Goal: Task Accomplishment & Management: Manage account settings

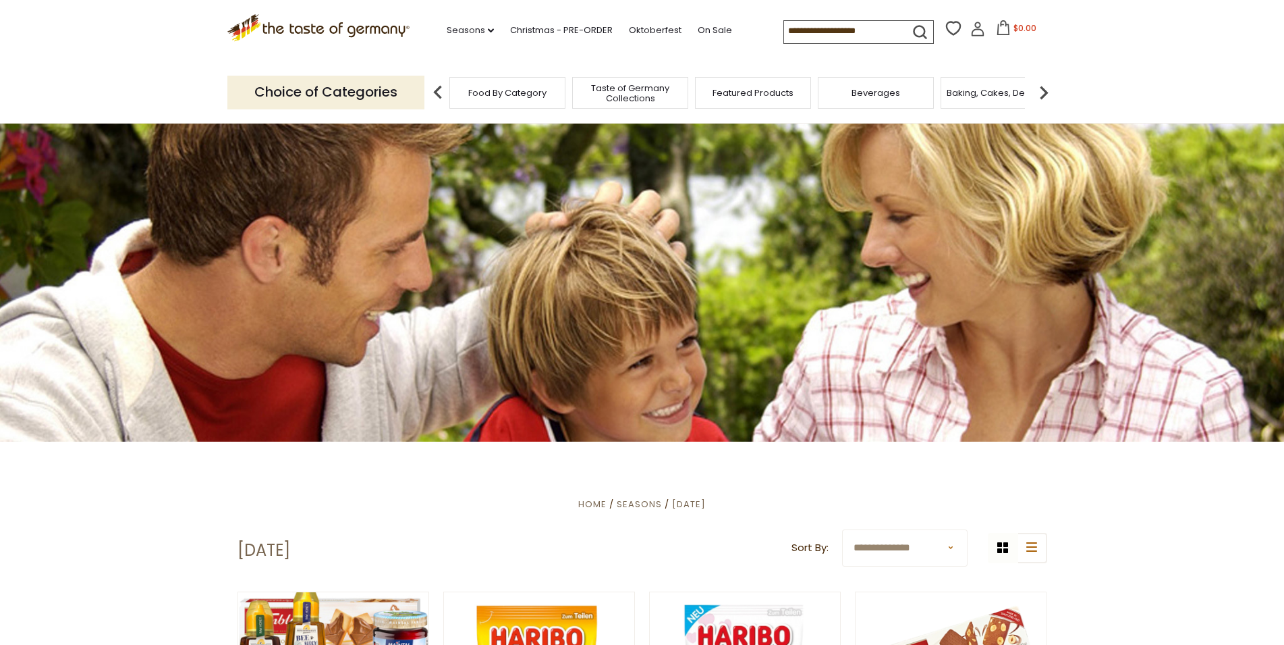
click at [784, 30] on input at bounding box center [841, 30] width 114 height 19
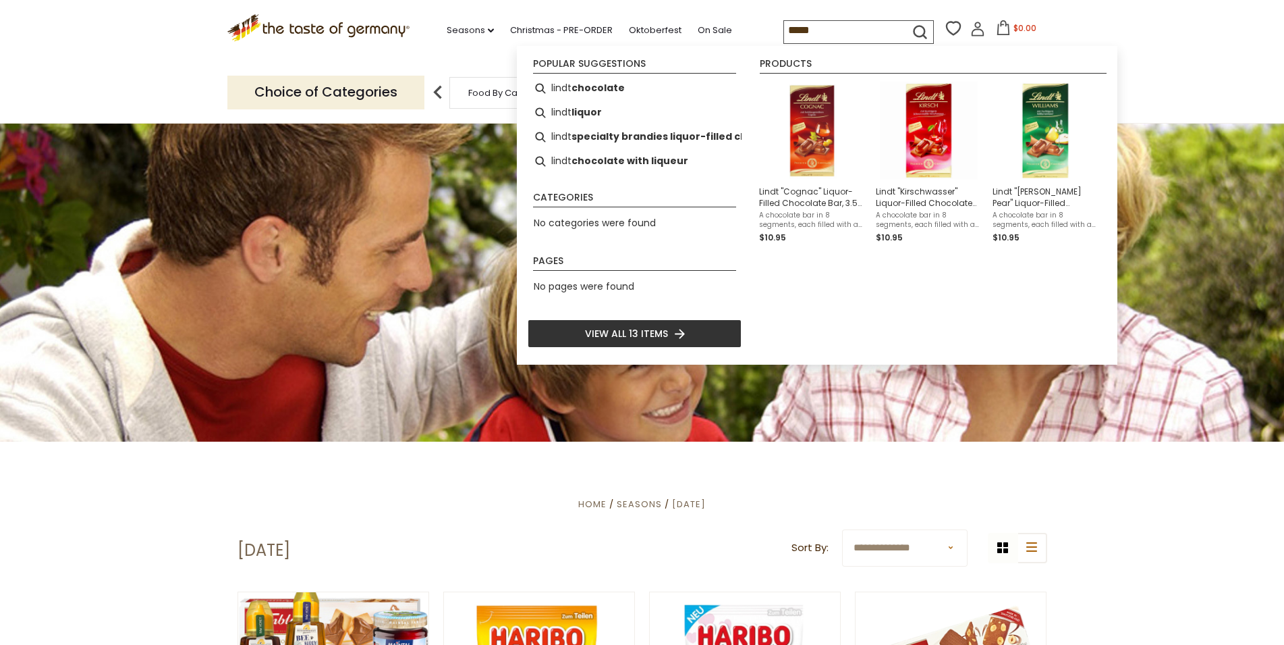
type input "*****"
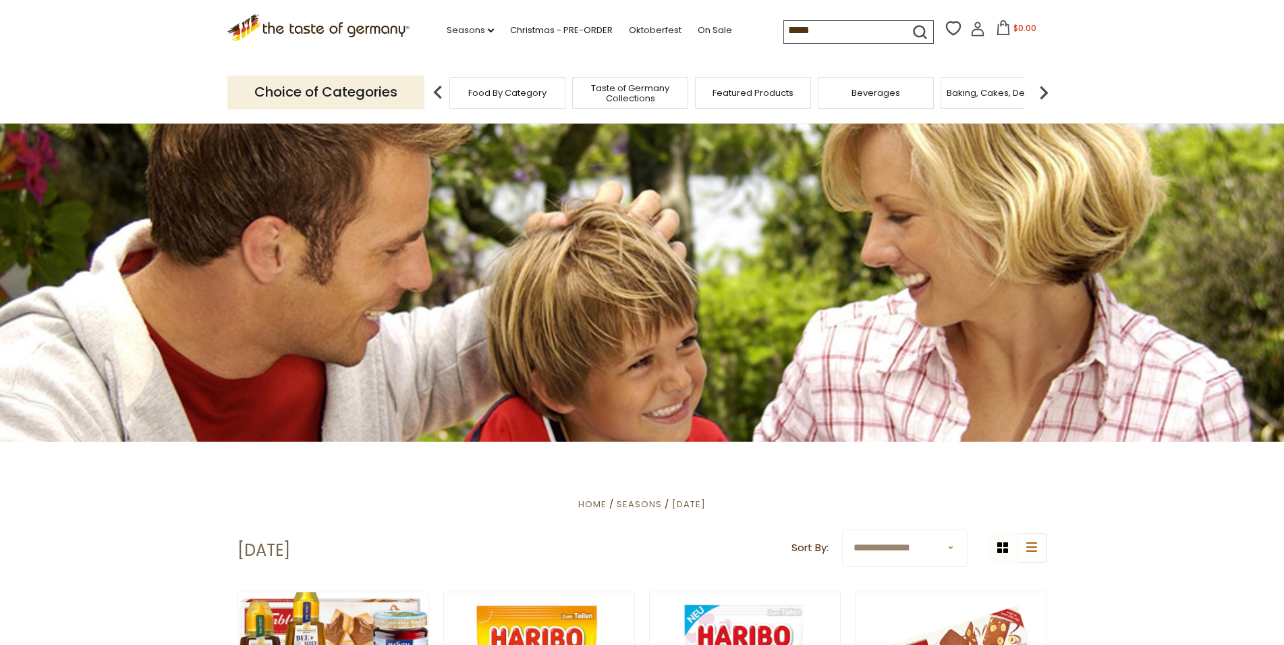
click at [911, 26] on icon "submit" at bounding box center [920, 32] width 18 height 18
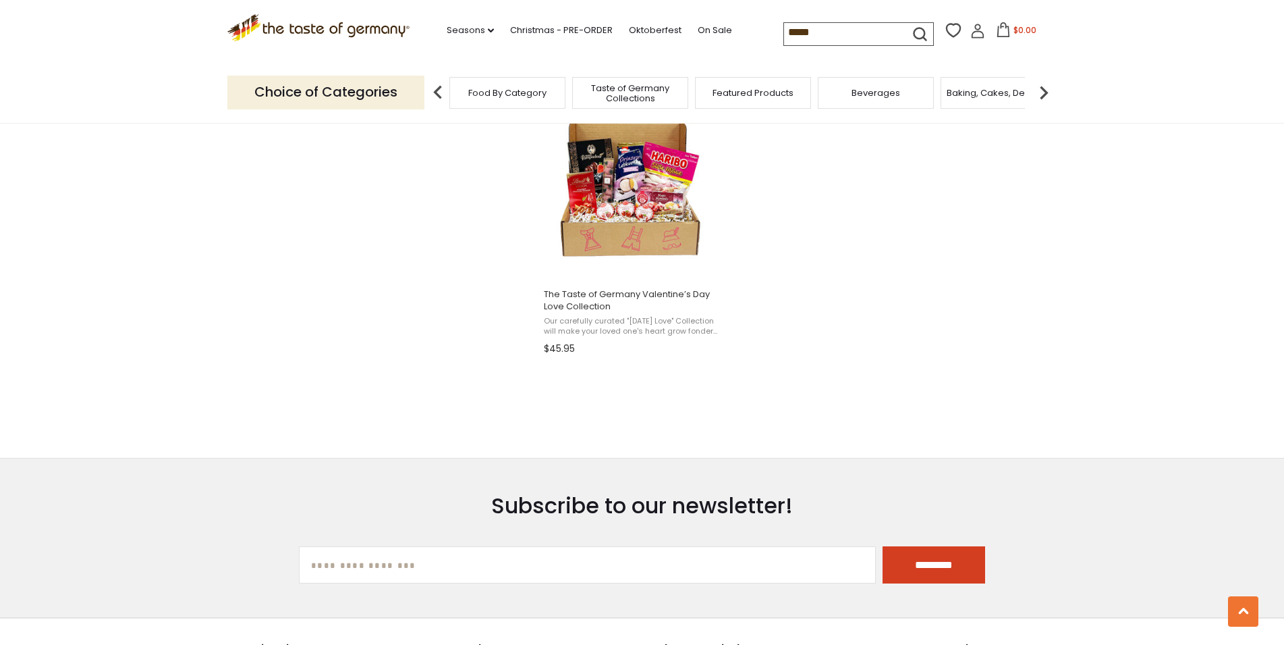
scroll to position [1721, 0]
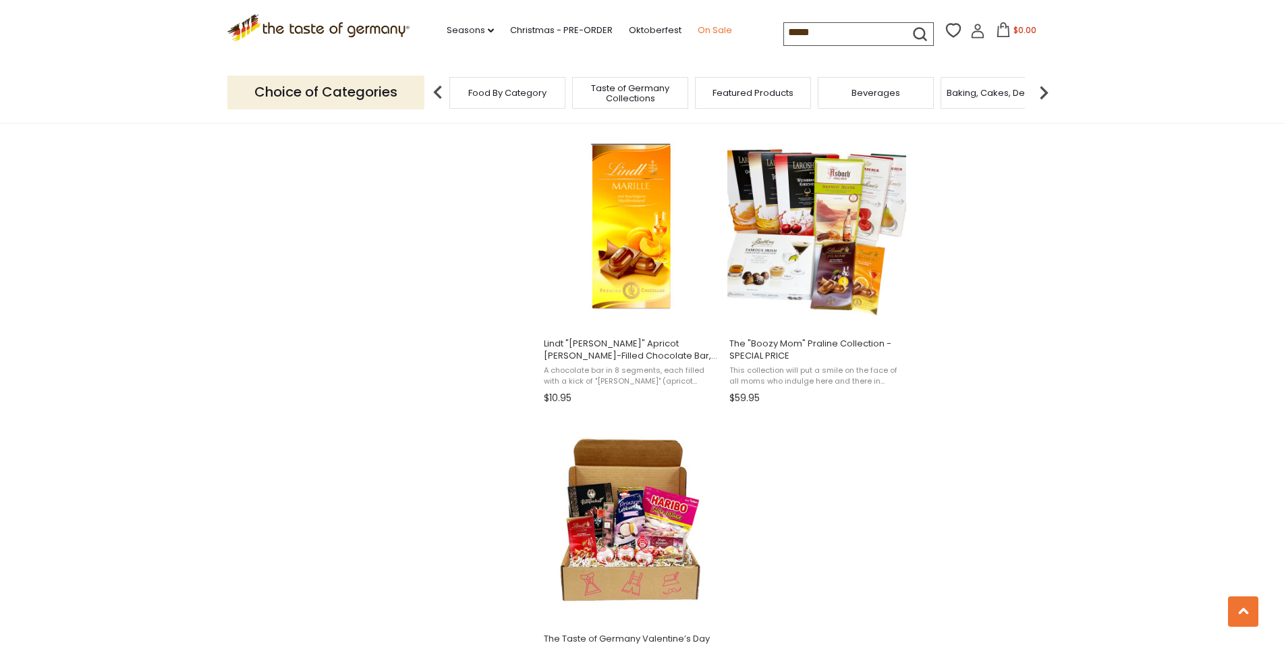
click at [698, 29] on link "On Sale" at bounding box center [715, 30] width 34 height 15
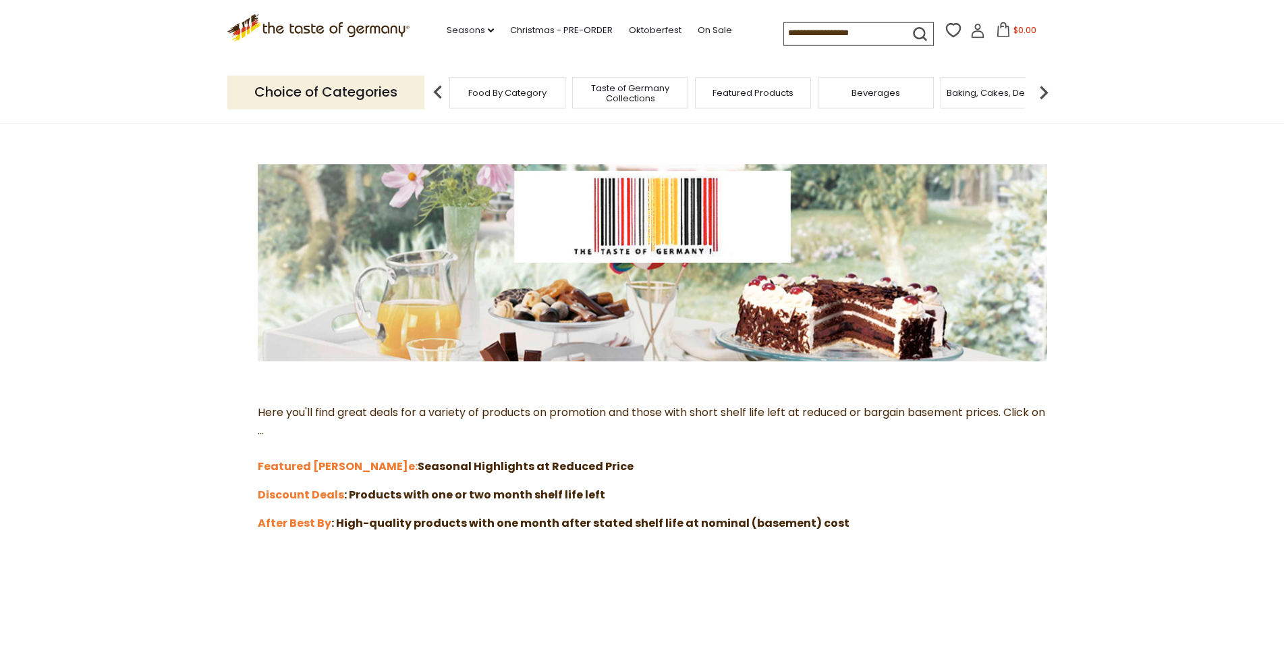
scroll to position [138, 0]
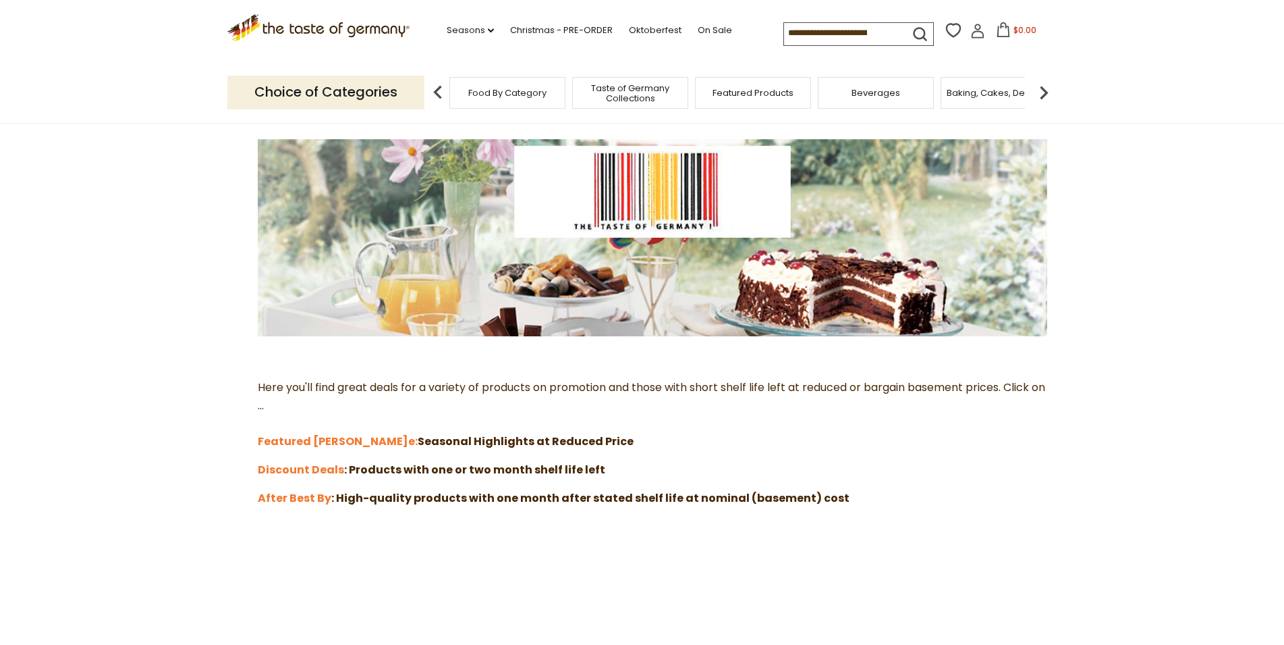
click at [784, 32] on input at bounding box center [841, 32] width 114 height 19
paste input "**********"
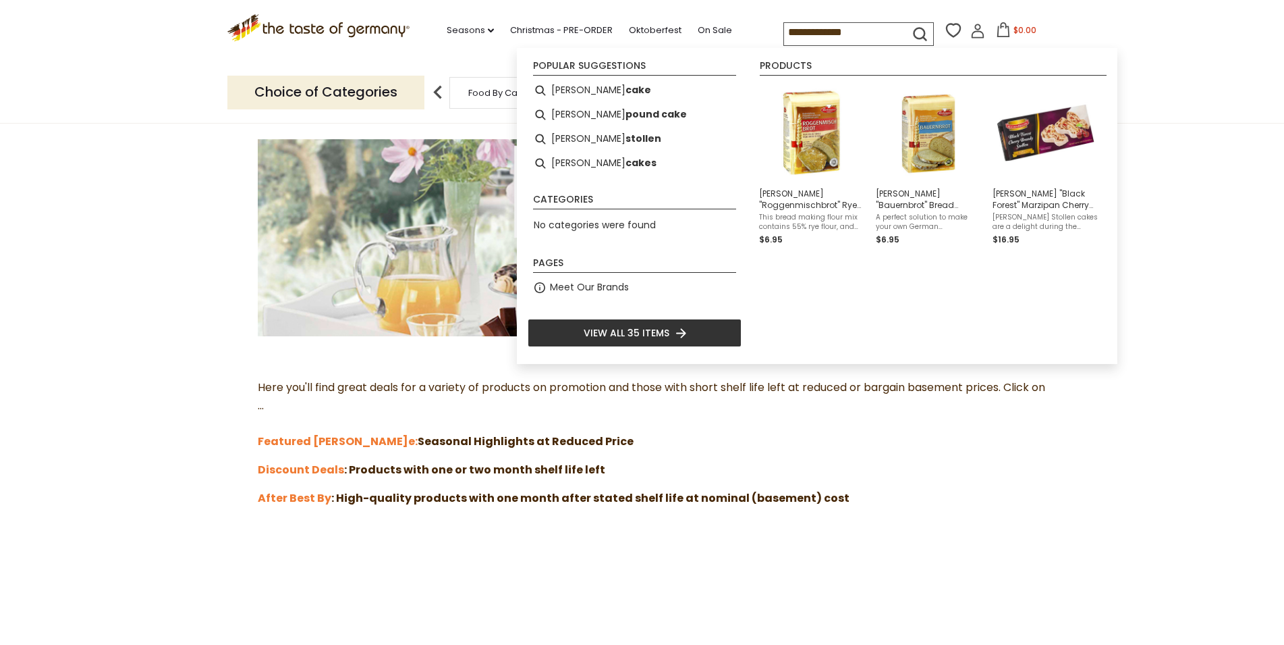
type input "**********"
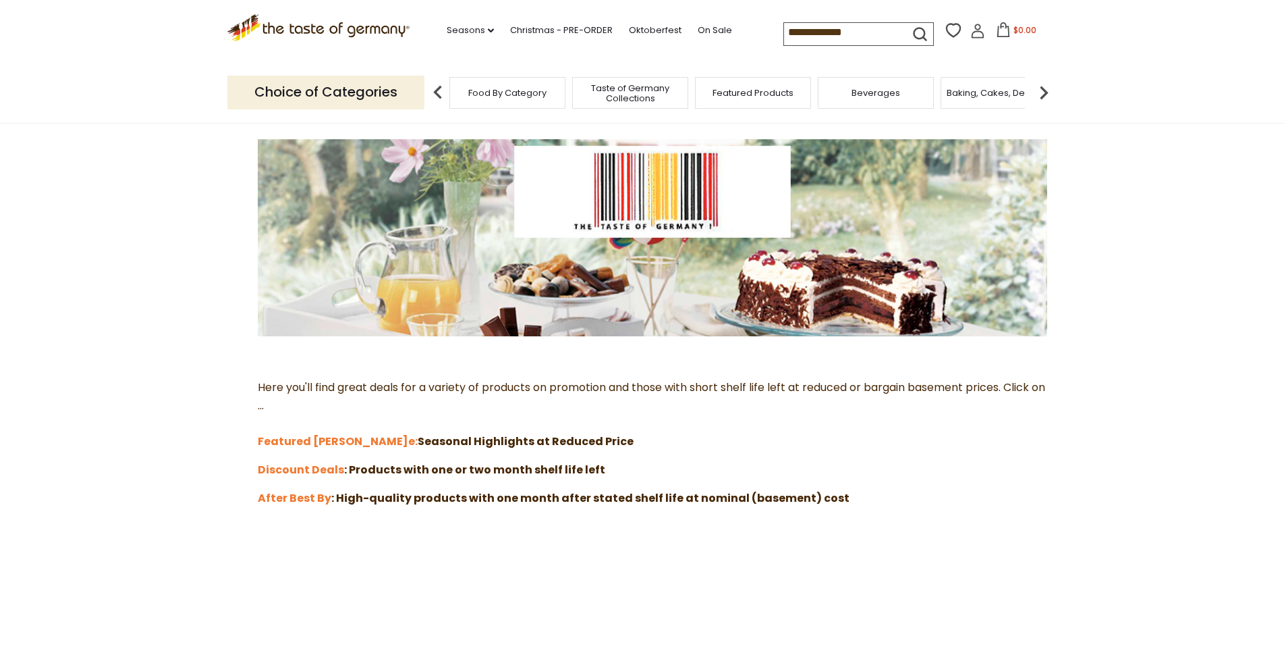
click at [911, 27] on icon "submit" at bounding box center [920, 34] width 18 height 18
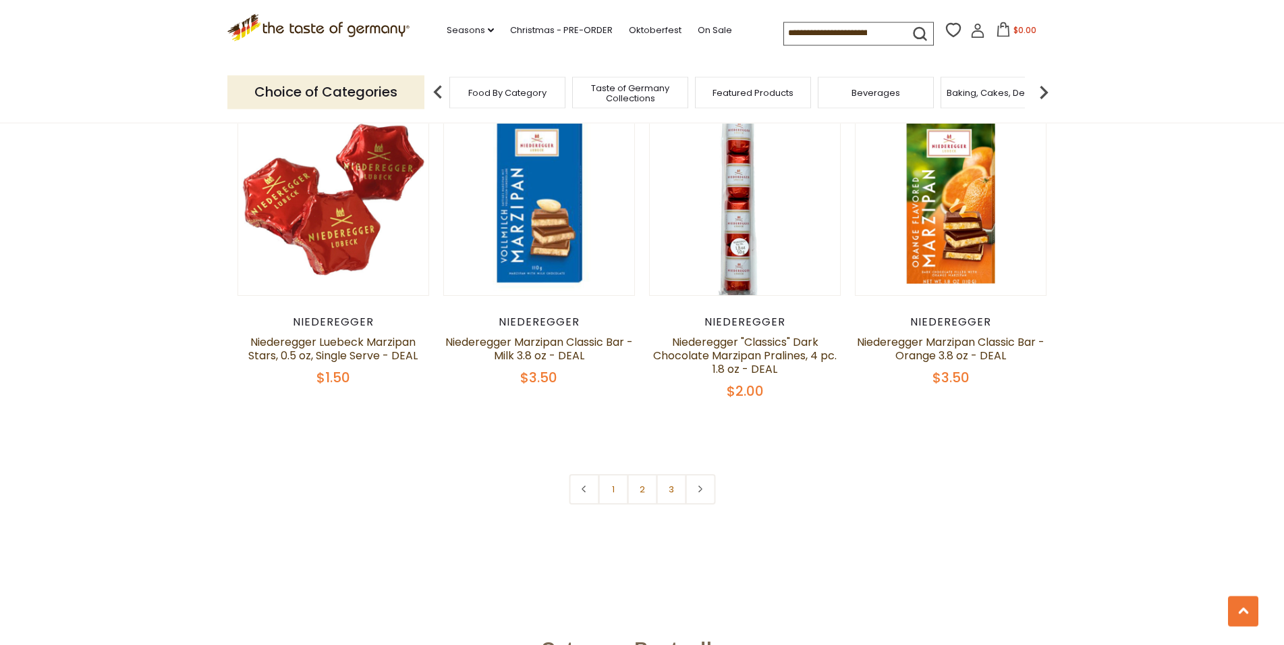
scroll to position [2960, 0]
click at [638, 473] on link "2" at bounding box center [642, 488] width 30 height 30
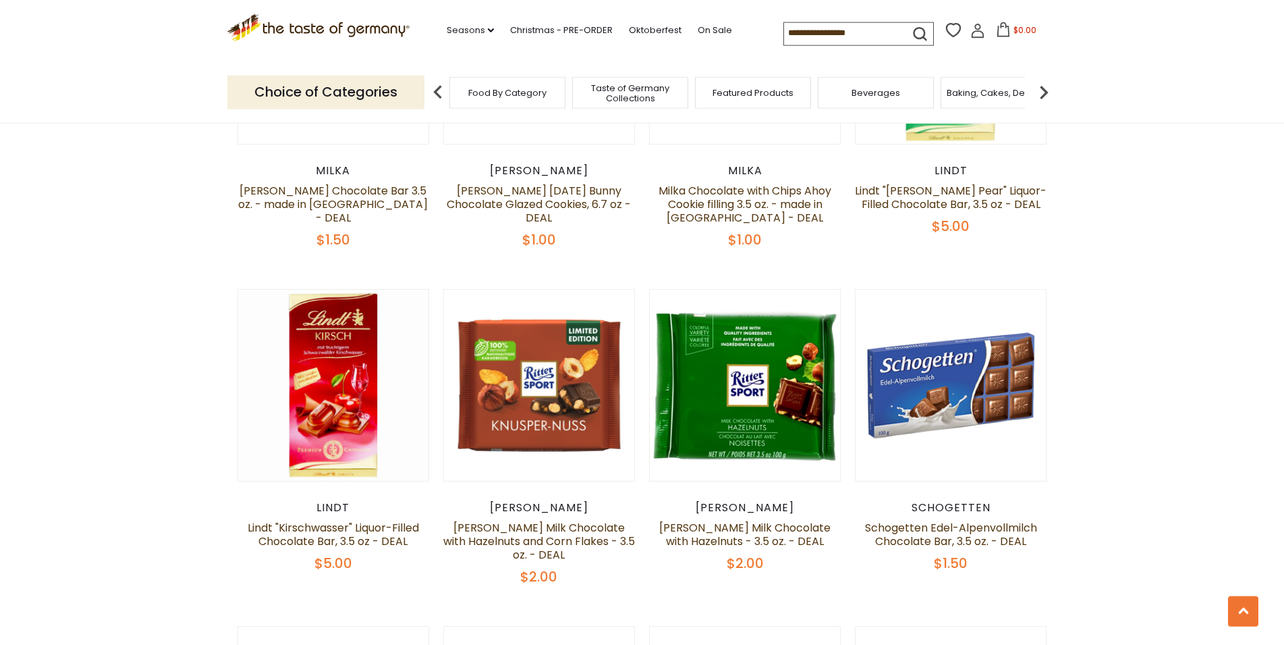
scroll to position [1102, 0]
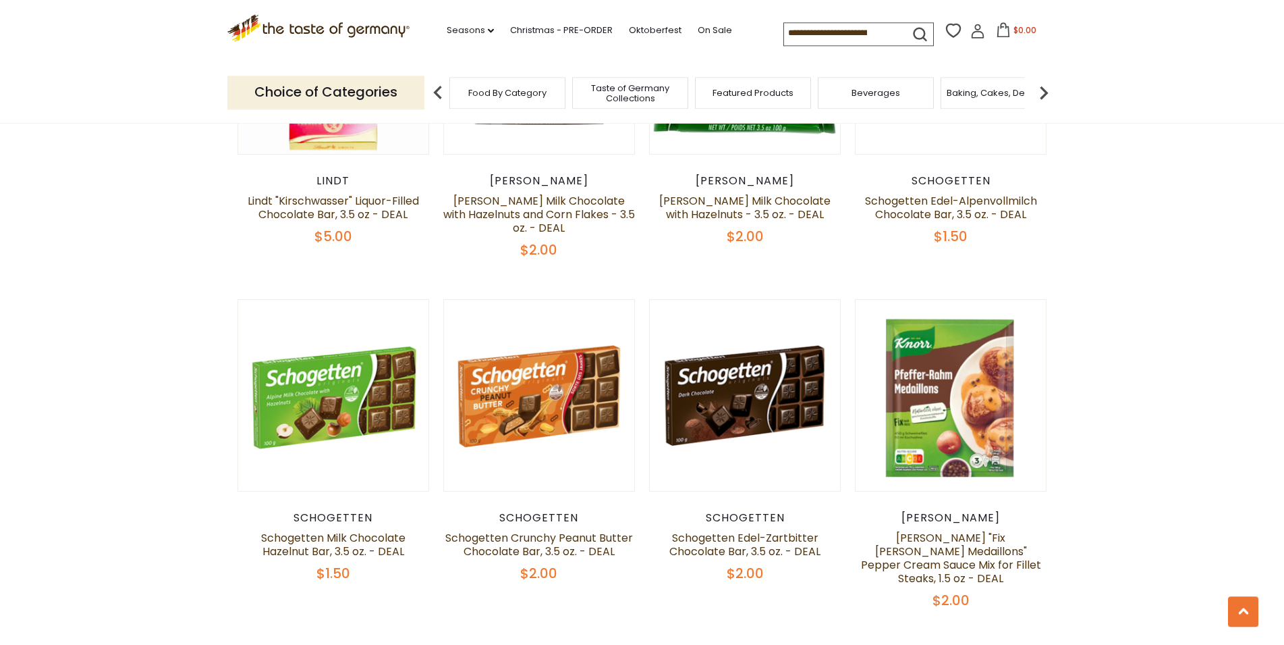
scroll to position [1446, 0]
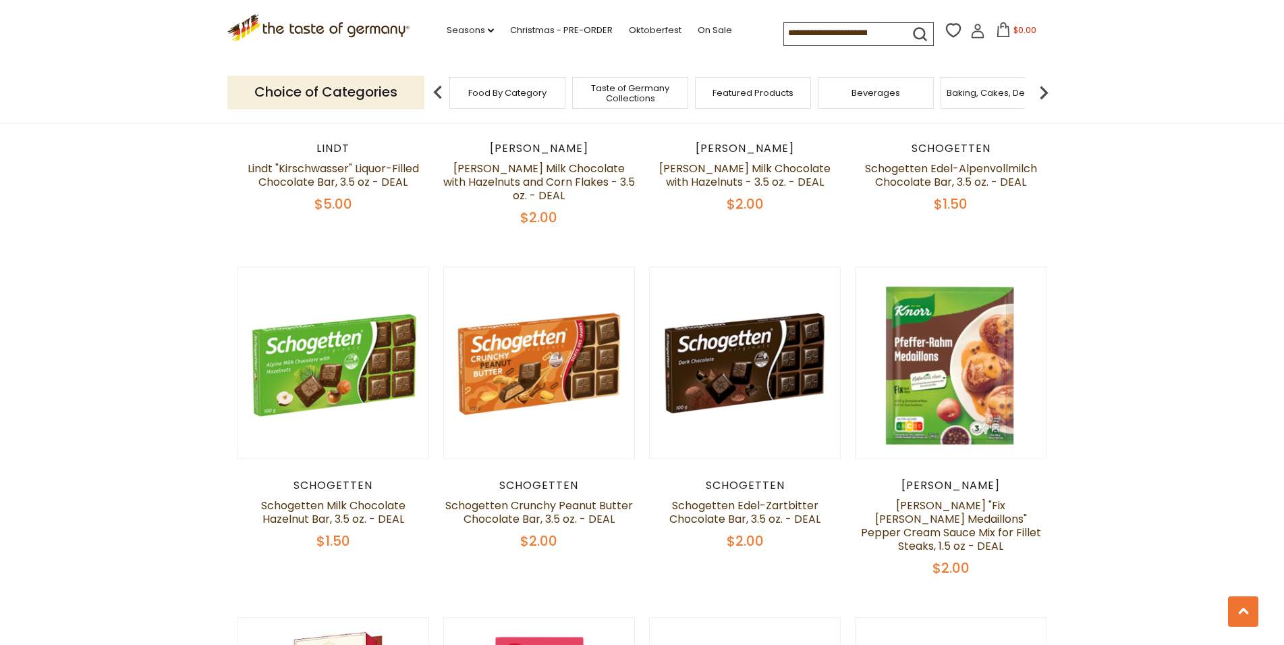
click at [1173, 309] on section "**********" at bounding box center [642, 407] width 1284 height 3467
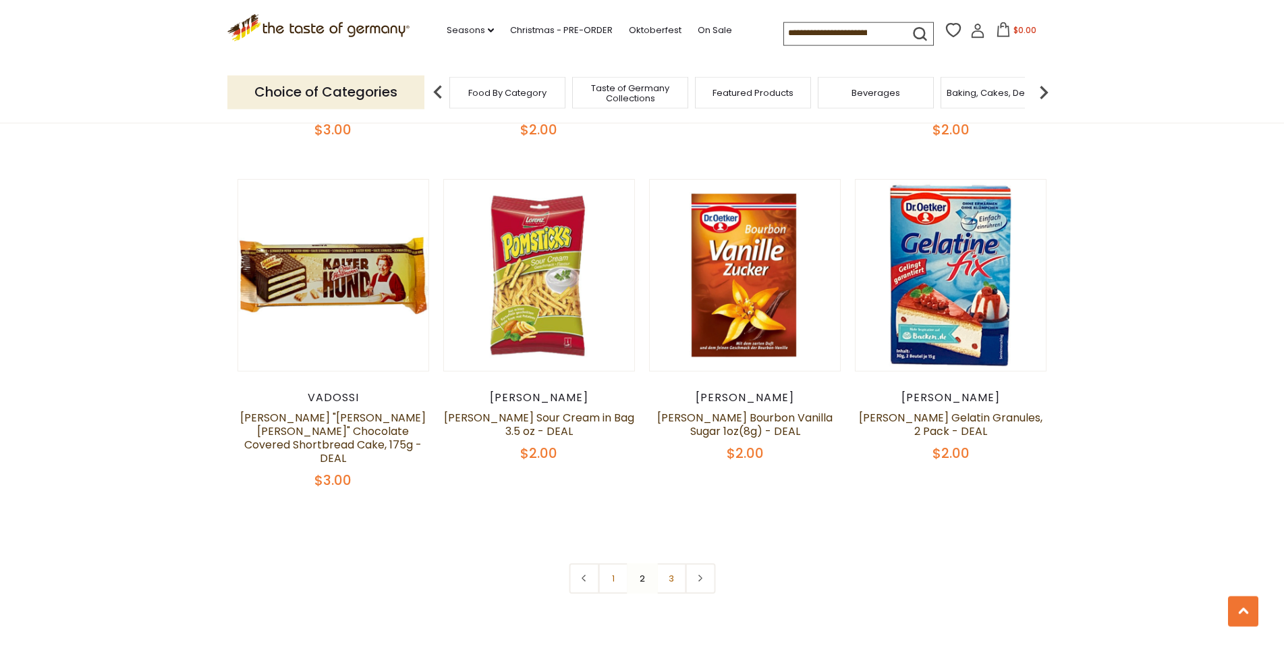
scroll to position [2961, 0]
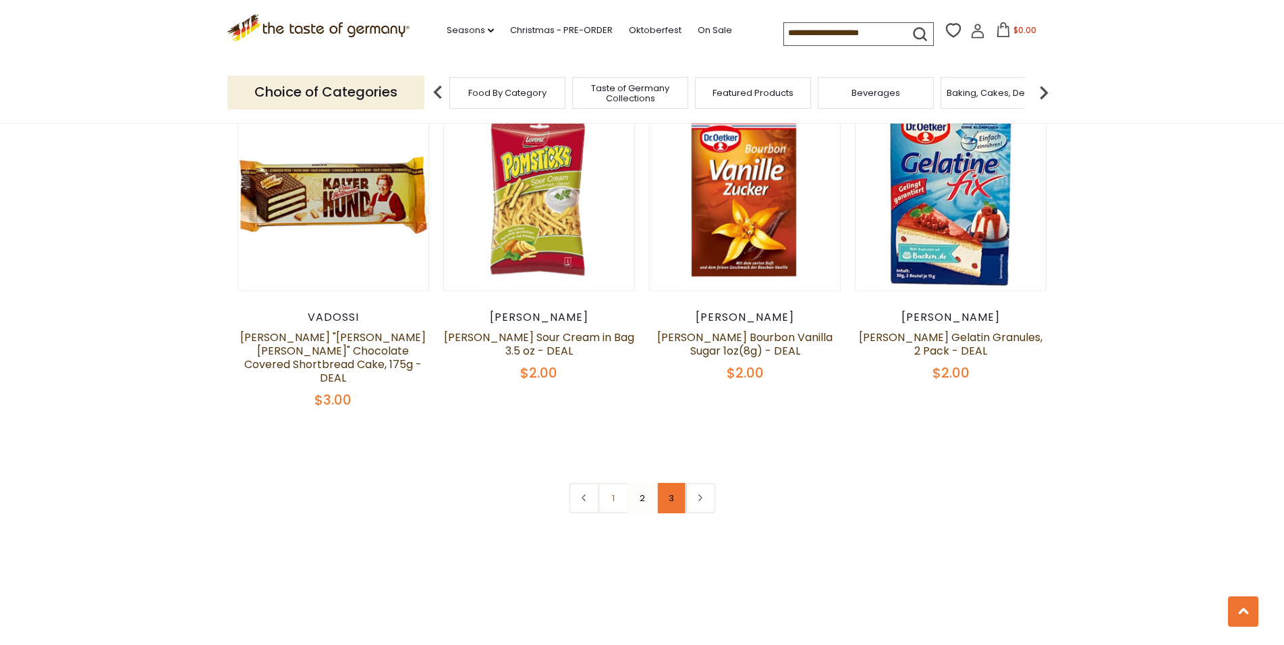
click at [673, 483] on link "3" at bounding box center [671, 498] width 30 height 30
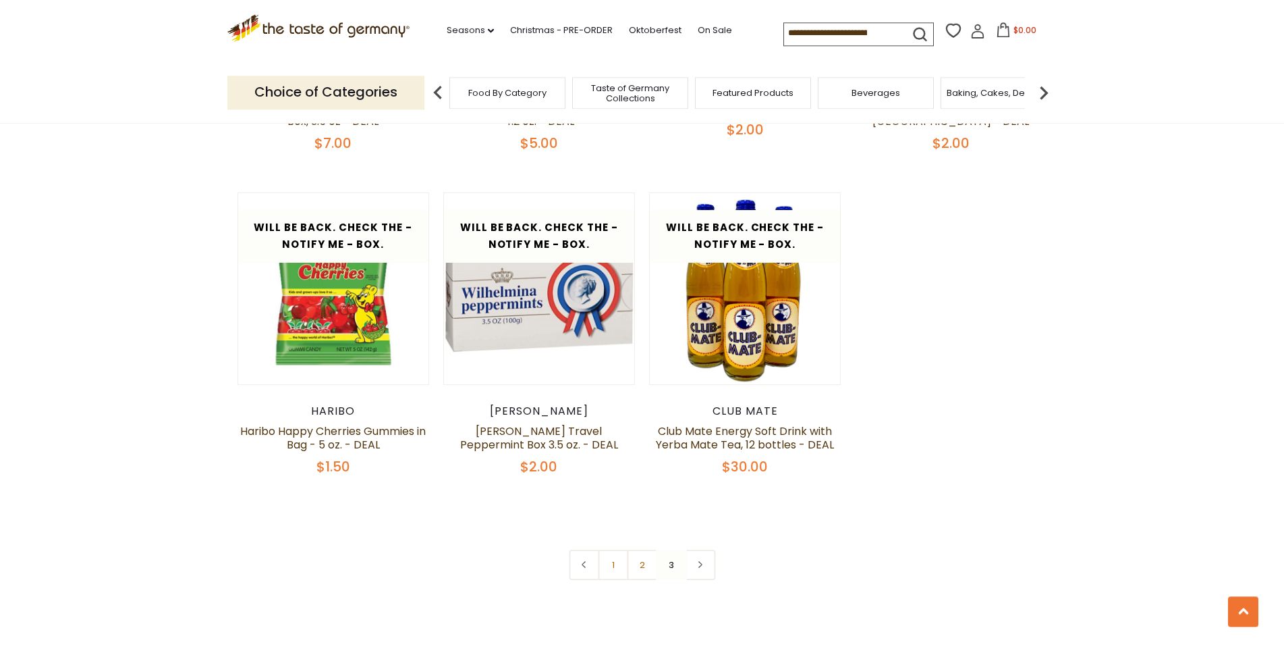
scroll to position [1859, 0]
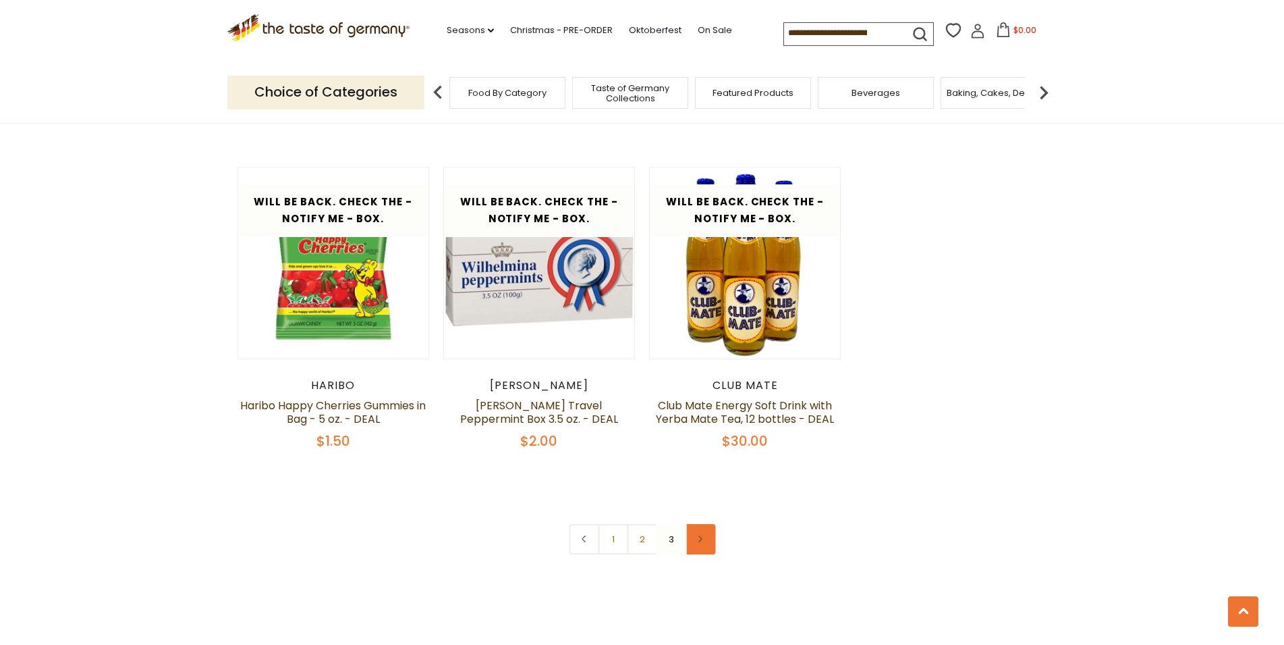
click at [703, 540] on icon at bounding box center [701, 538] width 8 height 7
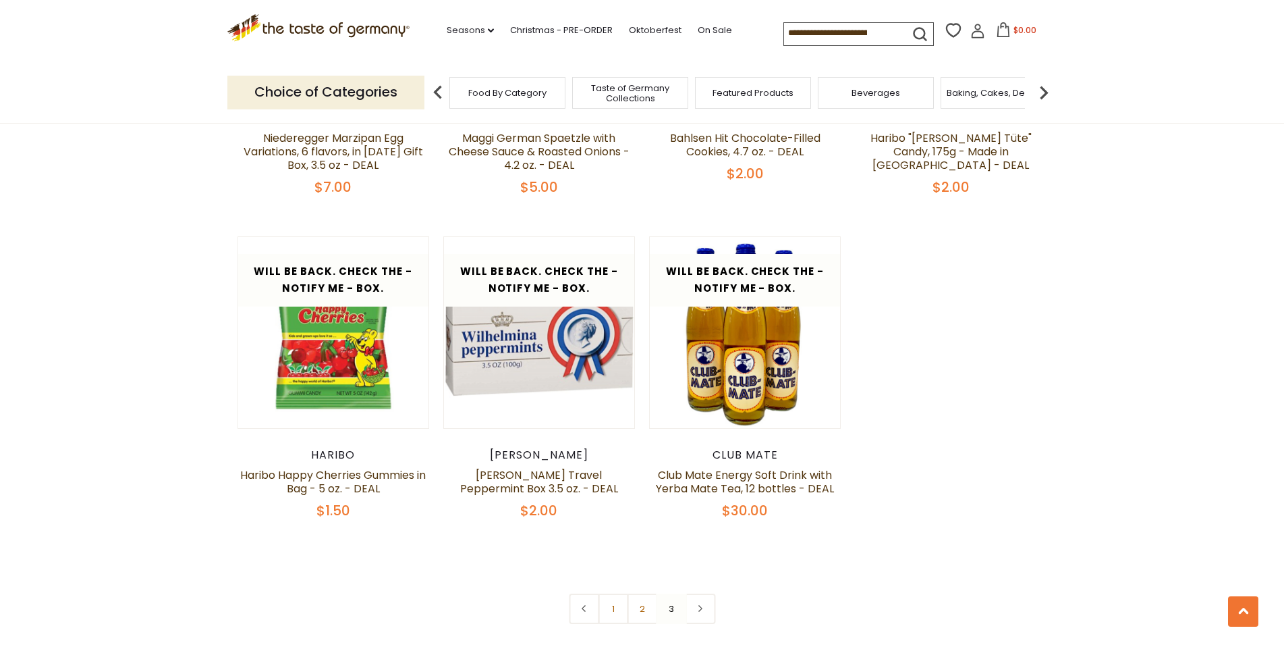
scroll to position [1859, 0]
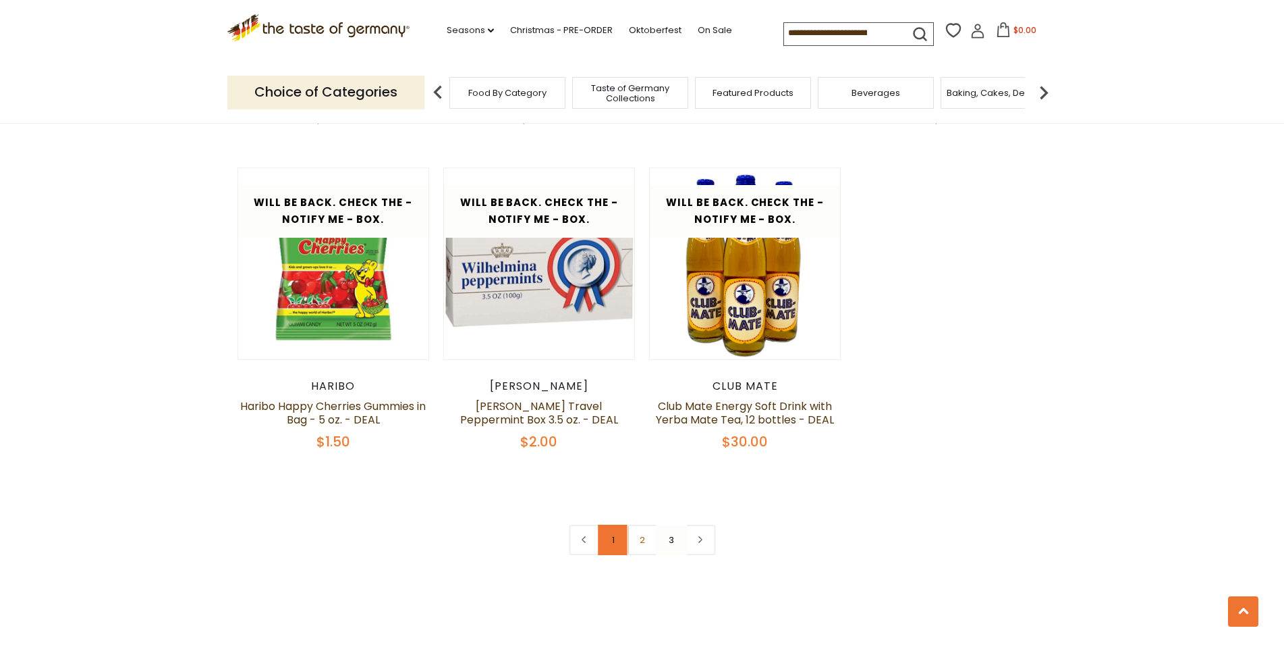
click at [614, 541] on link "1" at bounding box center [613, 539] width 30 height 30
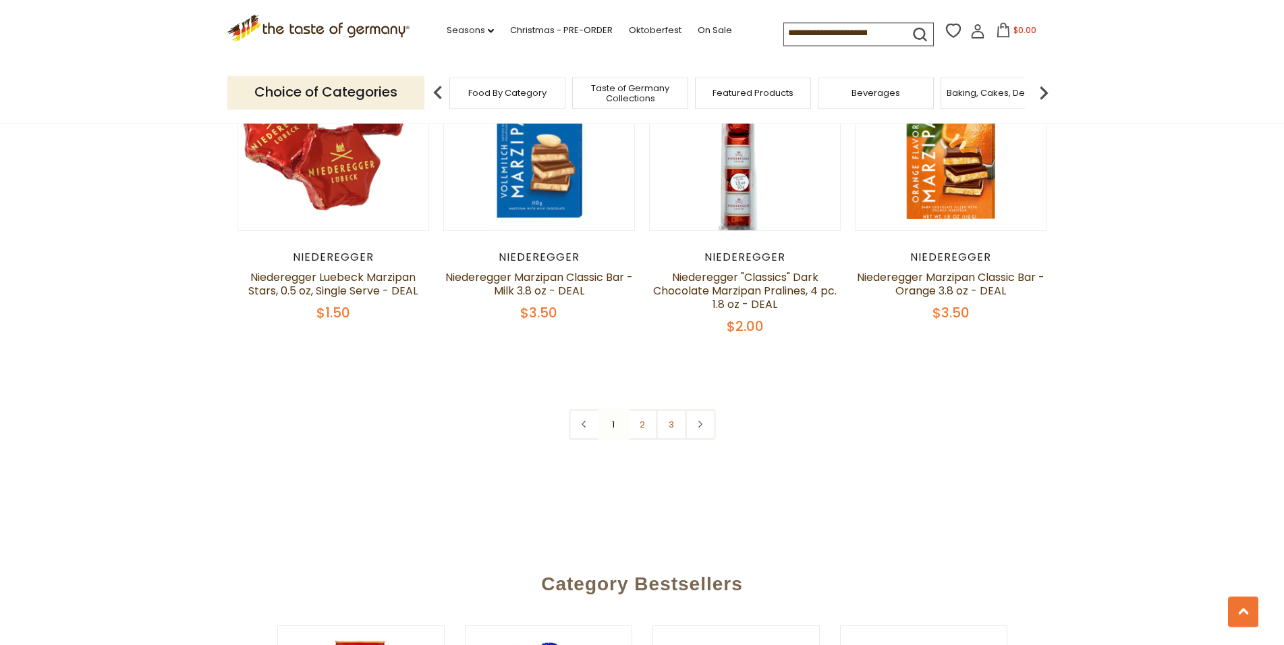
scroll to position [3029, 0]
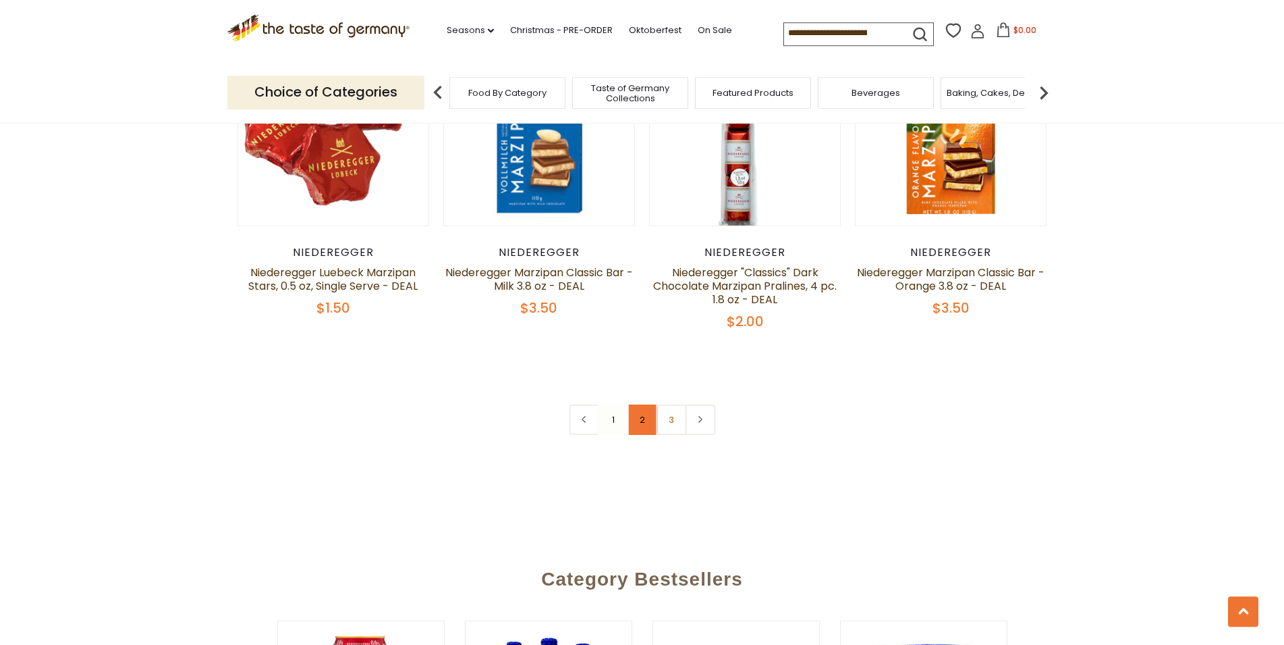
click at [643, 404] on link "2" at bounding box center [642, 419] width 30 height 30
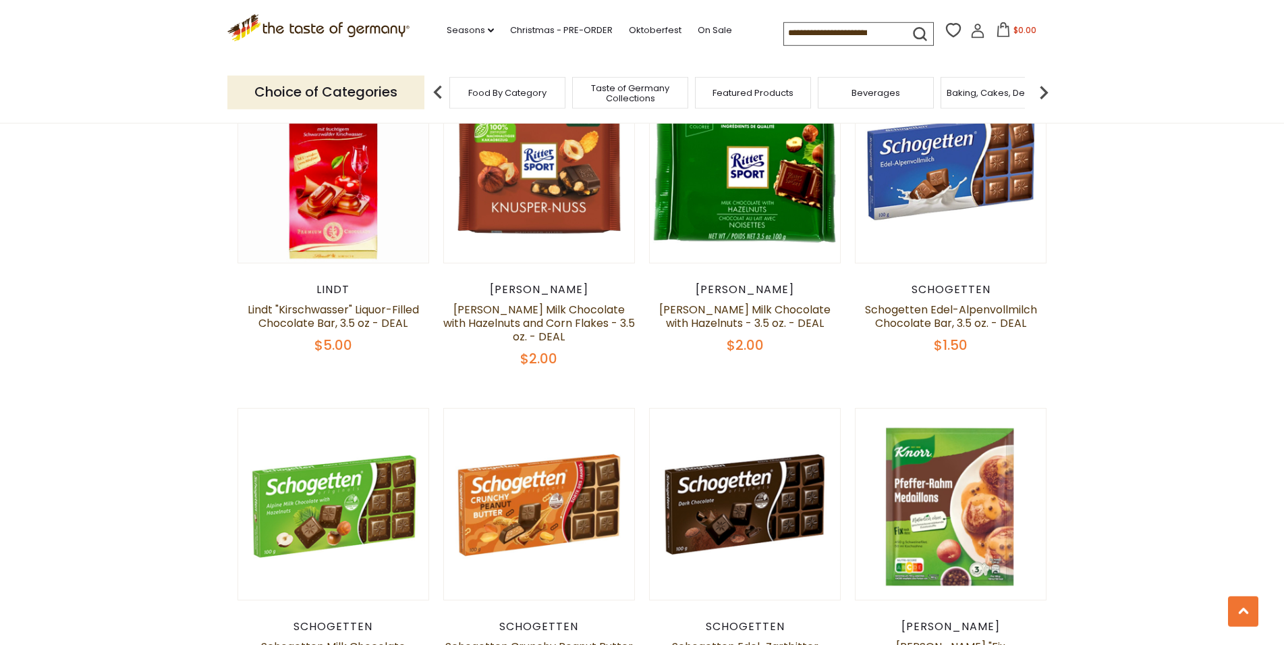
scroll to position [1308, 0]
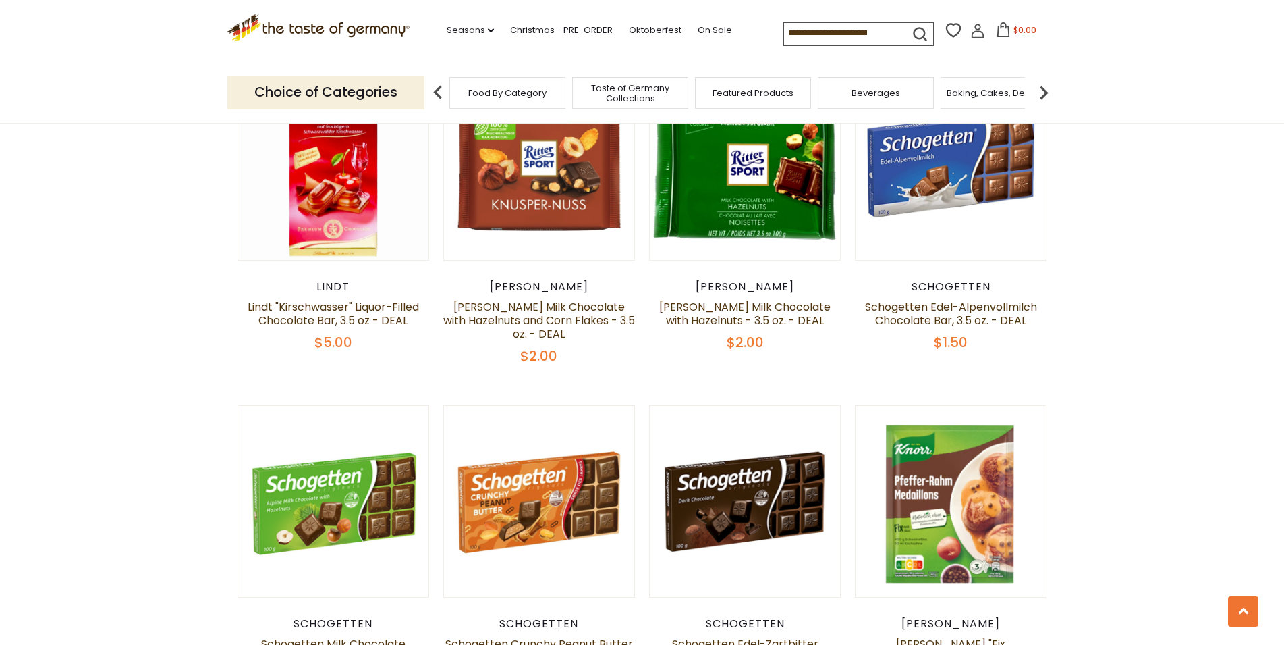
drag, startPoint x: 1187, startPoint y: 172, endPoint x: 1182, endPoint y: 220, distance: 48.2
click at [1187, 173] on section "**********" at bounding box center [642, 545] width 1284 height 3467
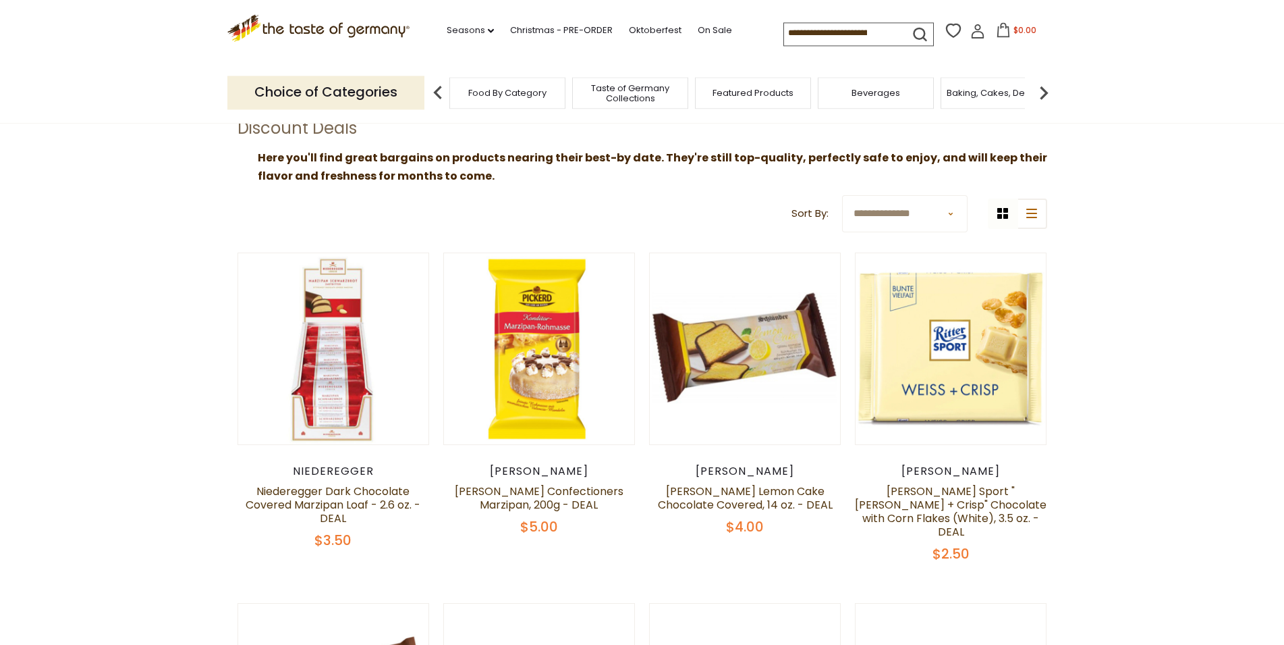
scroll to position [69, 0]
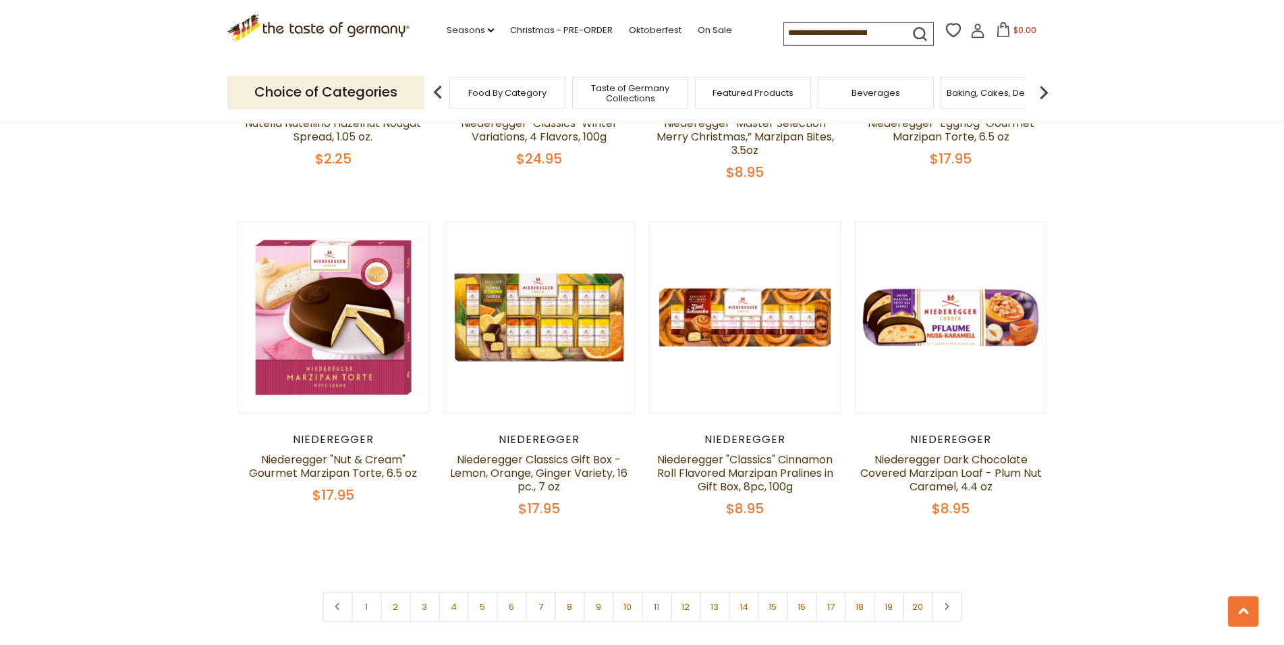
scroll to position [3098, 0]
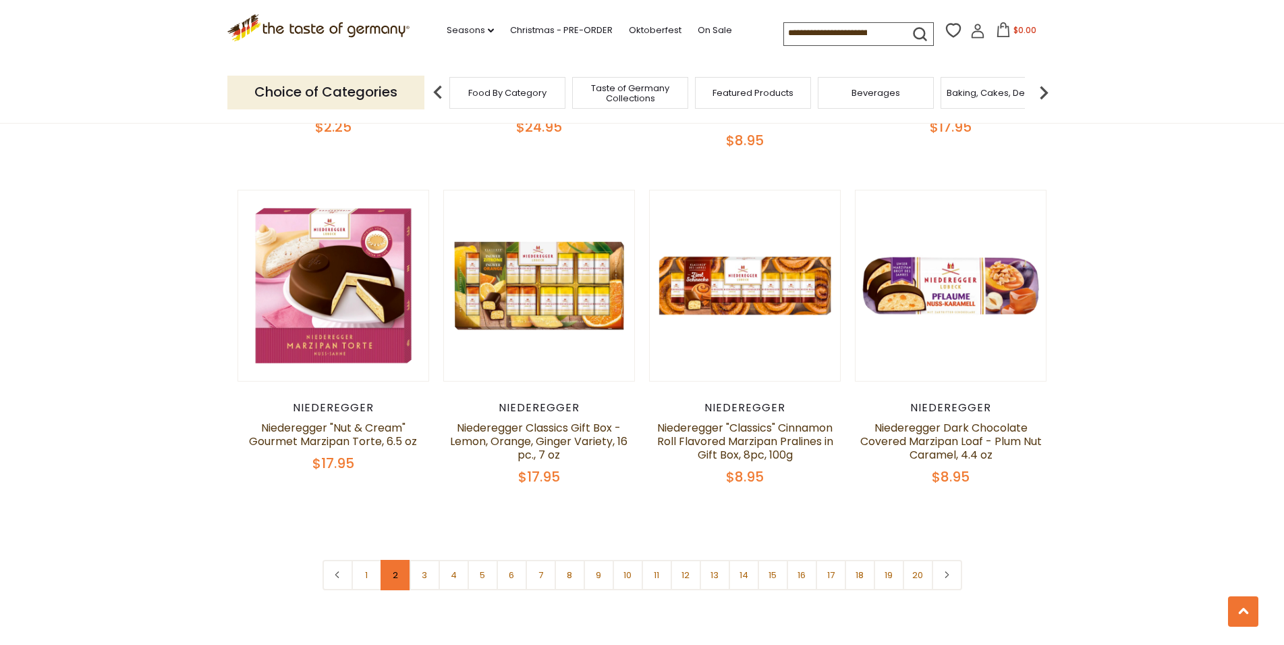
click at [388, 560] on link "2" at bounding box center [396, 575] width 30 height 30
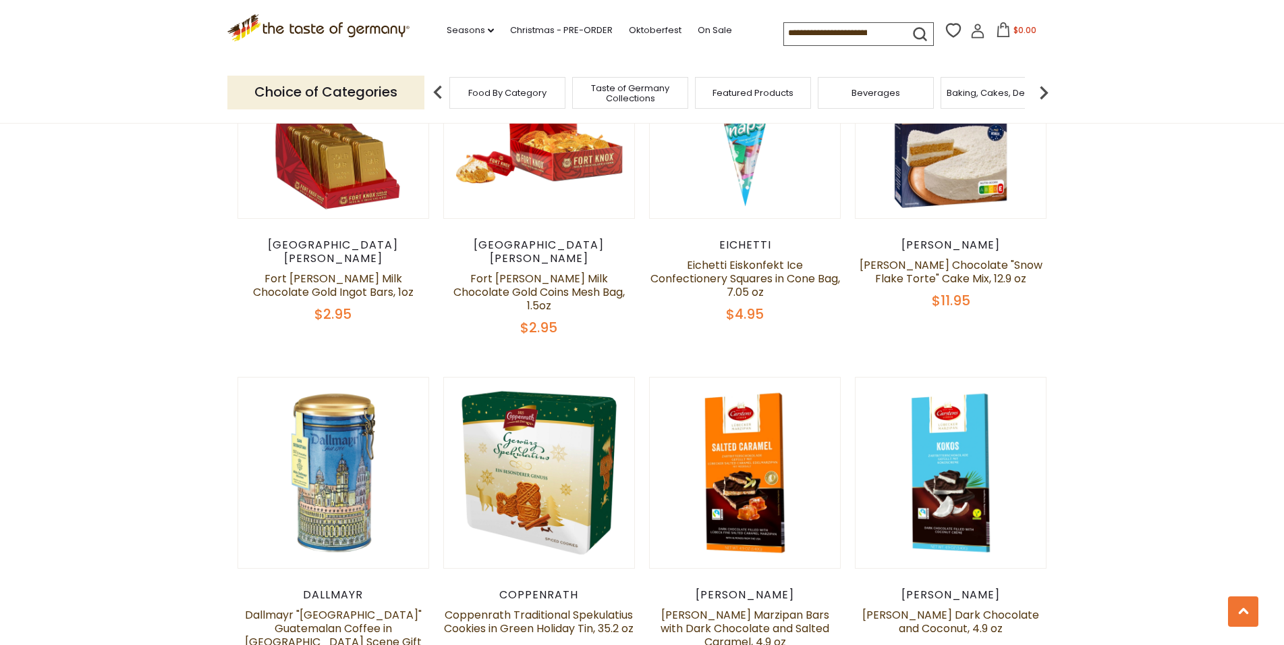
scroll to position [1630, 0]
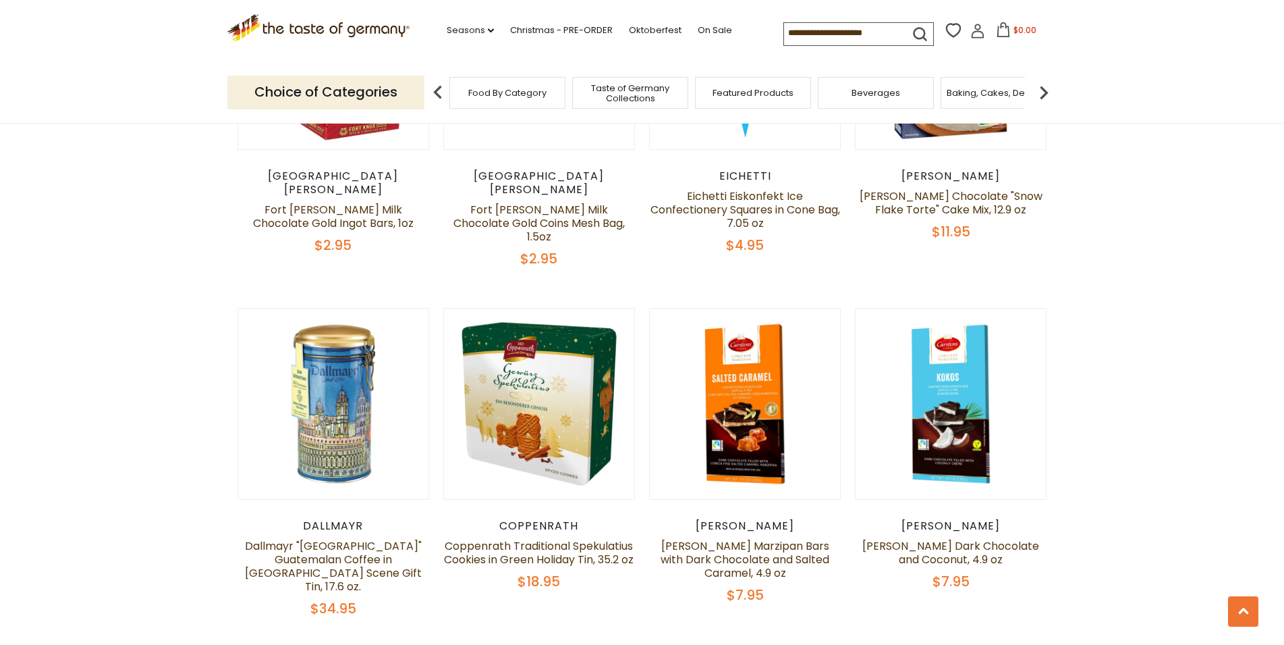
click at [1145, 337] on section "**********" at bounding box center [642, 503] width 1284 height 3384
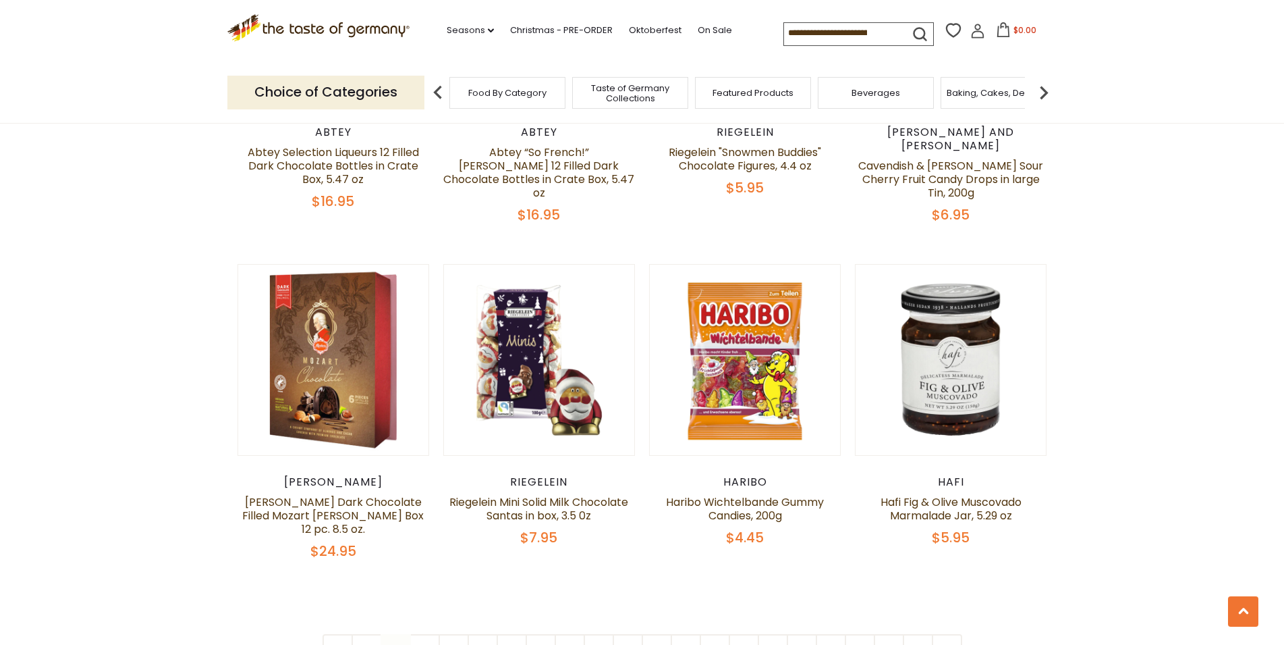
scroll to position [3076, 0]
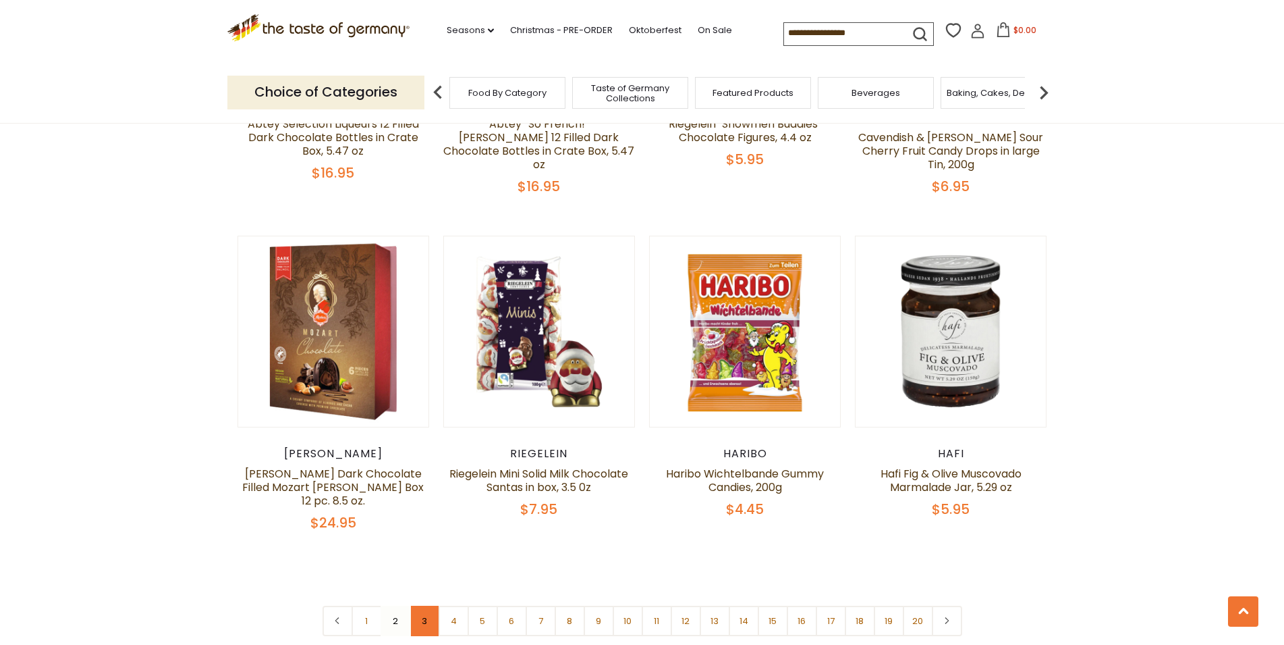
click at [423, 605] on link "3" at bounding box center [425, 620] width 30 height 30
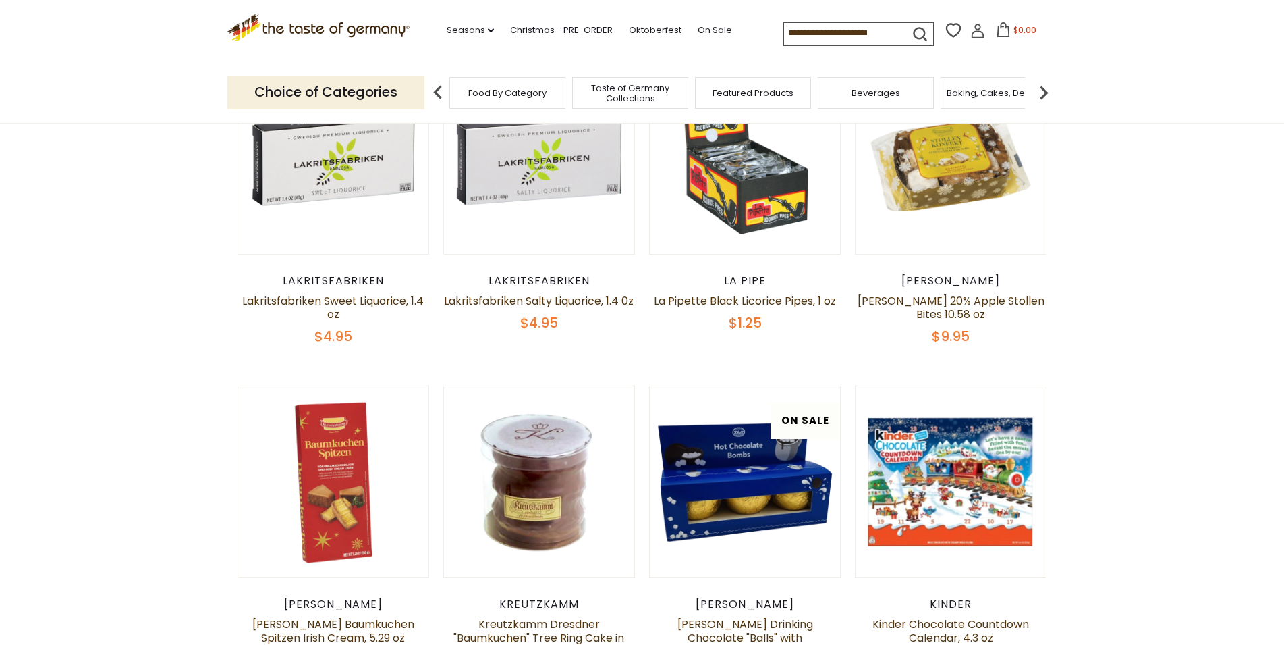
scroll to position [666, 0]
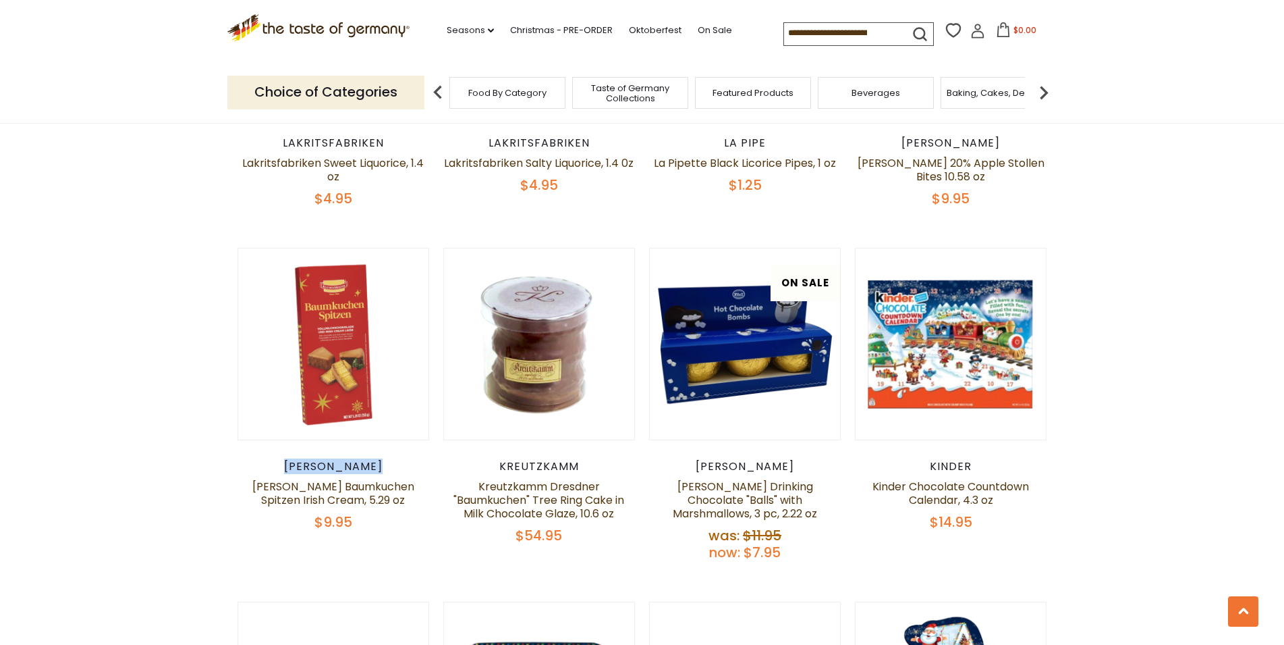
drag, startPoint x: 289, startPoint y: 465, endPoint x: 407, endPoint y: 454, distance: 118.7
click at [407, 454] on article "Quick View Kuchenmeister Kuchenmeister Baumkuchen Spitzen Irish Cream, 5.29 oz …" at bounding box center [334, 389] width 192 height 283
copy div "Kuchenmeister"
click at [784, 29] on input at bounding box center [841, 32] width 114 height 19
paste input "**********"
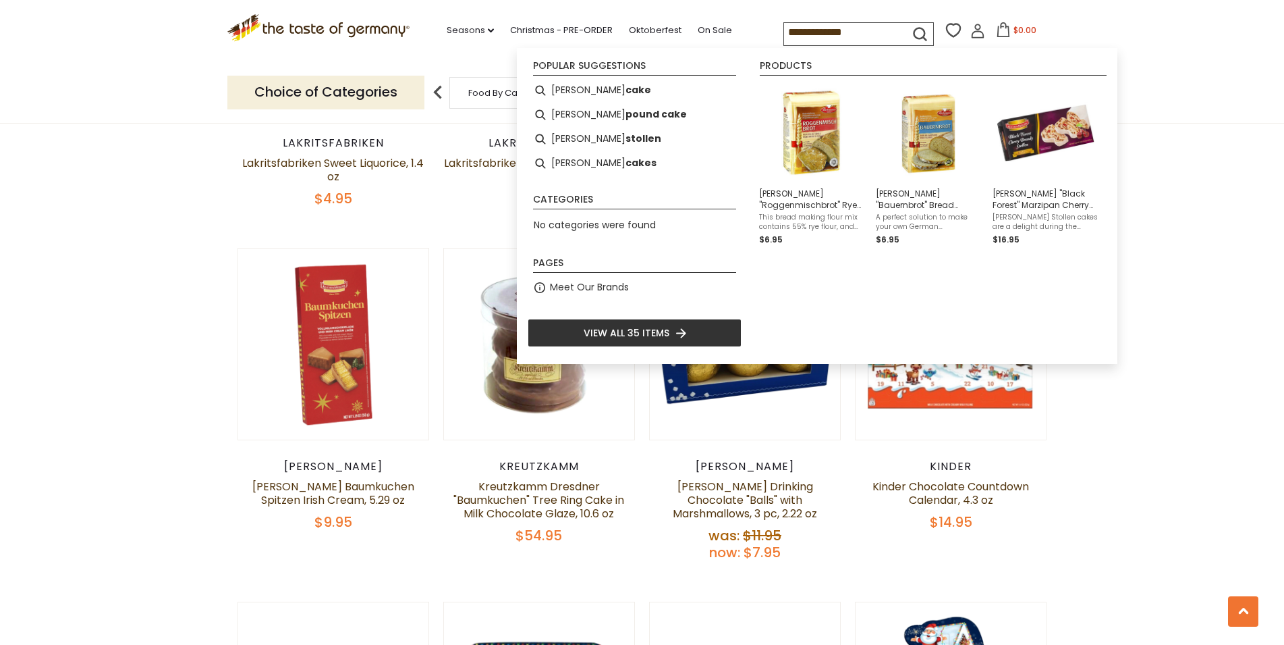
type input "**********"
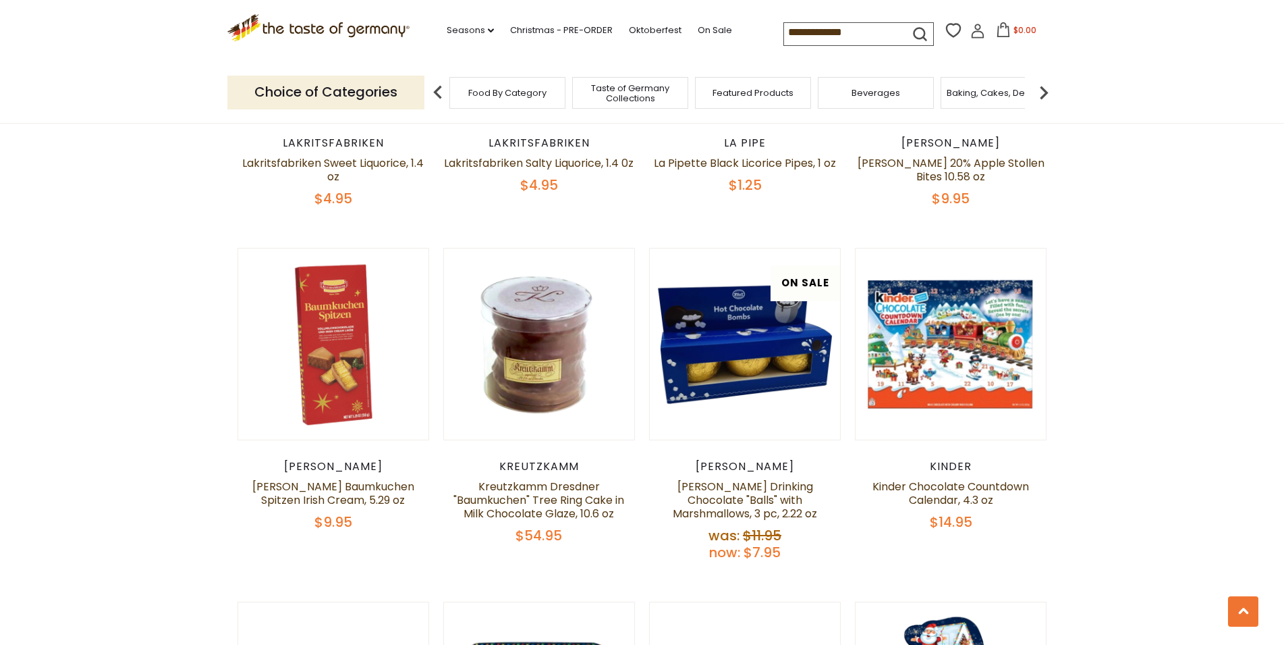
click at [1153, 115] on header "Free Shipping Starts at $80.00. Varies by Region. Exclusions Apply. Click here …" at bounding box center [642, 62] width 1284 height 124
click at [911, 28] on icon "submit" at bounding box center [920, 34] width 18 height 18
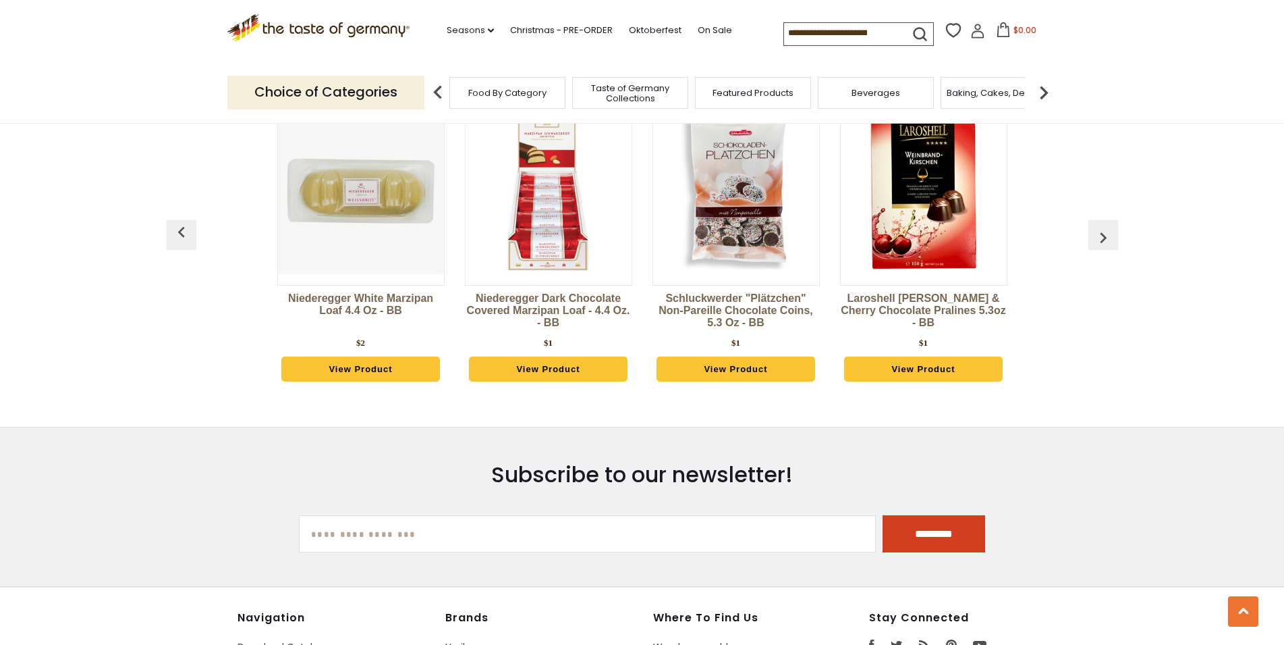
scroll to position [1308, 0]
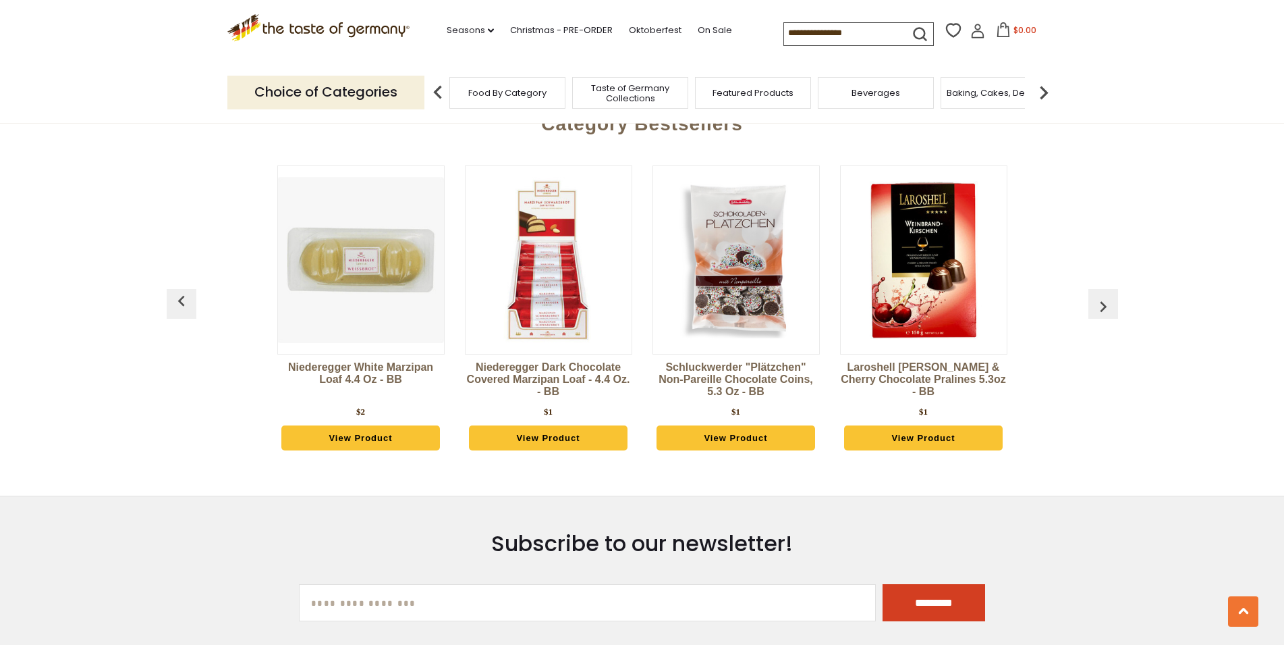
click at [1099, 317] on img "button" at bounding box center [1104, 307] width 22 height 22
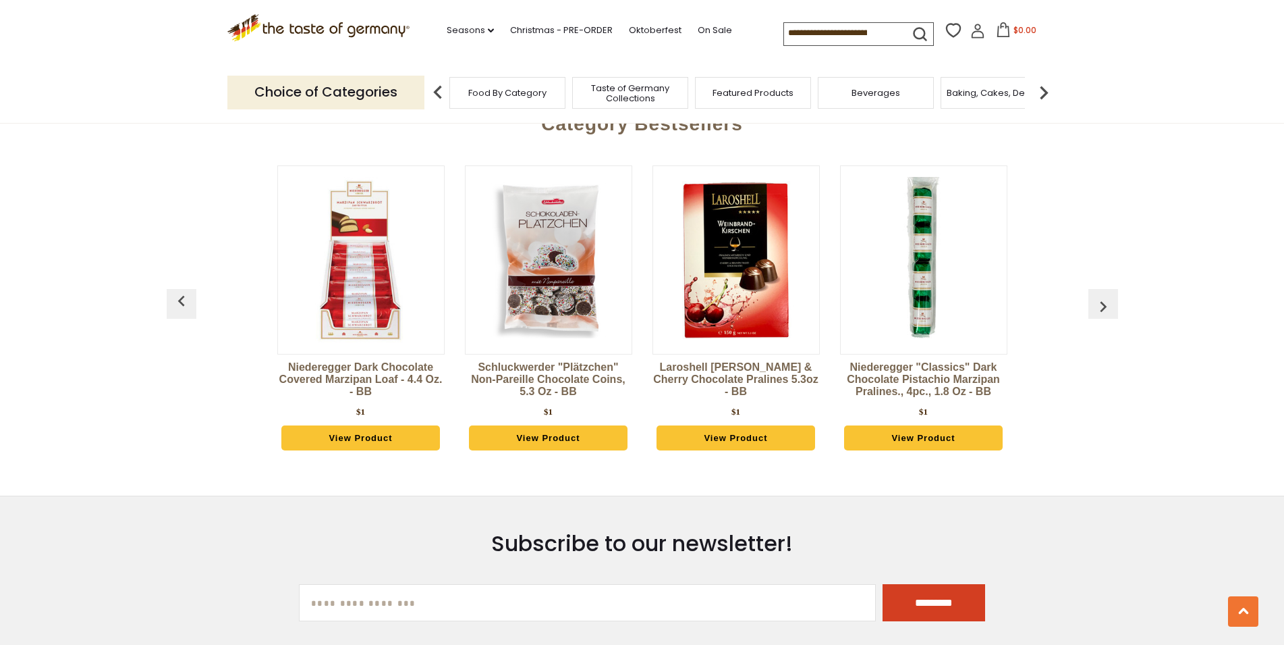
click at [1099, 317] on img "button" at bounding box center [1104, 307] width 22 height 22
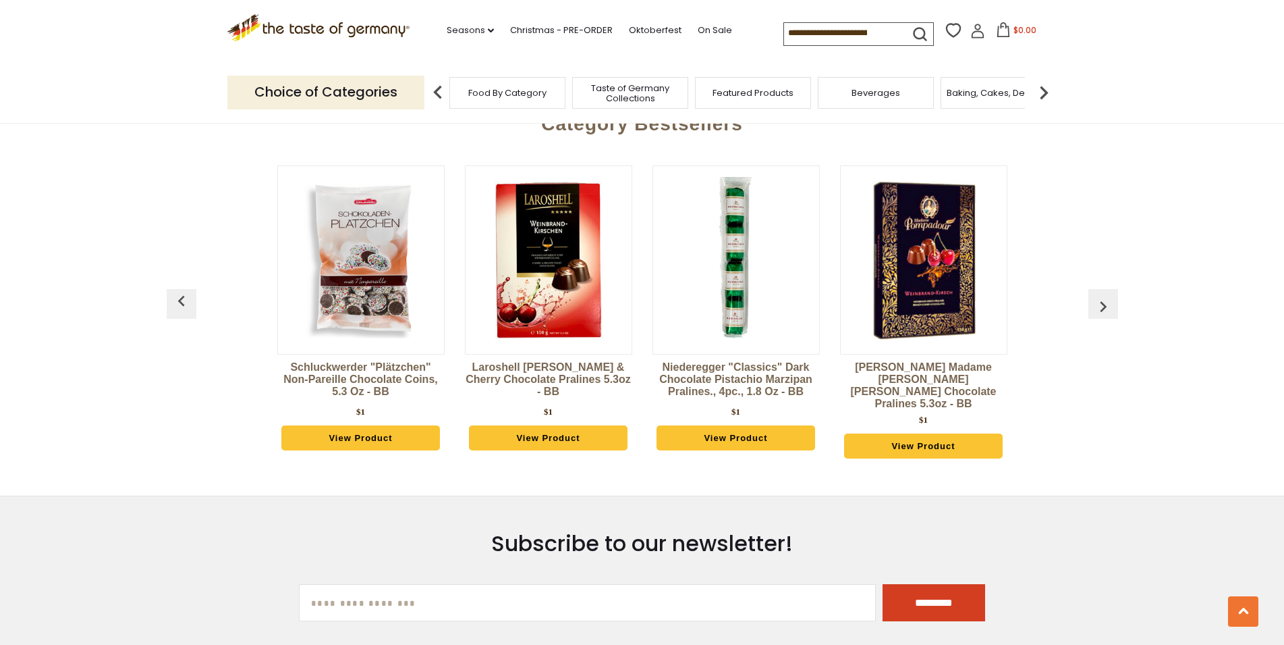
click at [1099, 317] on img "button" at bounding box center [1104, 307] width 22 height 22
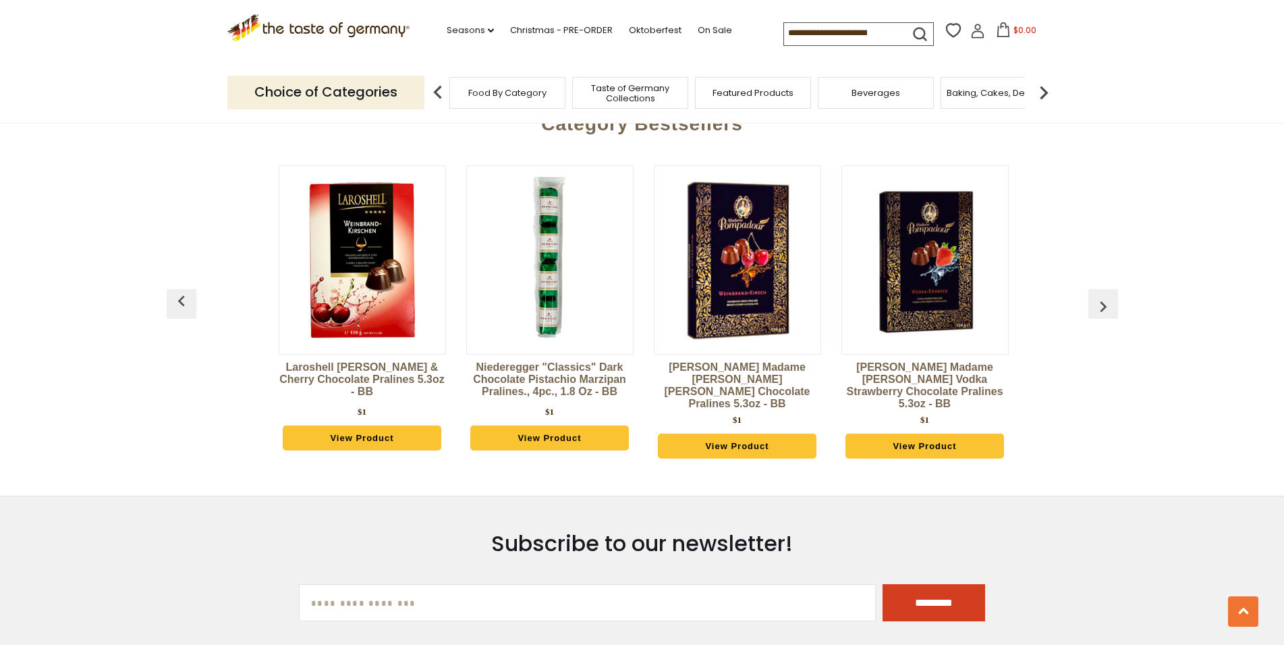
click at [1099, 317] on img "button" at bounding box center [1104, 307] width 22 height 22
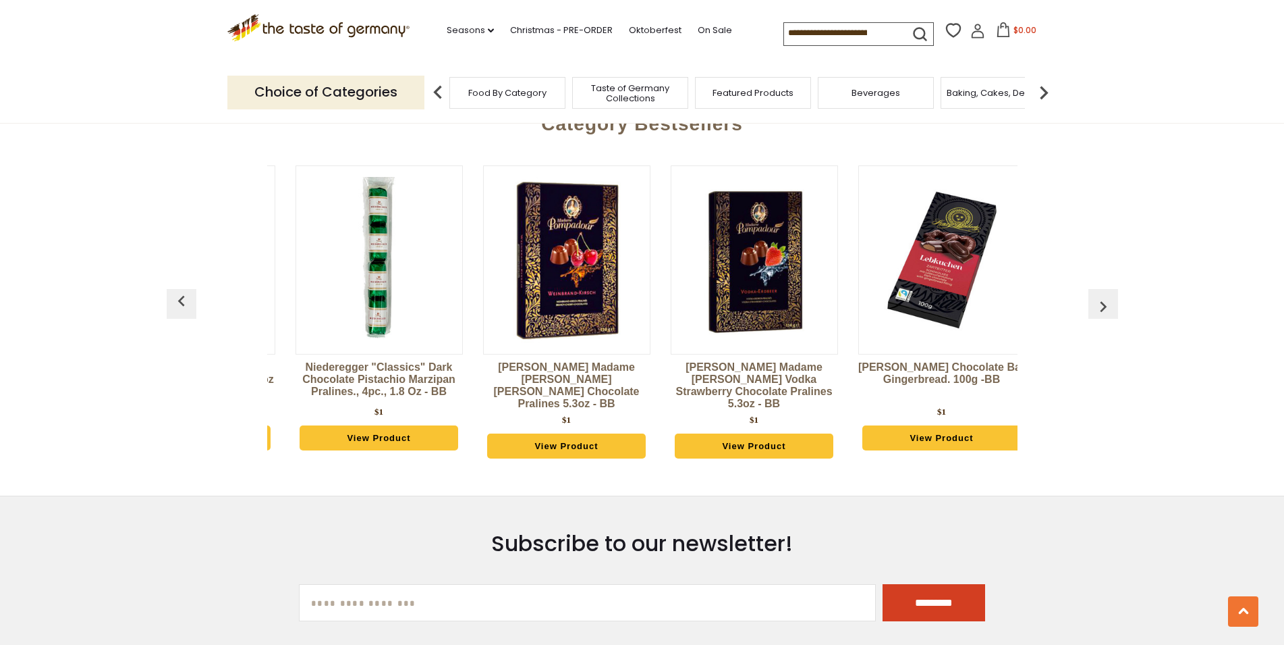
click at [1099, 317] on img "button" at bounding box center [1104, 307] width 22 height 22
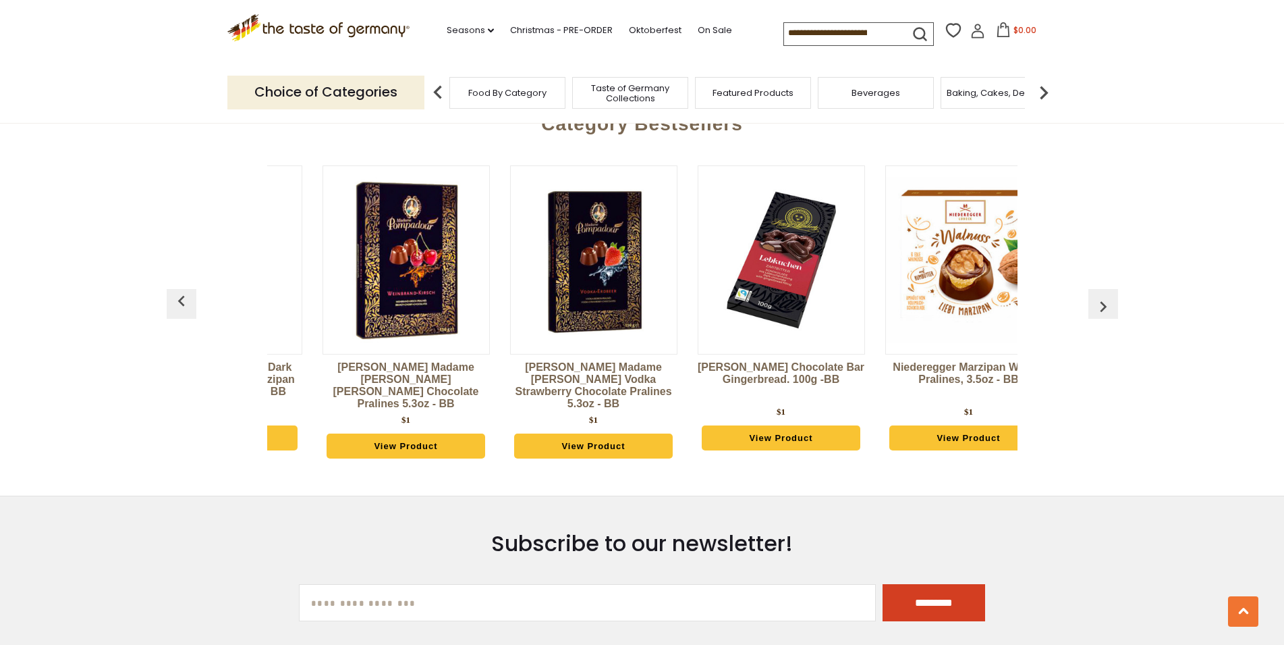
click at [1099, 317] on img "button" at bounding box center [1104, 307] width 22 height 22
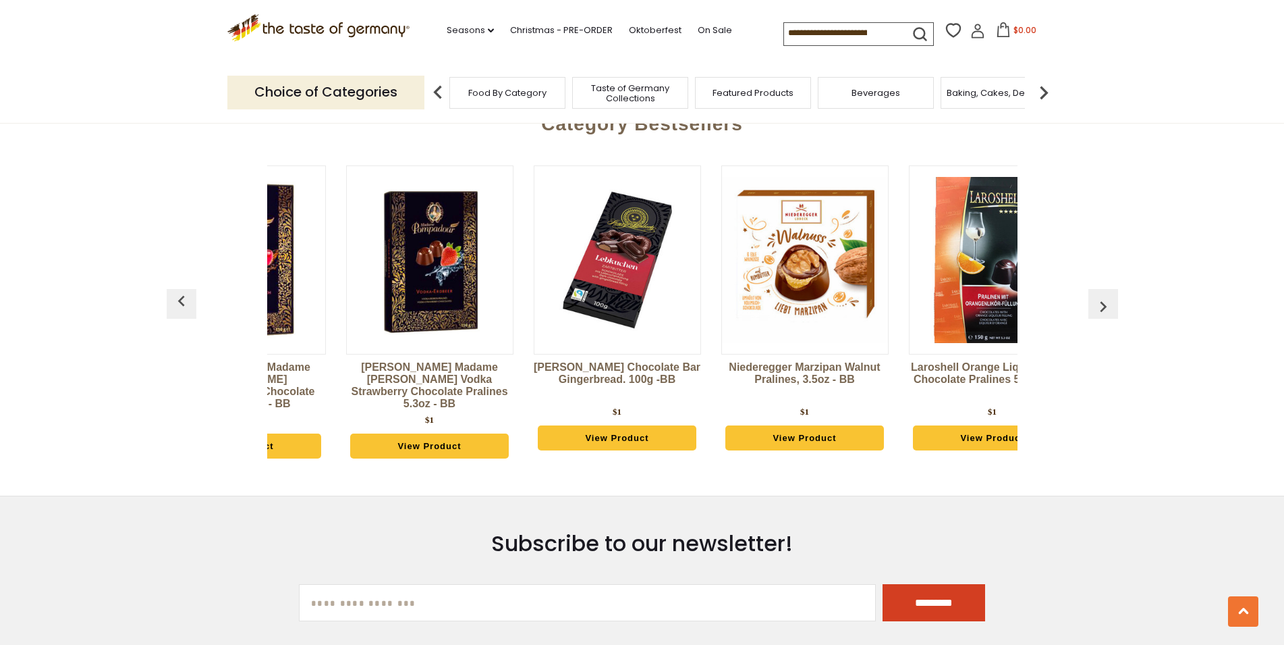
click at [1099, 317] on img "button" at bounding box center [1104, 307] width 22 height 22
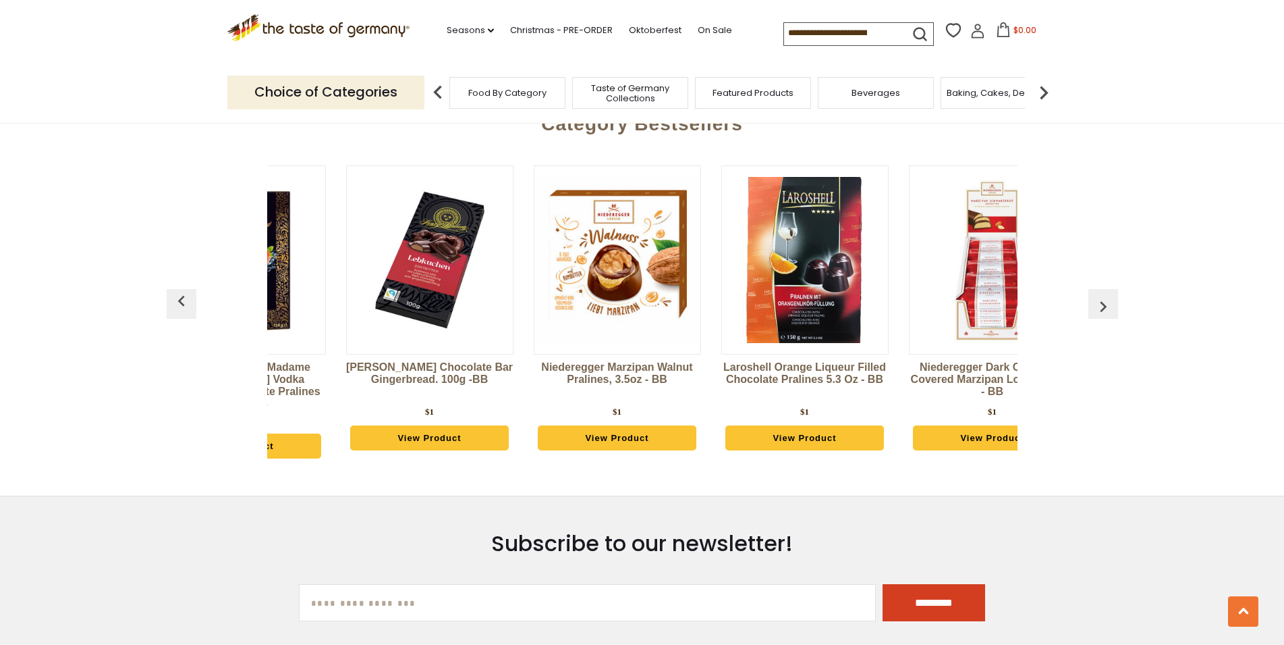
click at [1099, 317] on img "button" at bounding box center [1104, 307] width 22 height 22
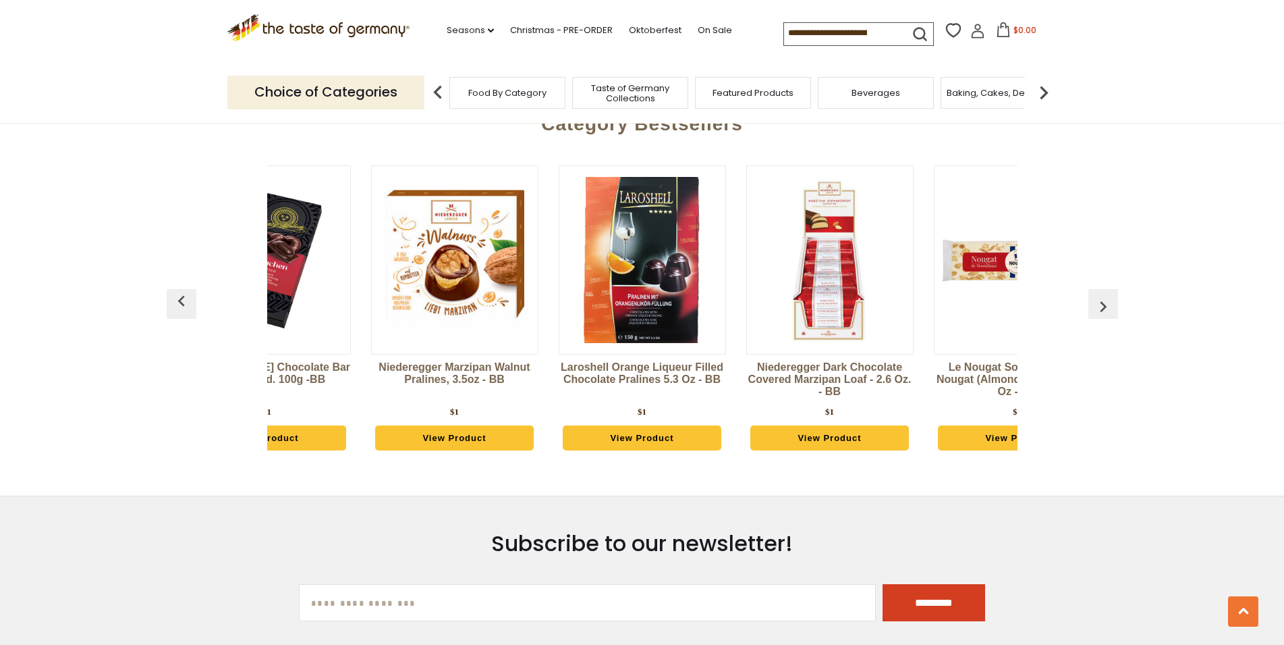
click at [1099, 317] on img "button" at bounding box center [1104, 307] width 22 height 22
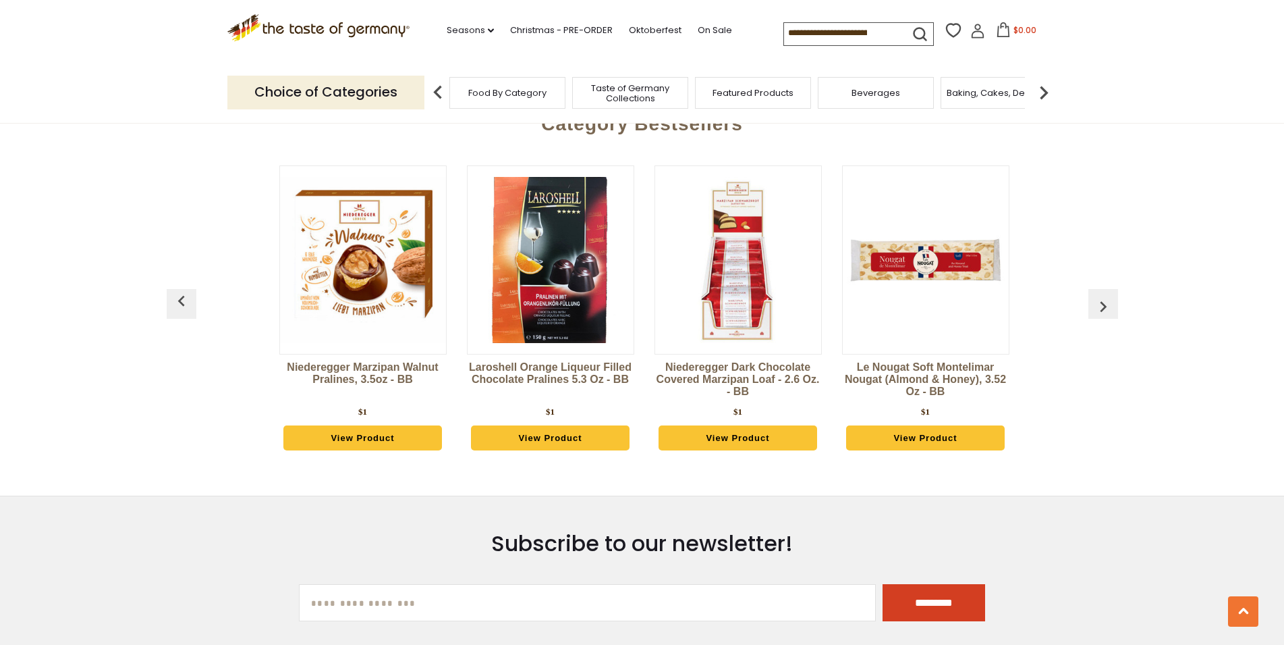
click at [1099, 317] on img "button" at bounding box center [1104, 307] width 22 height 22
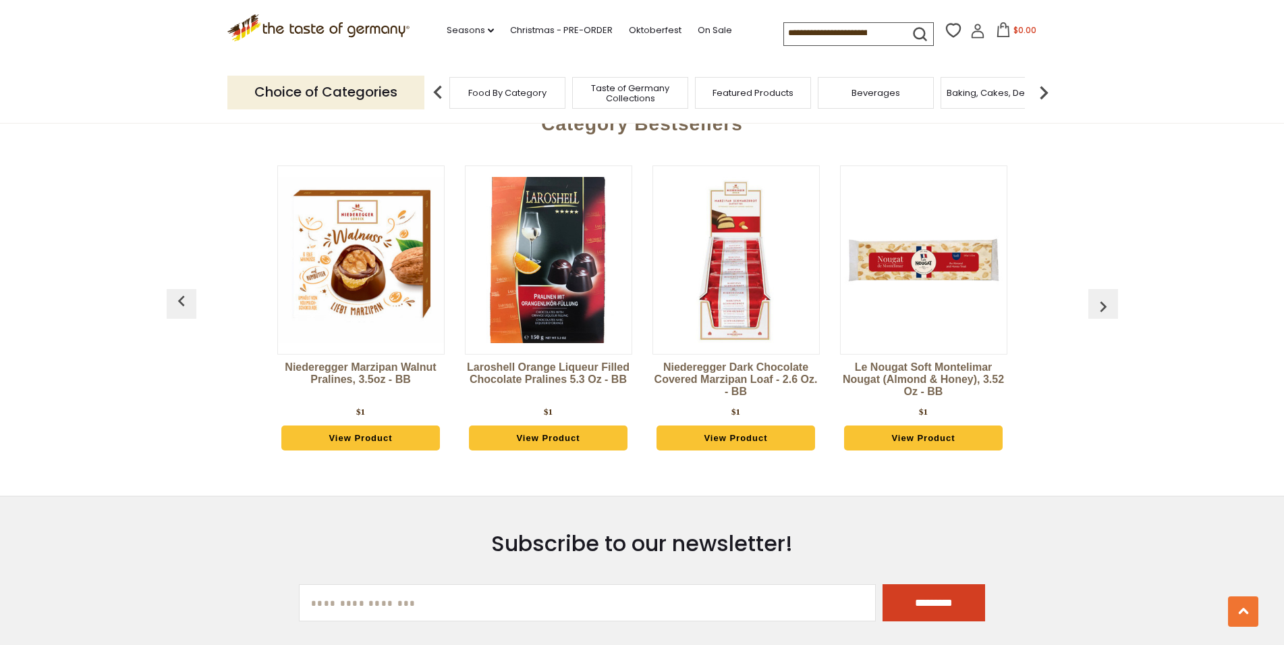
click at [1099, 317] on img "button" at bounding box center [1104, 307] width 22 height 22
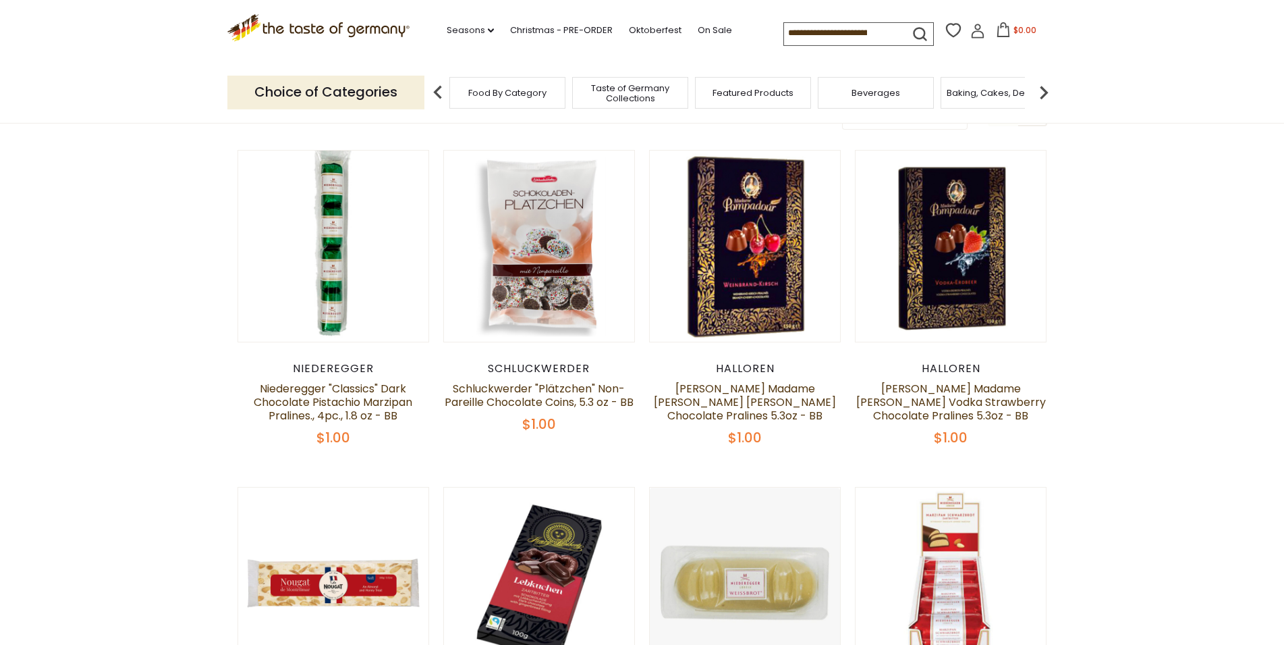
scroll to position [0, 0]
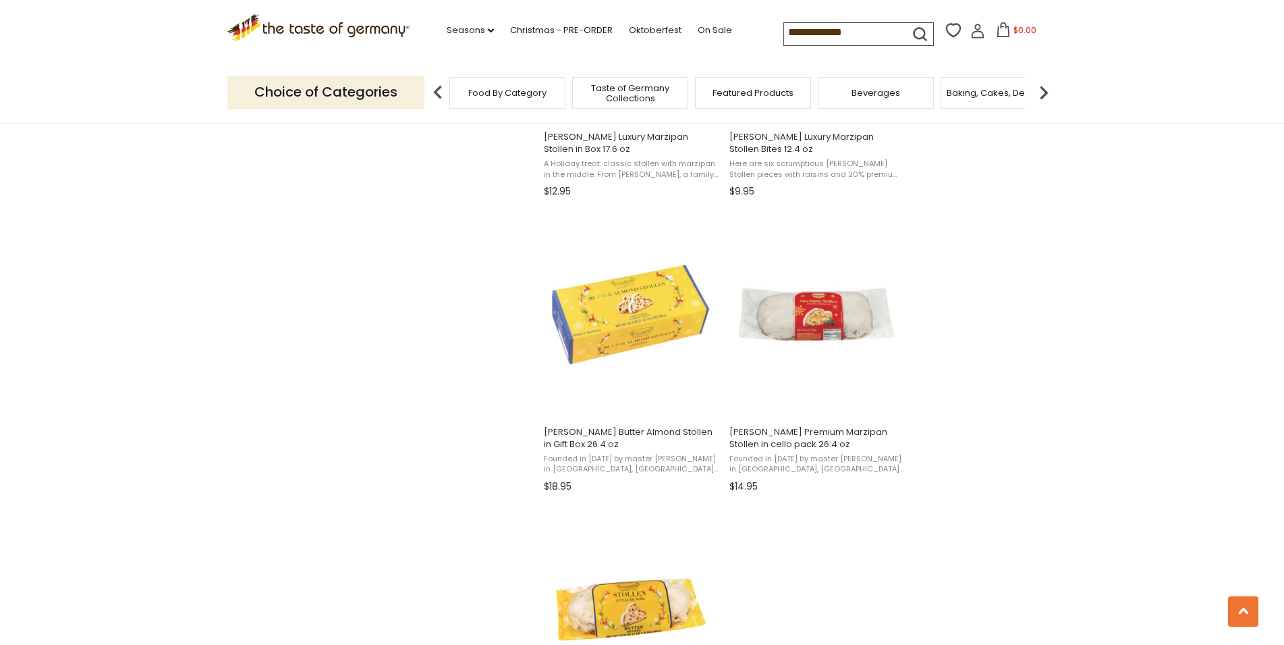
scroll to position [2203, 0]
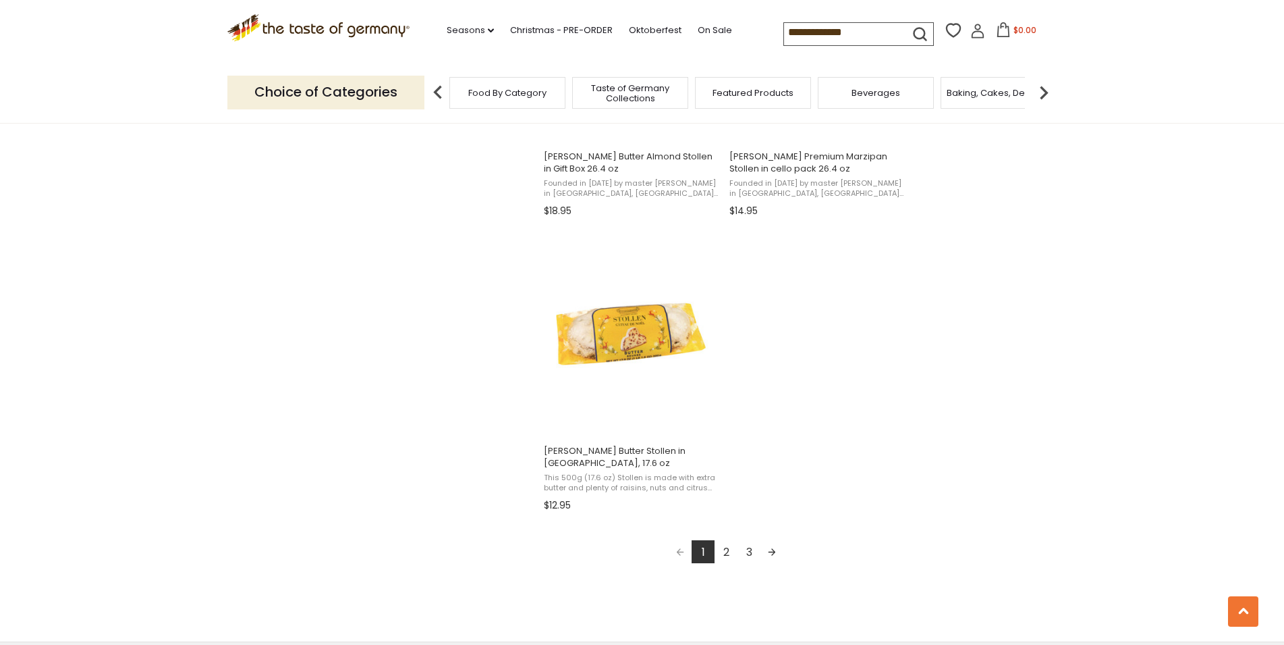
drag, startPoint x: 727, startPoint y: 596, endPoint x: 725, endPoint y: 589, distance: 7.7
click at [724, 562] on link "2" at bounding box center [726, 551] width 23 height 23
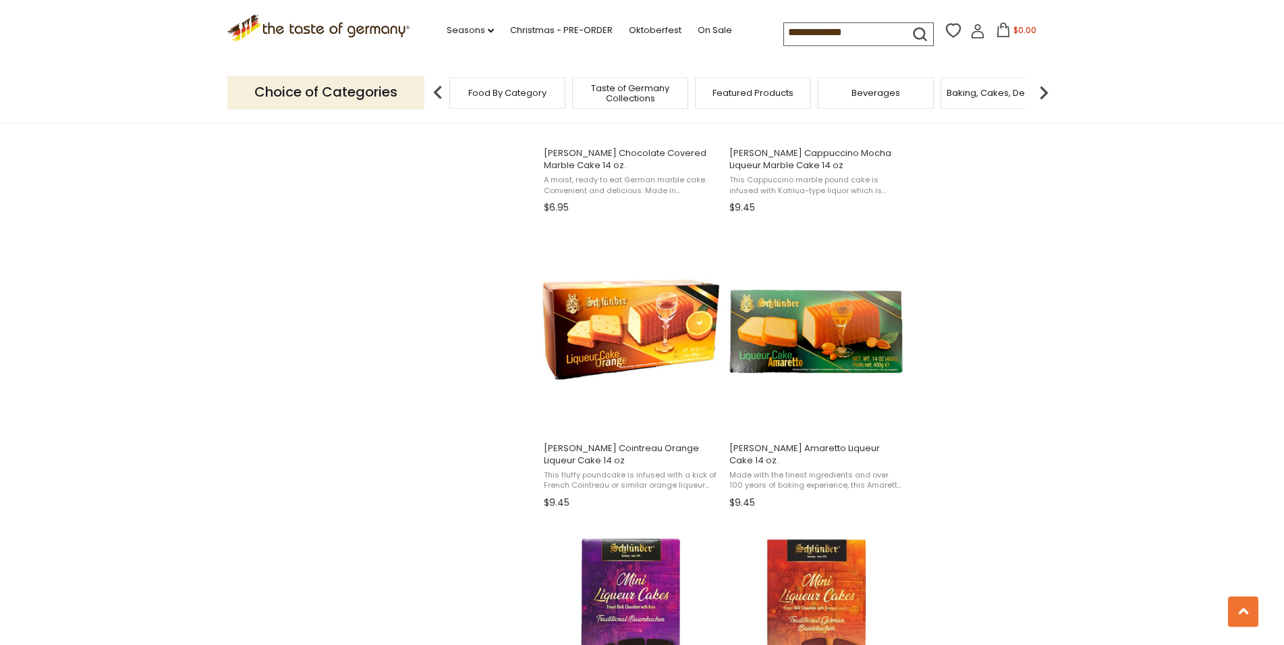
scroll to position [1033, 0]
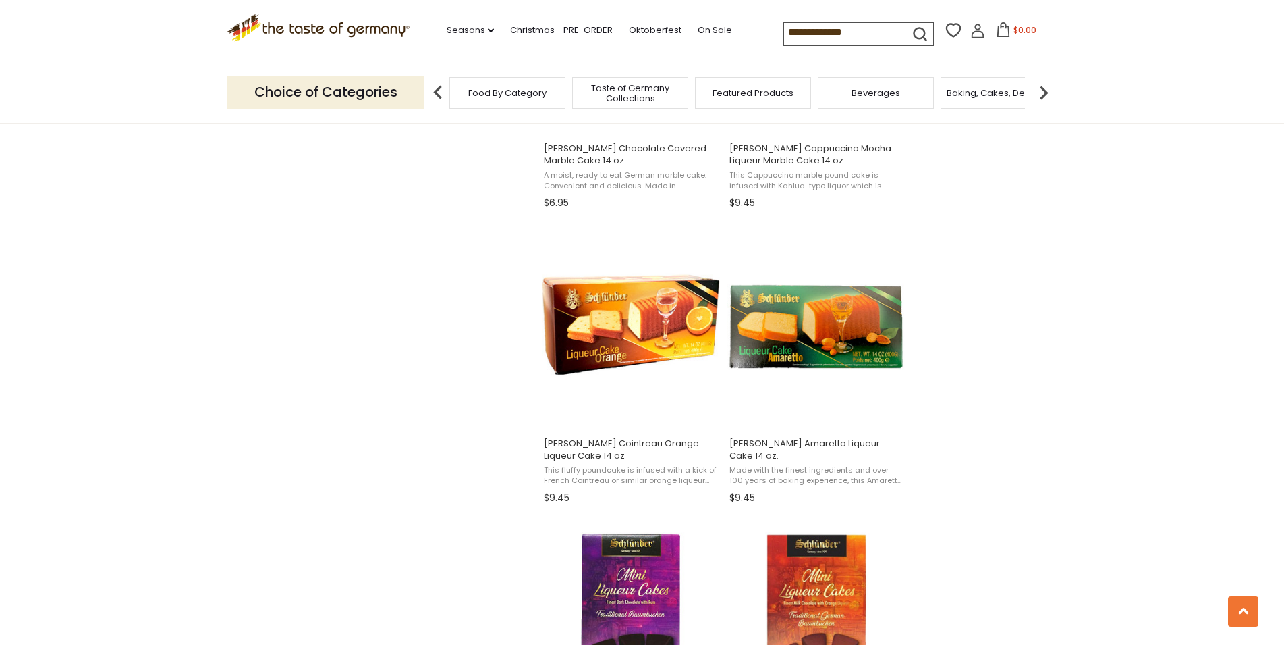
click at [1029, 307] on section "Products 35 Pages 1 Showing 35 results for " Kuchenmeister " Relevance Relevanc…" at bounding box center [642, 509] width 1284 height 2607
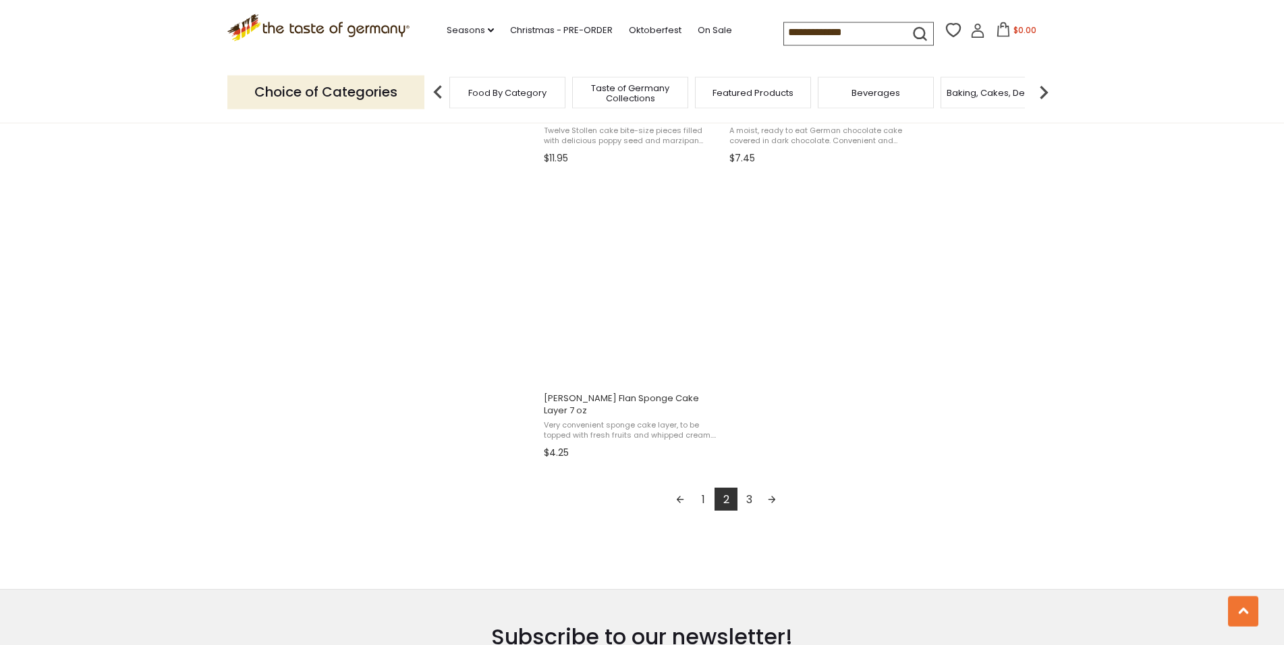
scroll to position [2272, 0]
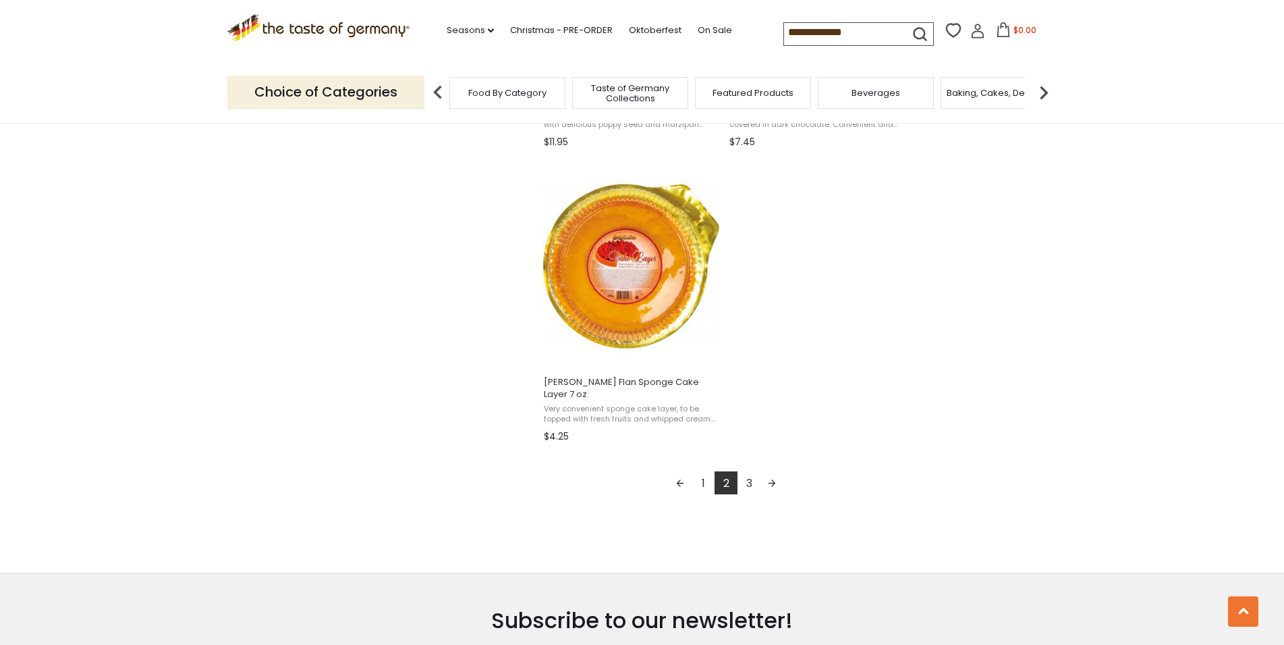
click at [748, 488] on link "3" at bounding box center [749, 482] width 23 height 23
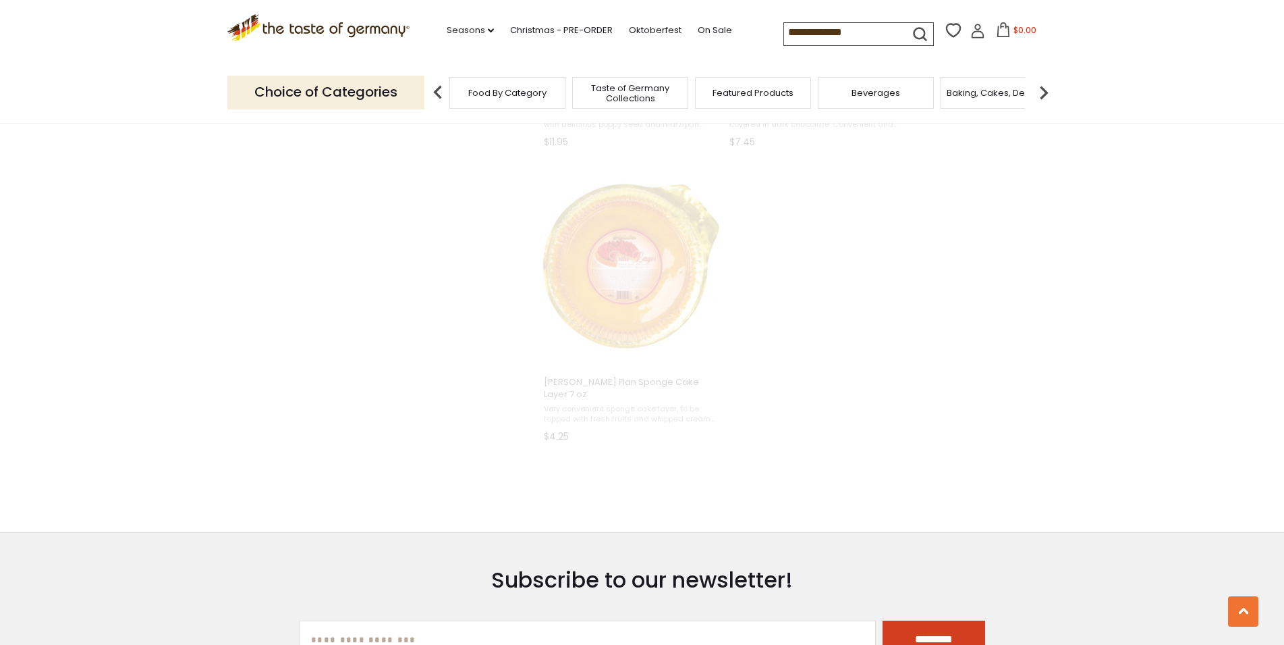
scroll to position [1767, 0]
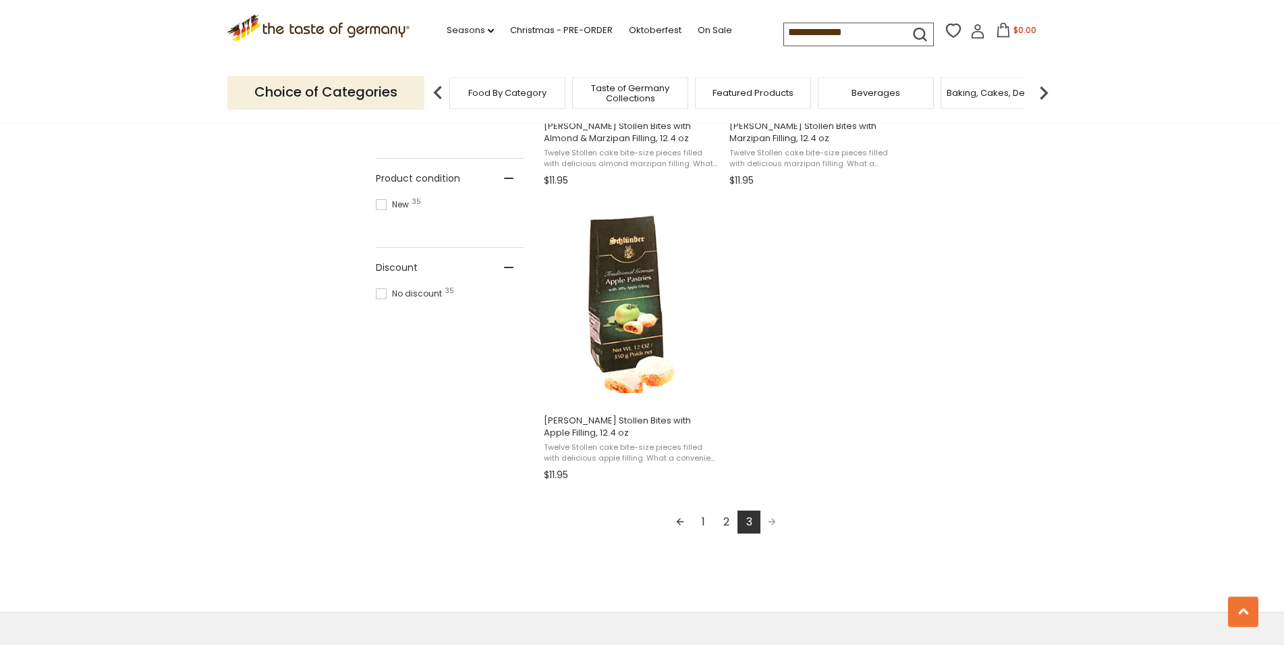
scroll to position [895, 0]
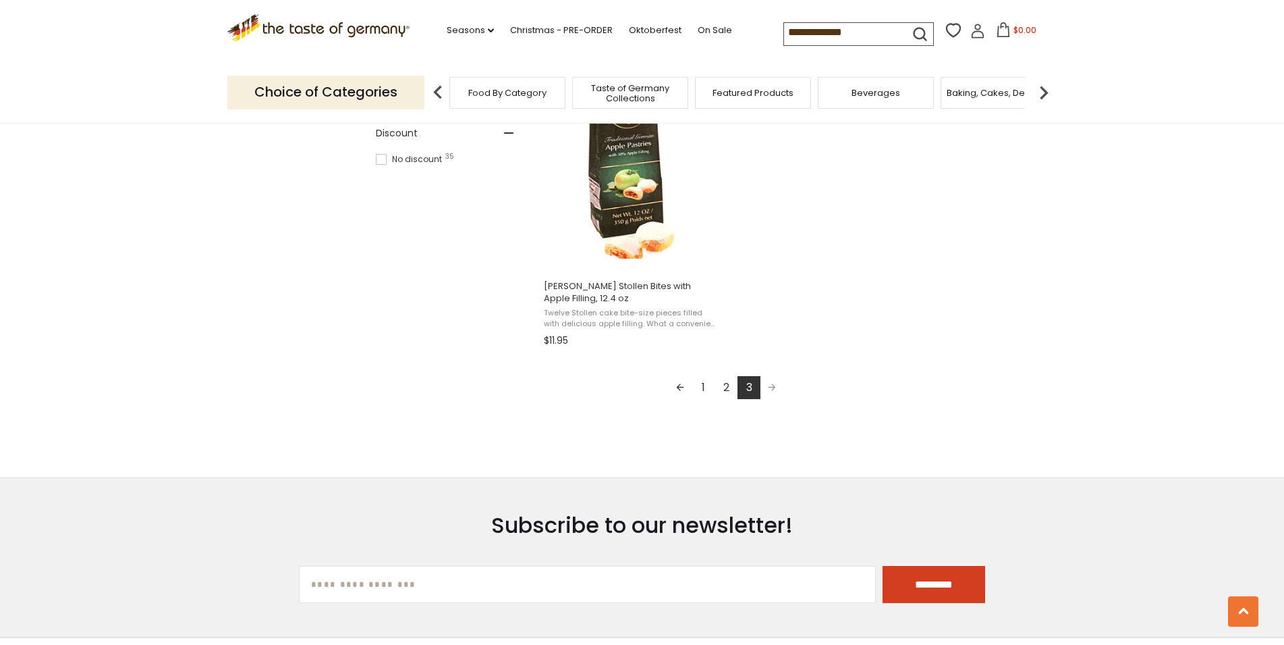
click at [726, 387] on link "2" at bounding box center [726, 387] width 23 height 23
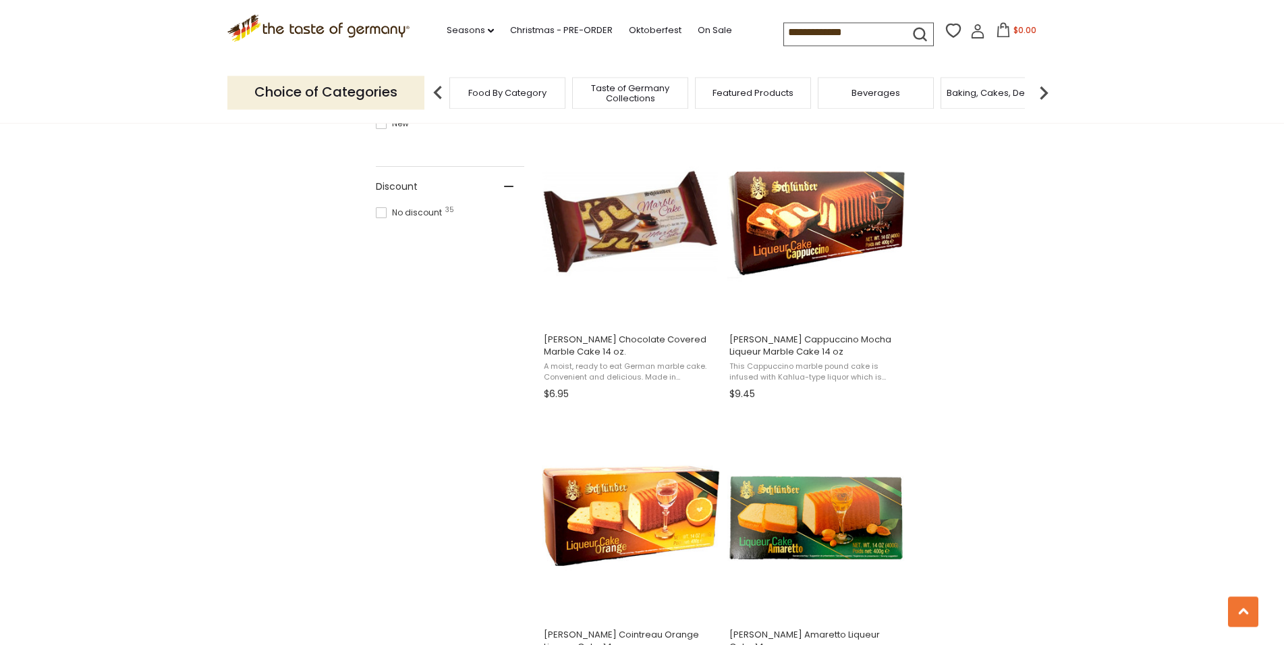
scroll to position [964, 0]
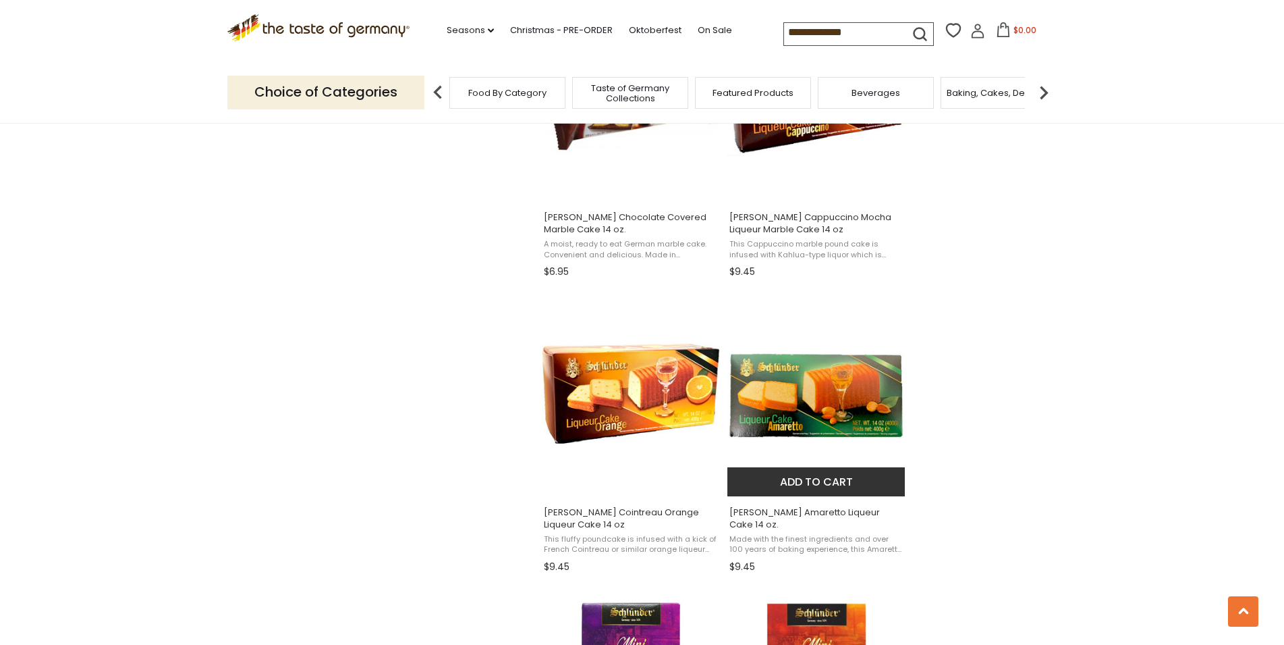
click at [834, 410] on img "Schluender Amaretto Liqueur Cake 14 oz." at bounding box center [817, 394] width 179 height 179
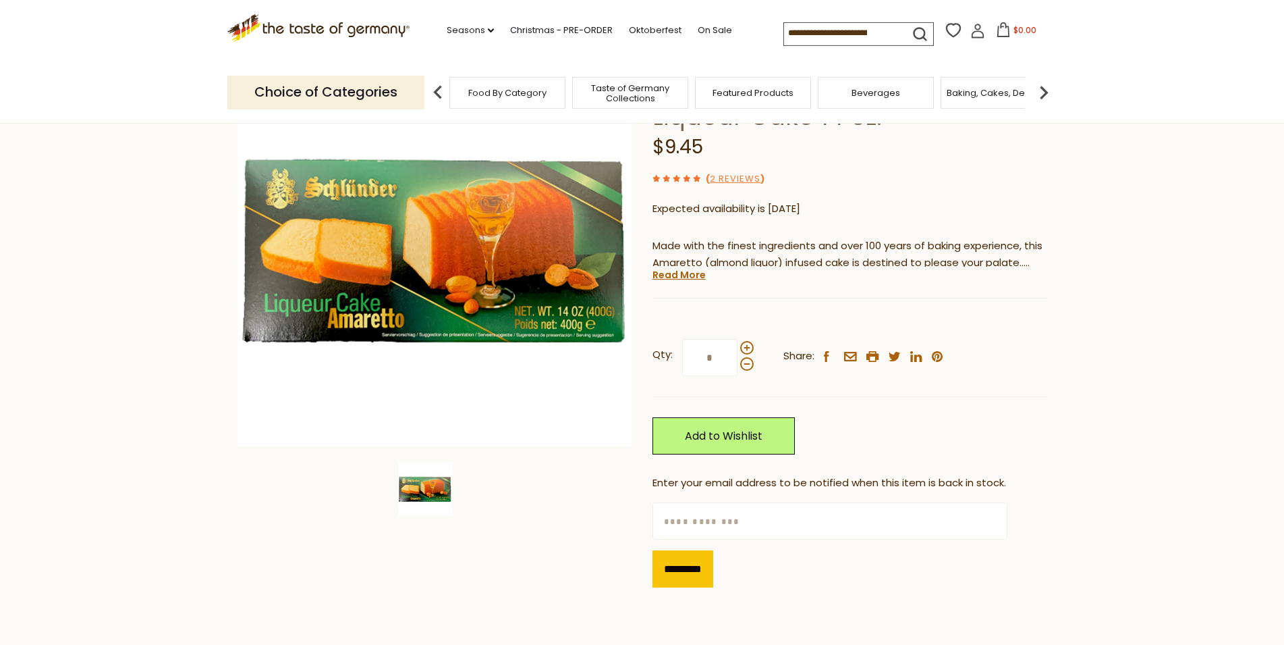
scroll to position [207, 0]
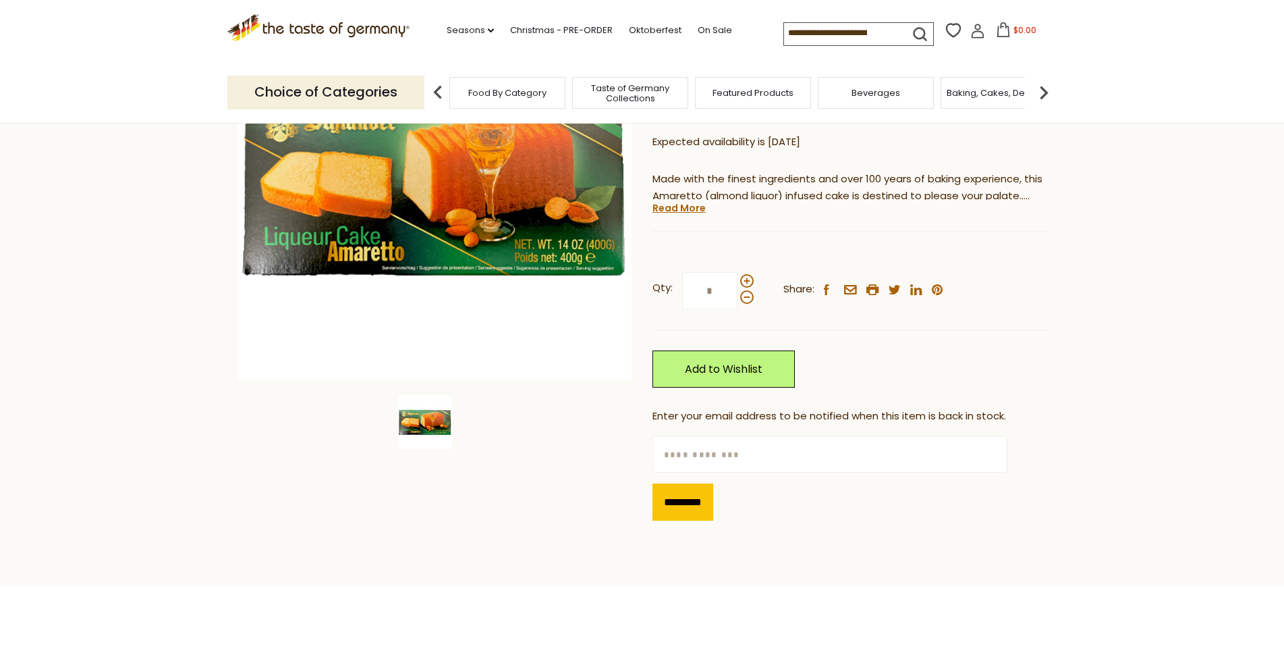
click at [676, 450] on input "text" at bounding box center [830, 453] width 355 height 37
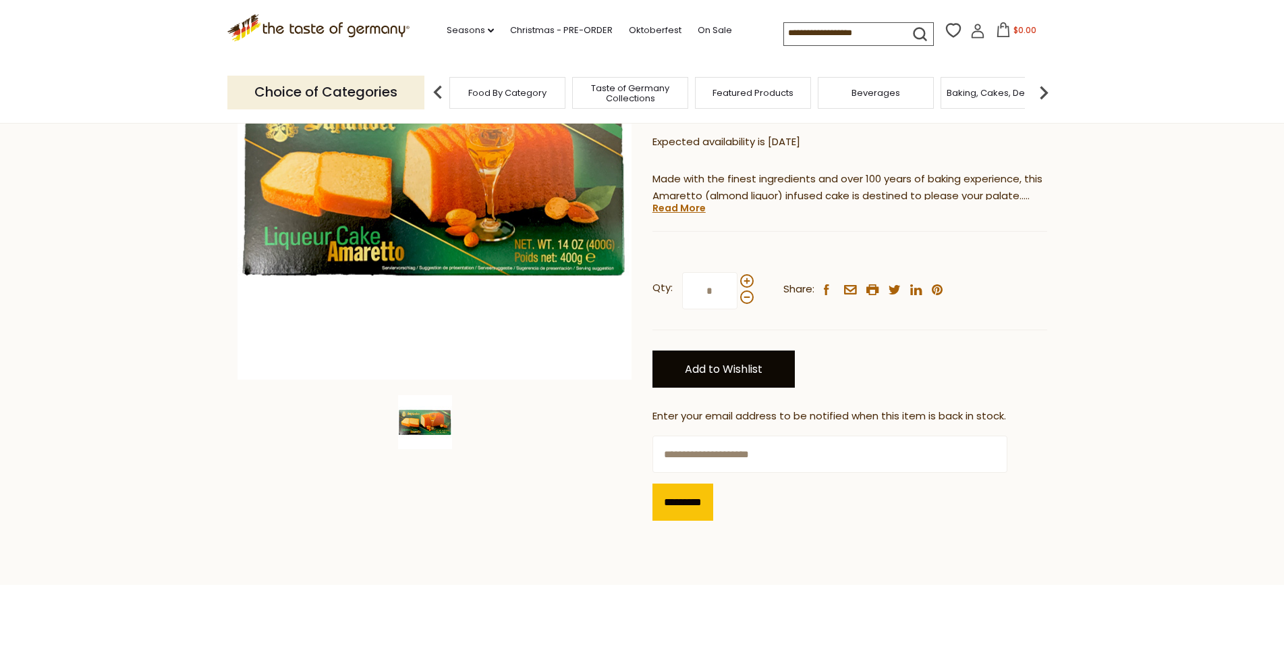
type input "**********"
click at [724, 362] on link "Add to Wishlist" at bounding box center [724, 368] width 142 height 37
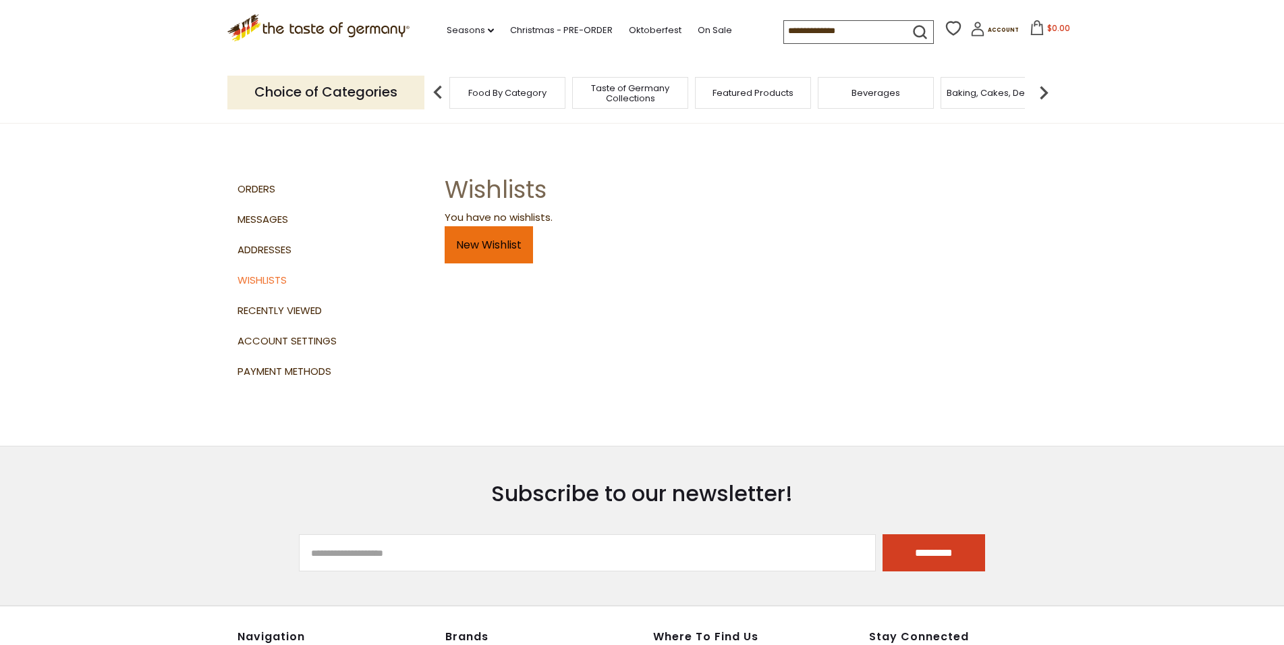
click at [485, 251] on link "New Wishlist" at bounding box center [489, 244] width 88 height 37
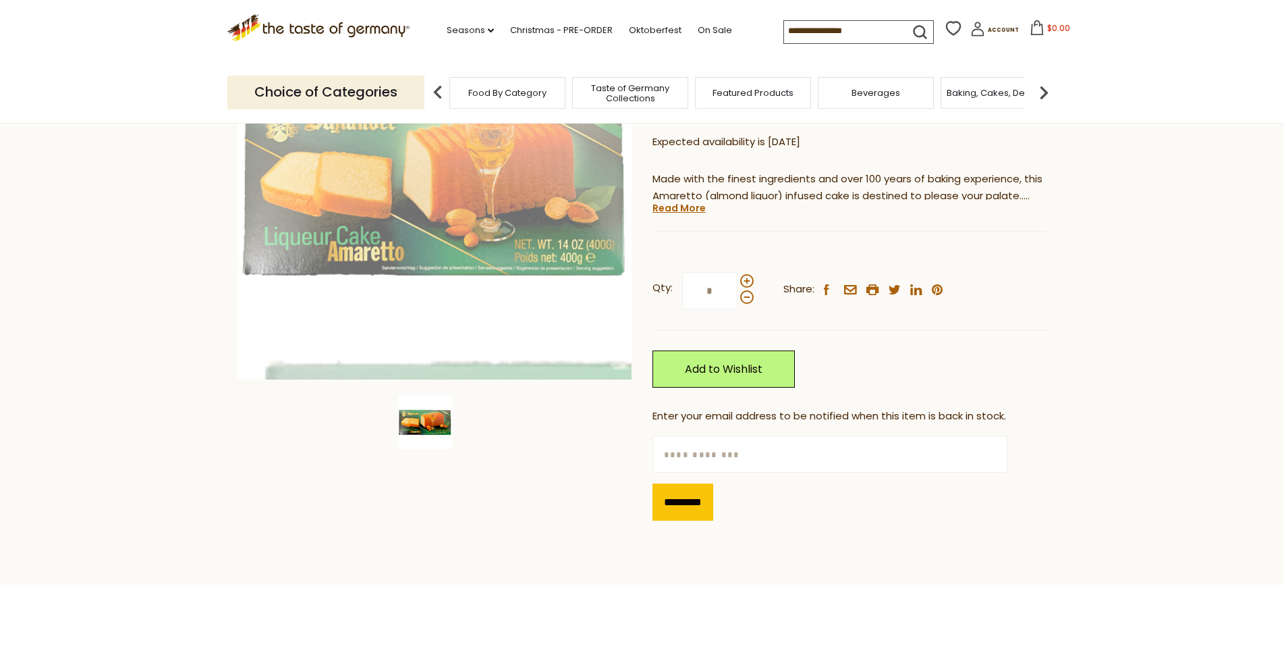
scroll to position [207, 0]
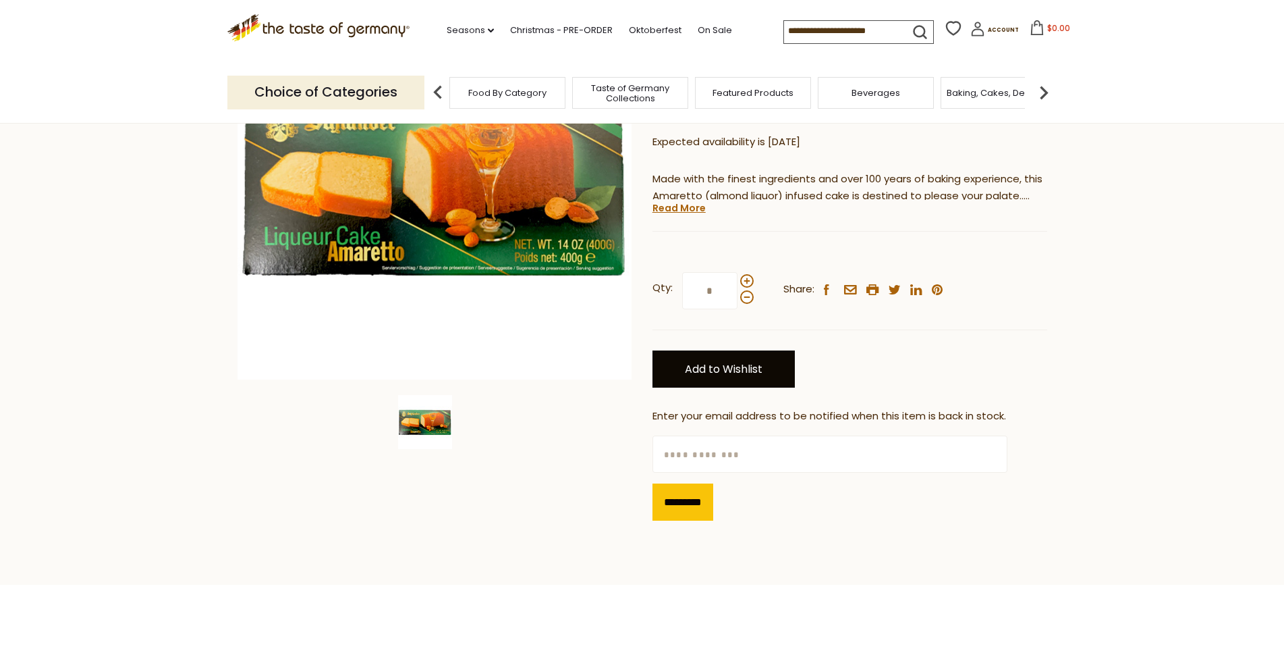
click at [745, 367] on link "Add to Wishlist" at bounding box center [724, 368] width 142 height 37
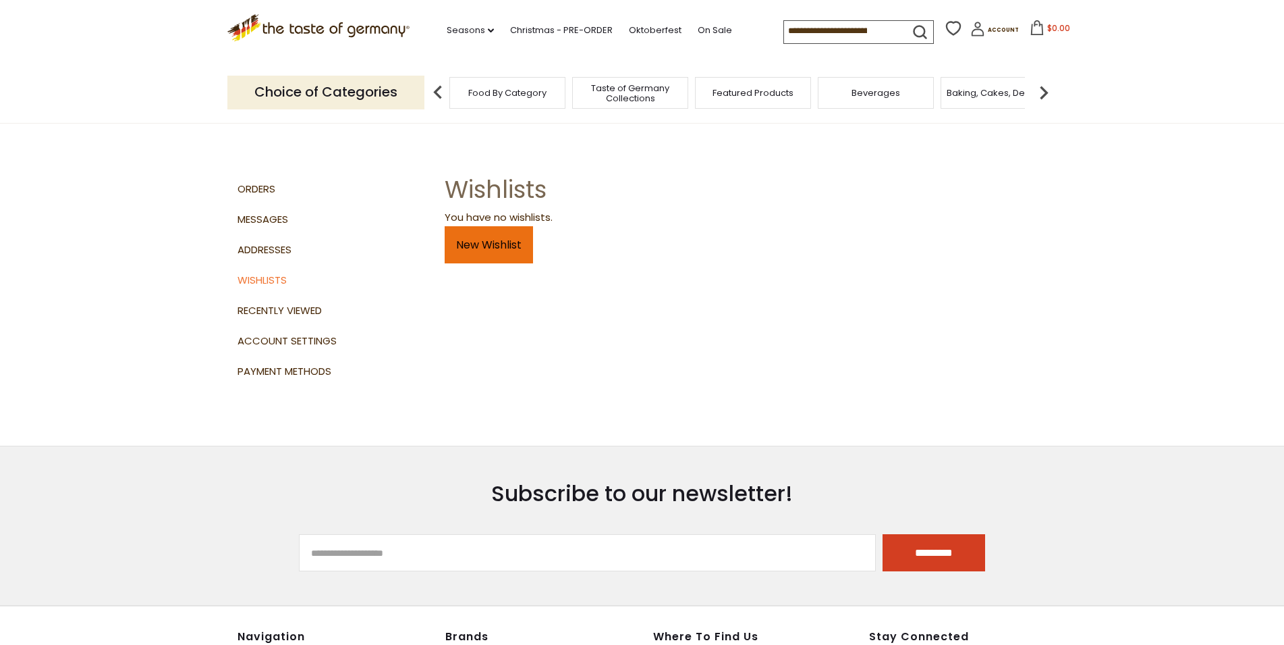
click at [485, 260] on link "New Wishlist" at bounding box center [489, 244] width 88 height 37
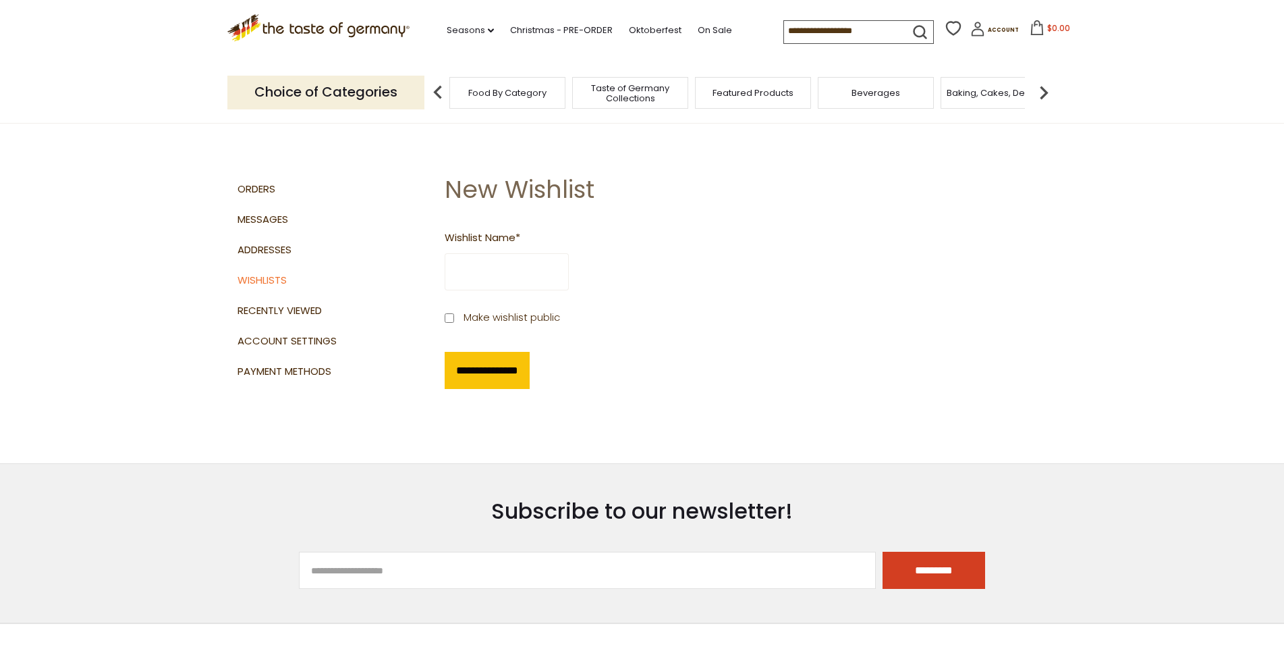
click at [467, 281] on input "Wishlist Name *" at bounding box center [507, 271] width 124 height 37
paste input "**********"
type input "**********"
click at [497, 375] on input "**********" at bounding box center [487, 370] width 85 height 37
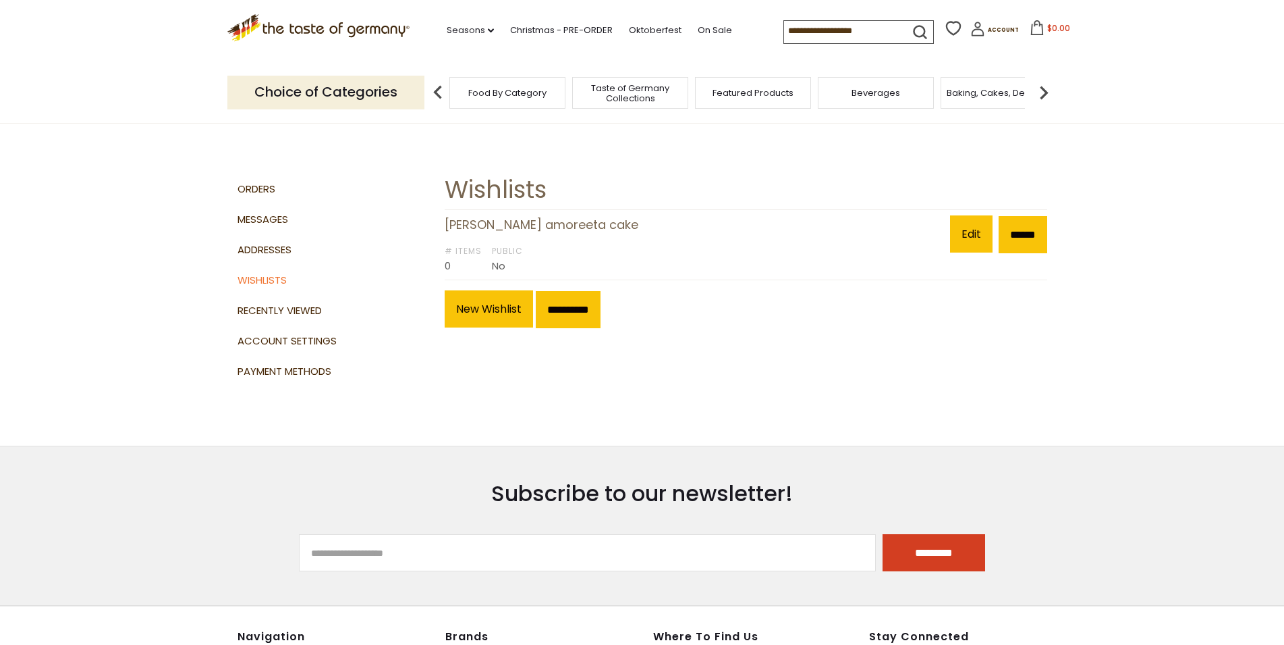
click at [784, 28] on input at bounding box center [841, 30] width 114 height 19
paste input "**********"
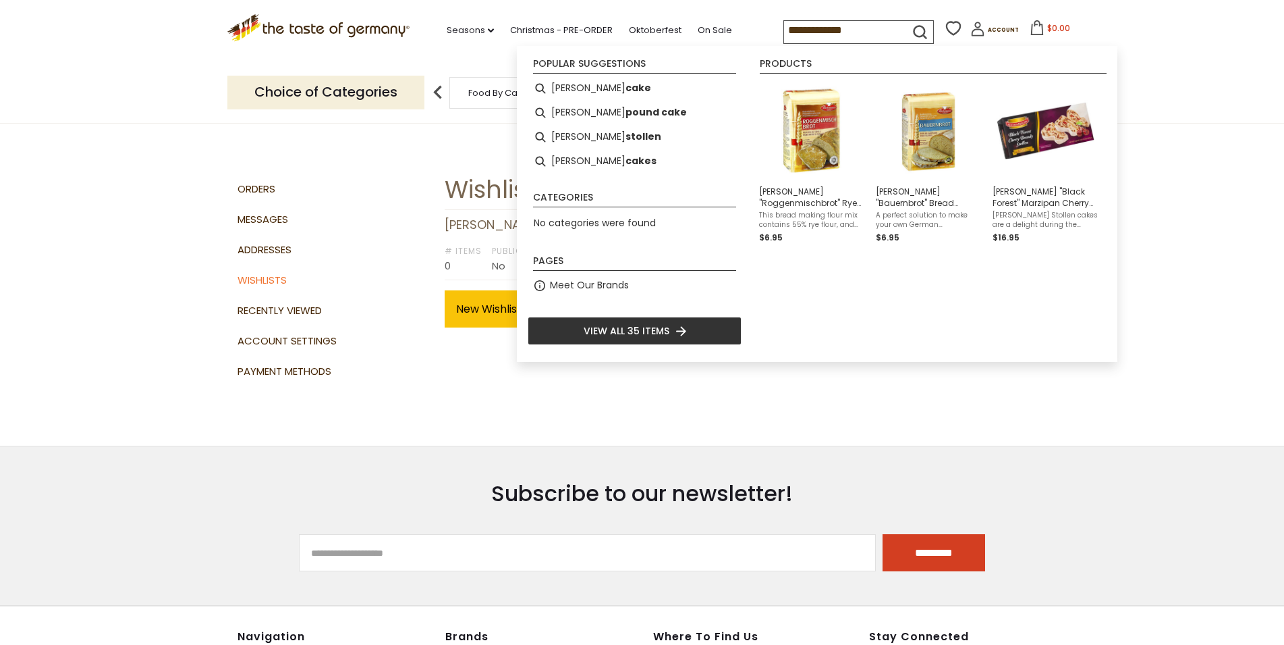
type input "**********"
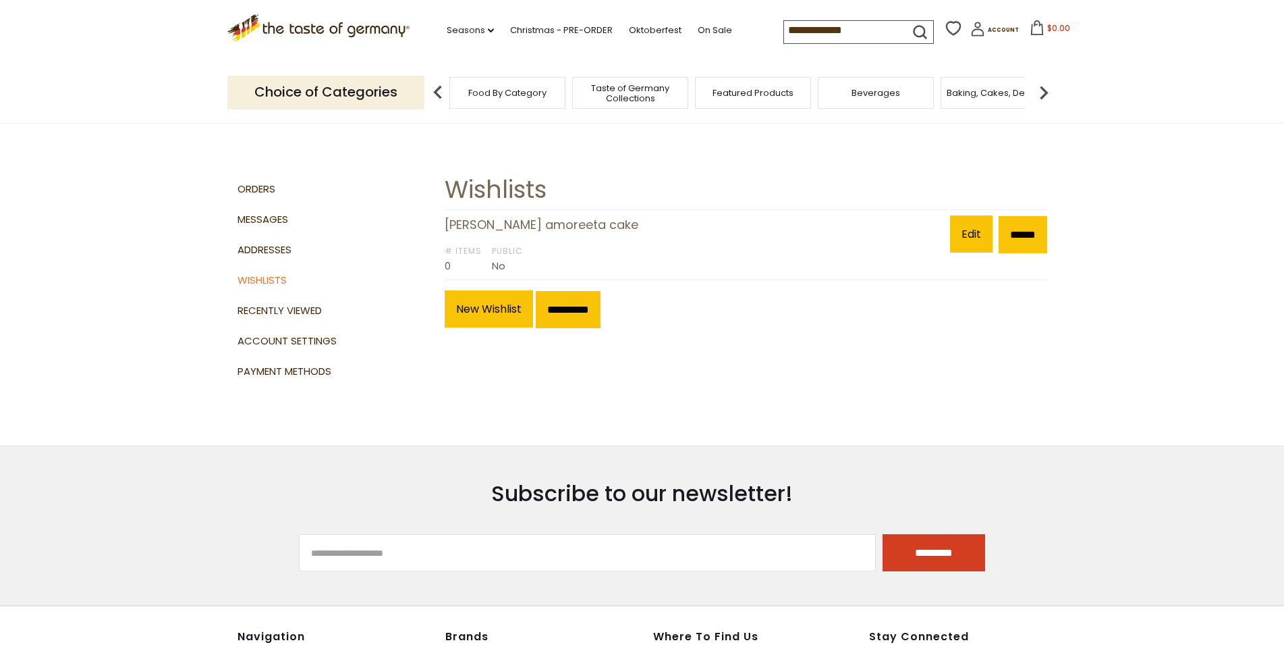
click at [911, 24] on icon "submit" at bounding box center [920, 32] width 18 height 18
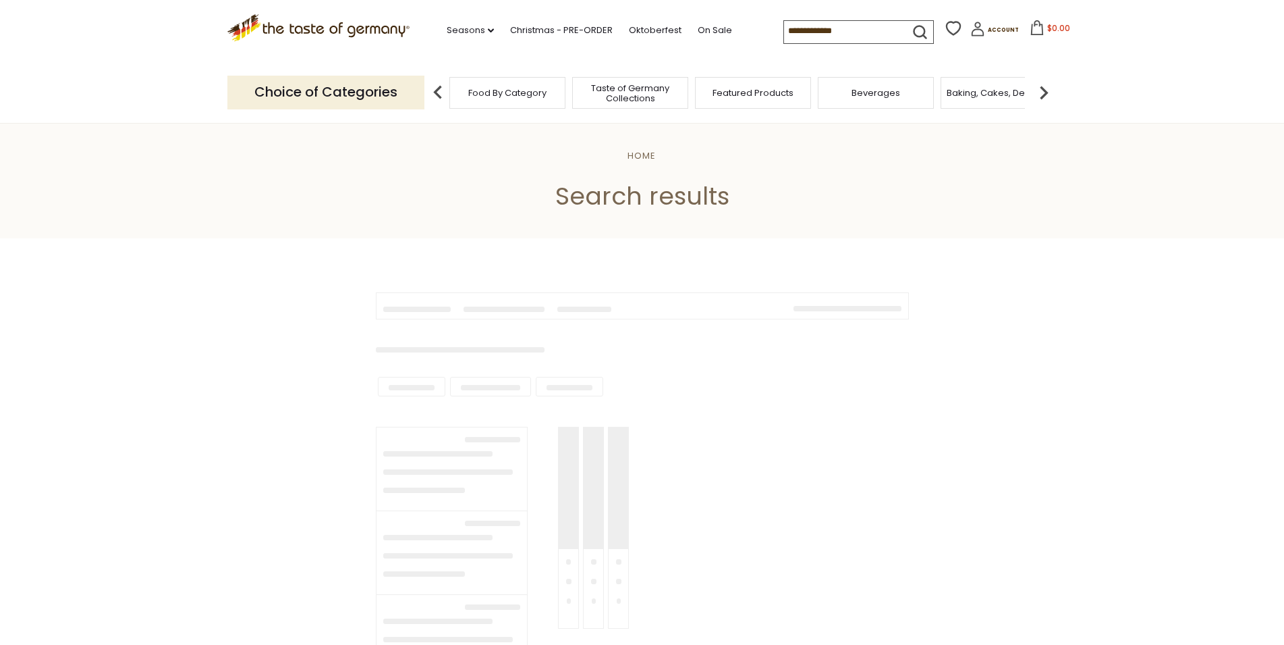
type input "**********"
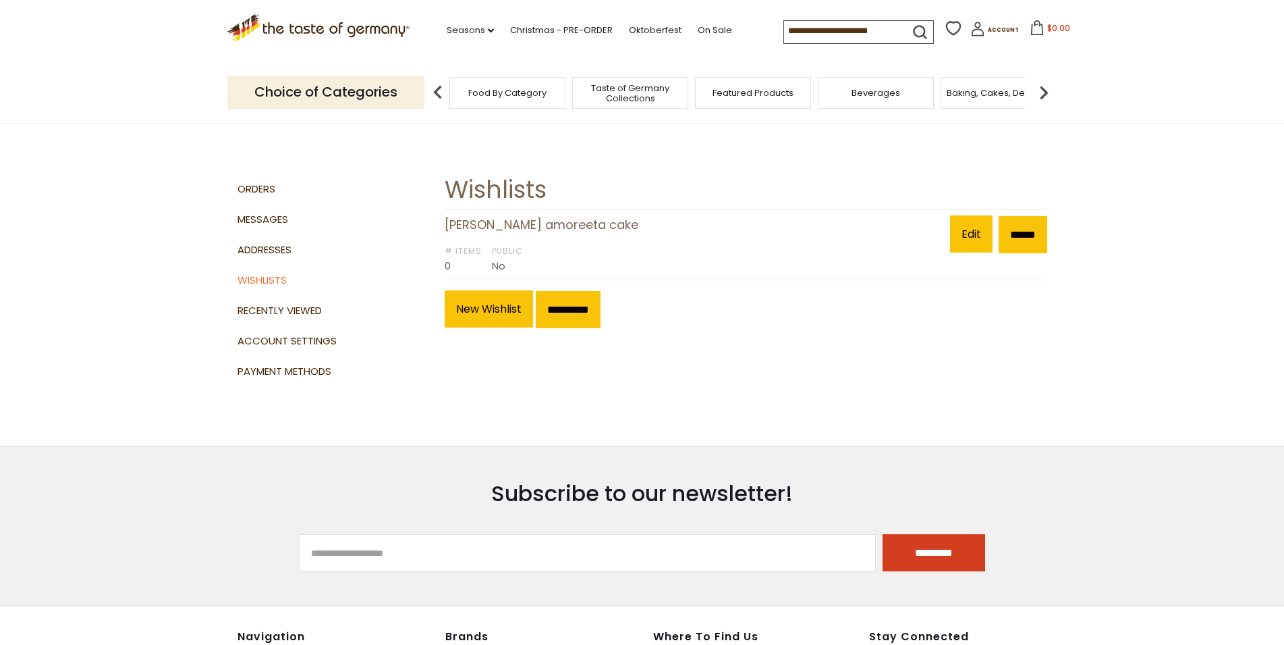
click at [784, 29] on input at bounding box center [841, 30] width 114 height 19
paste input "**********"
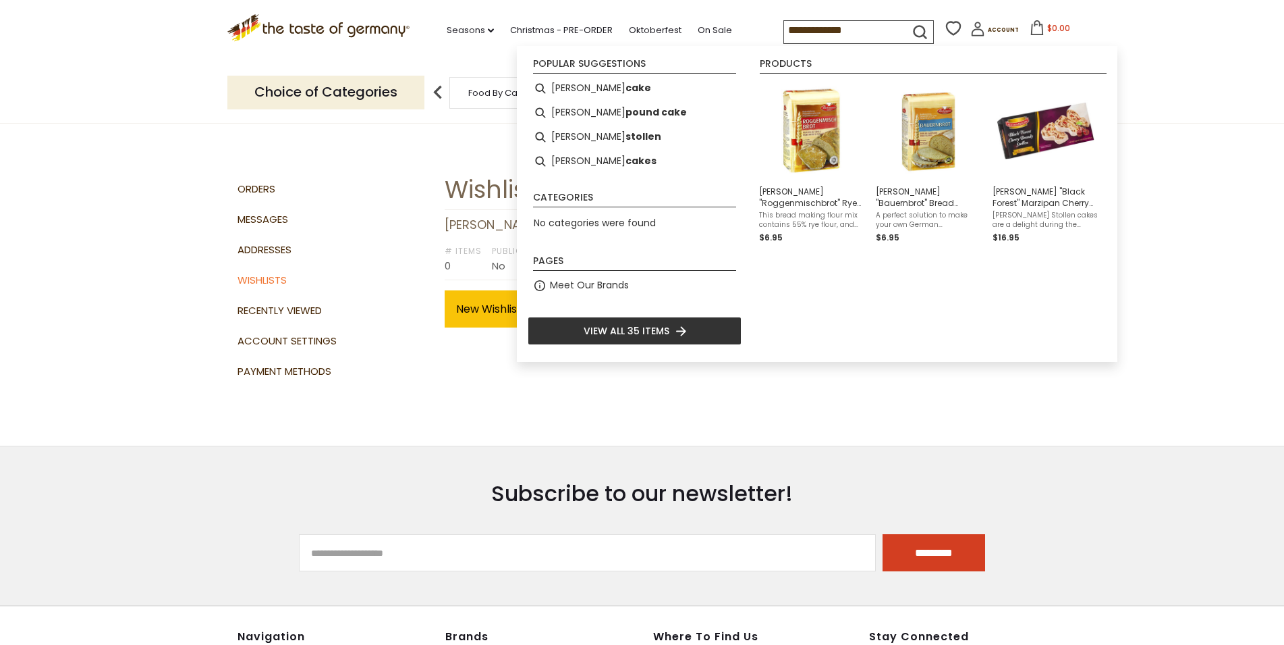
type input "**********"
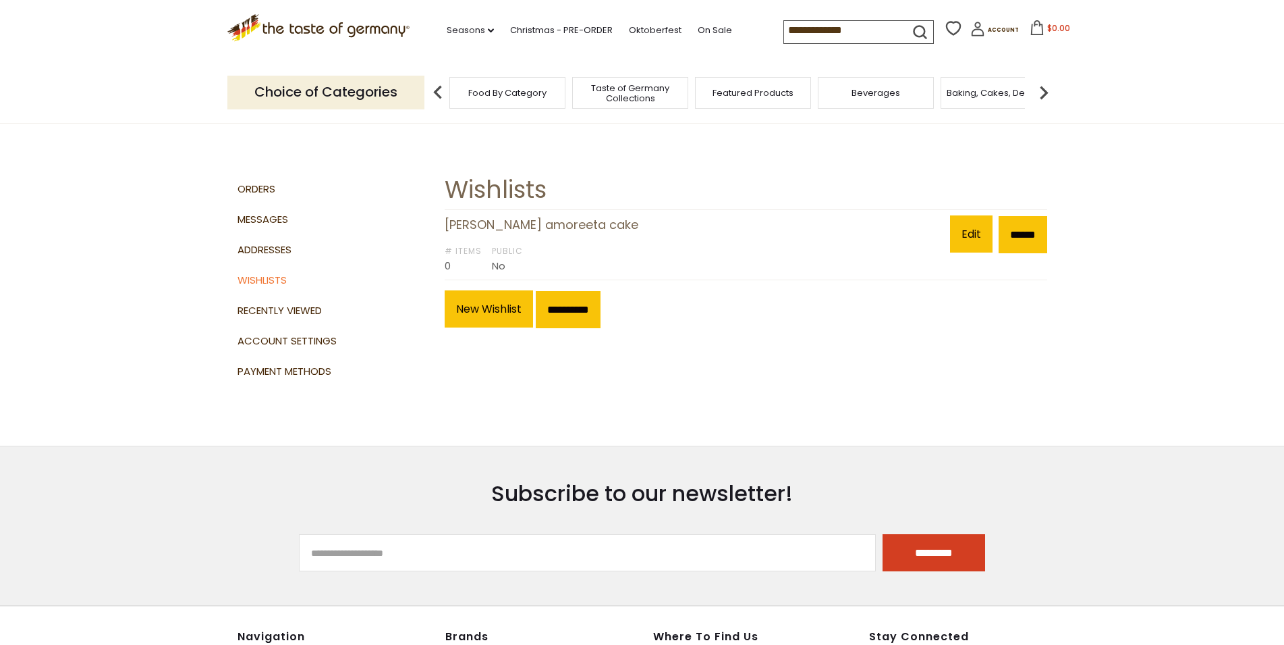
click at [1236, 97] on header "Free Shipping Starts at $80.00. Varies by Region. Exclusions Apply. Click here …" at bounding box center [642, 62] width 1284 height 124
click at [725, 339] on section "**********" at bounding box center [642, 282] width 830 height 325
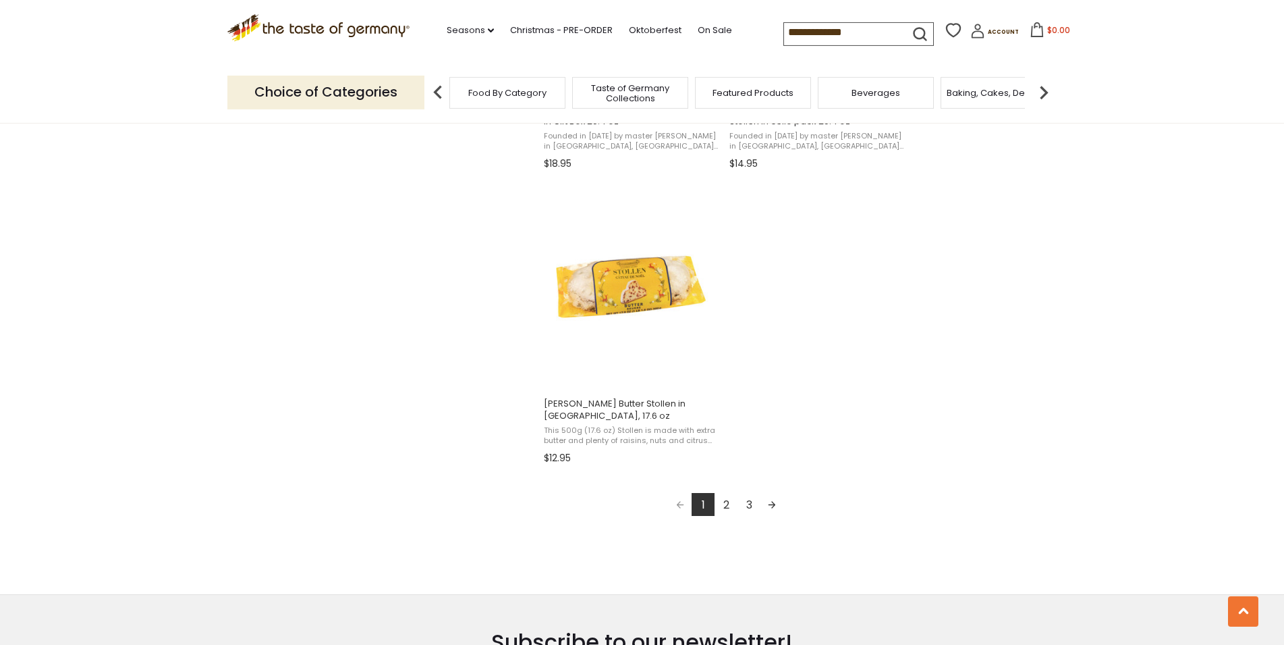
scroll to position [2341, 0]
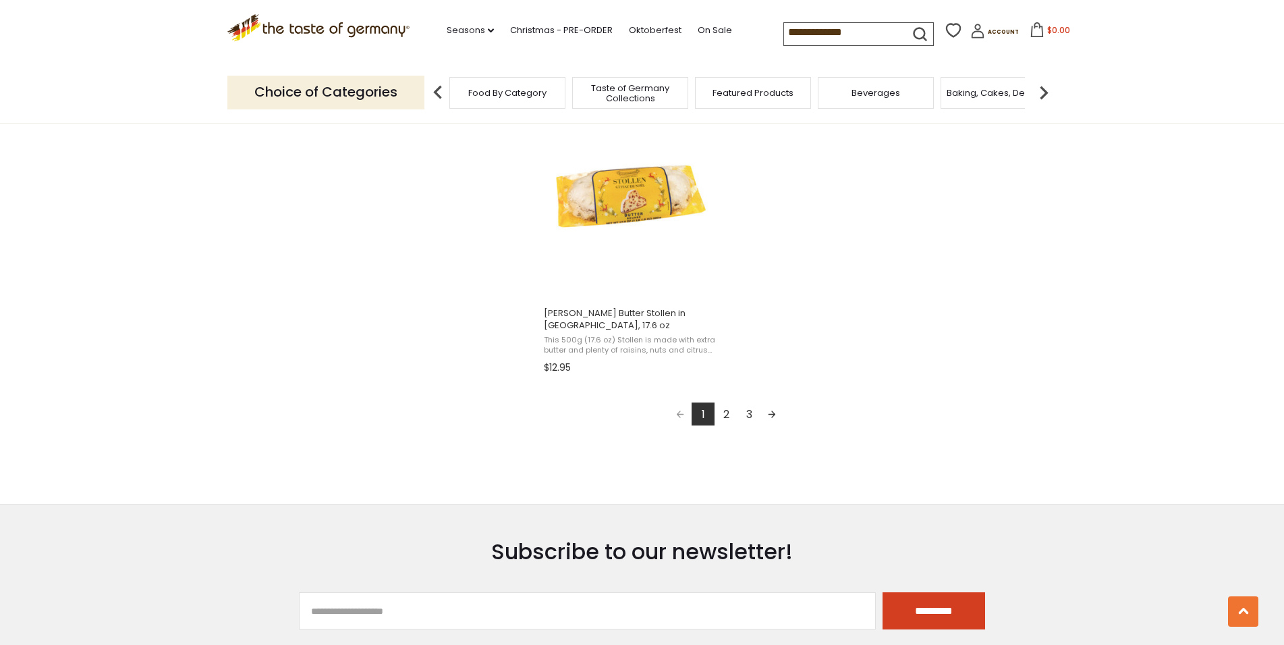
click at [726, 416] on link "2" at bounding box center [726, 413] width 23 height 23
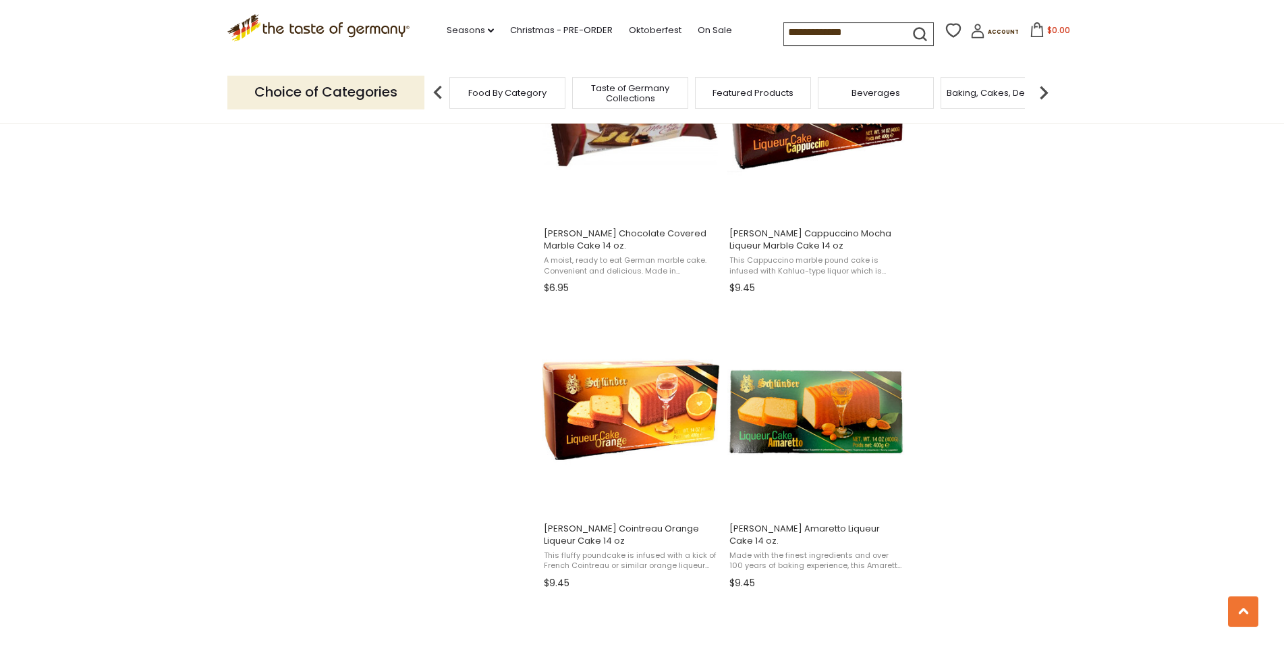
scroll to position [964, 0]
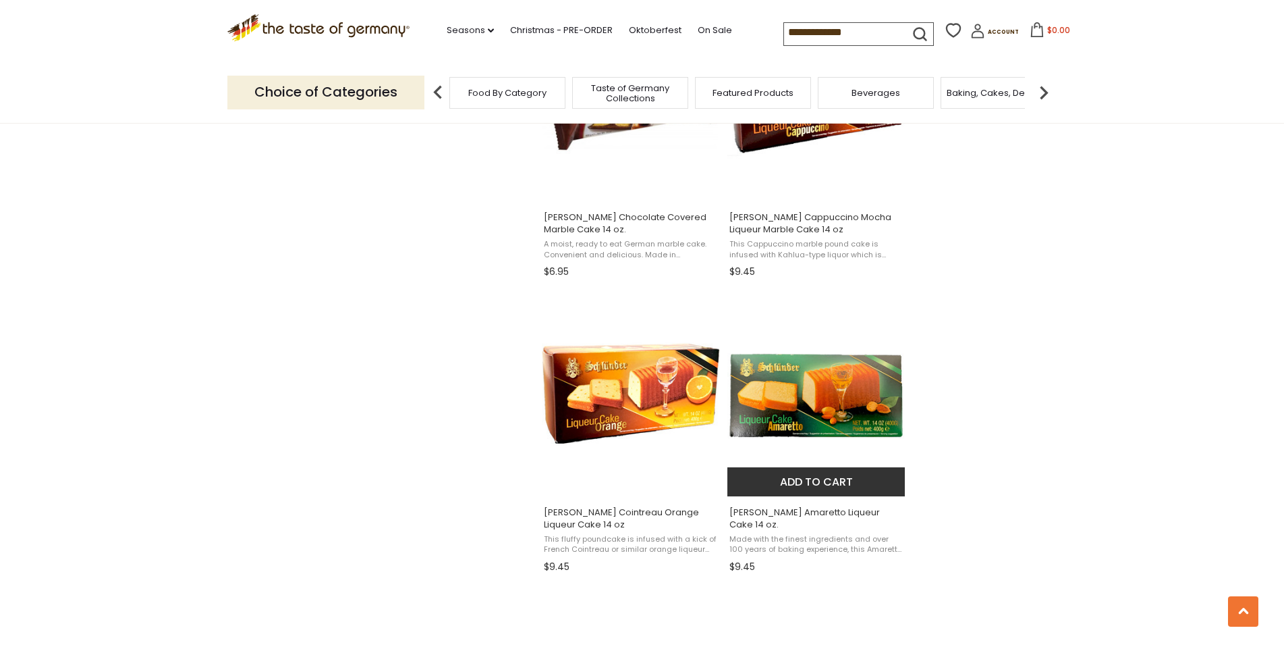
click at [812, 484] on button "Add to cart" at bounding box center [817, 481] width 178 height 29
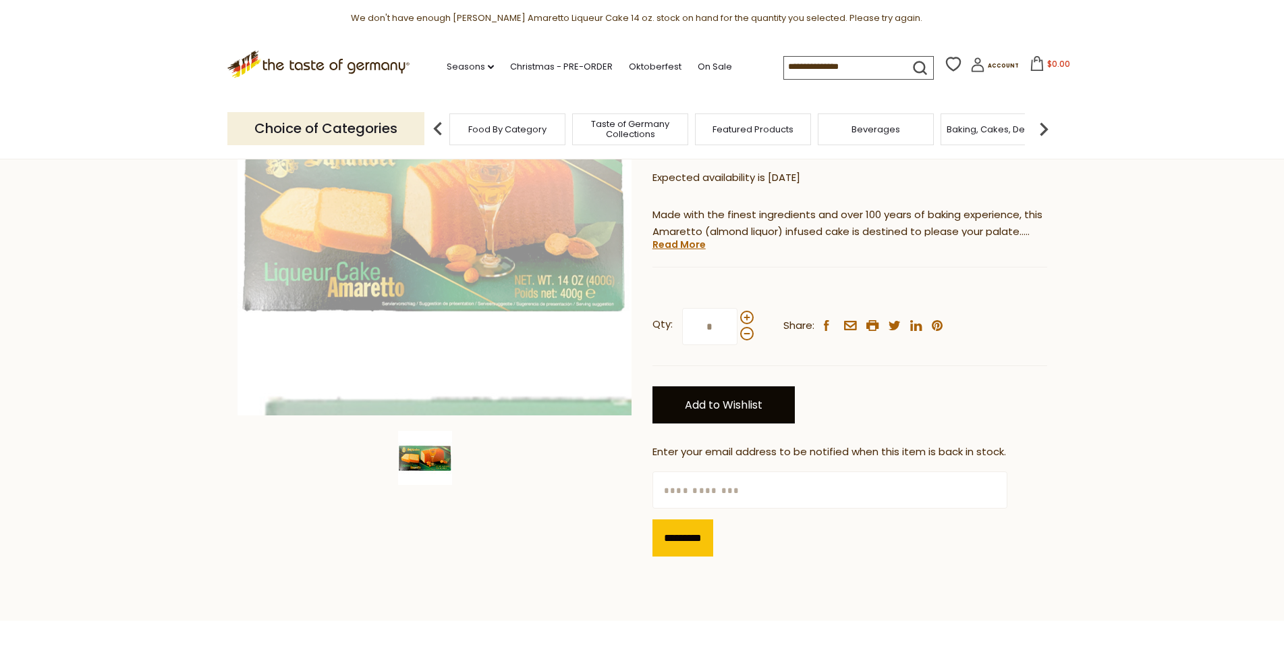
scroll to position [207, 0]
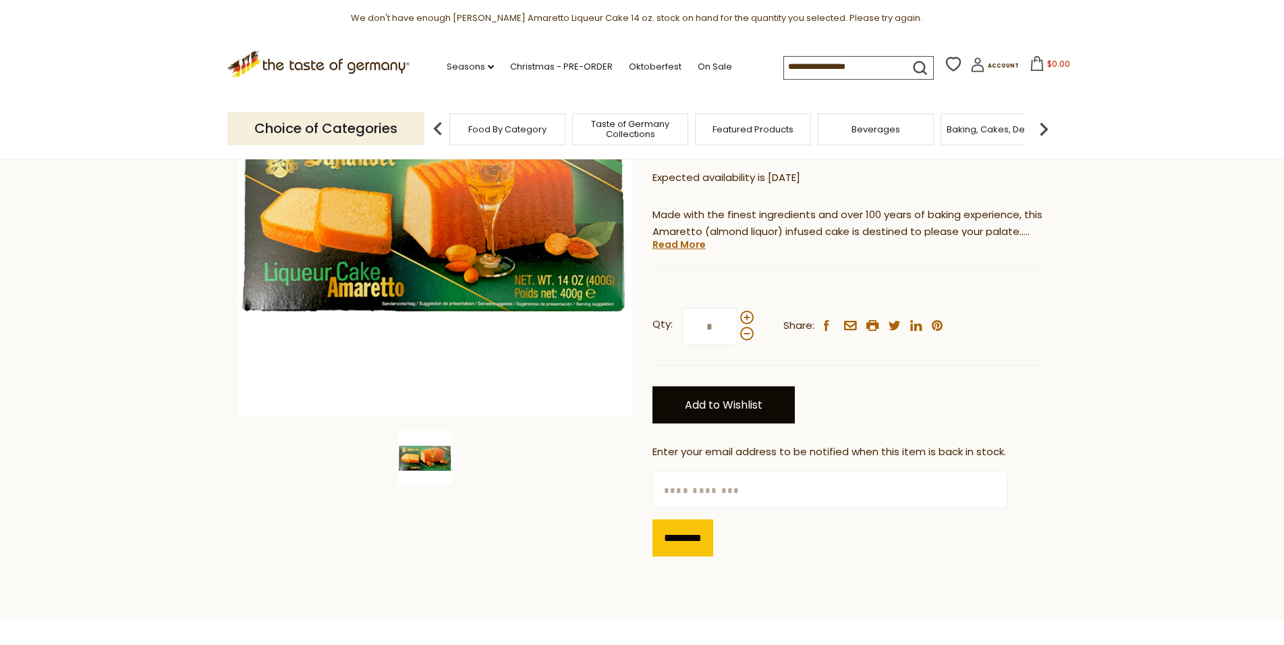
click at [713, 398] on link "Add to Wishlist" at bounding box center [724, 404] width 142 height 37
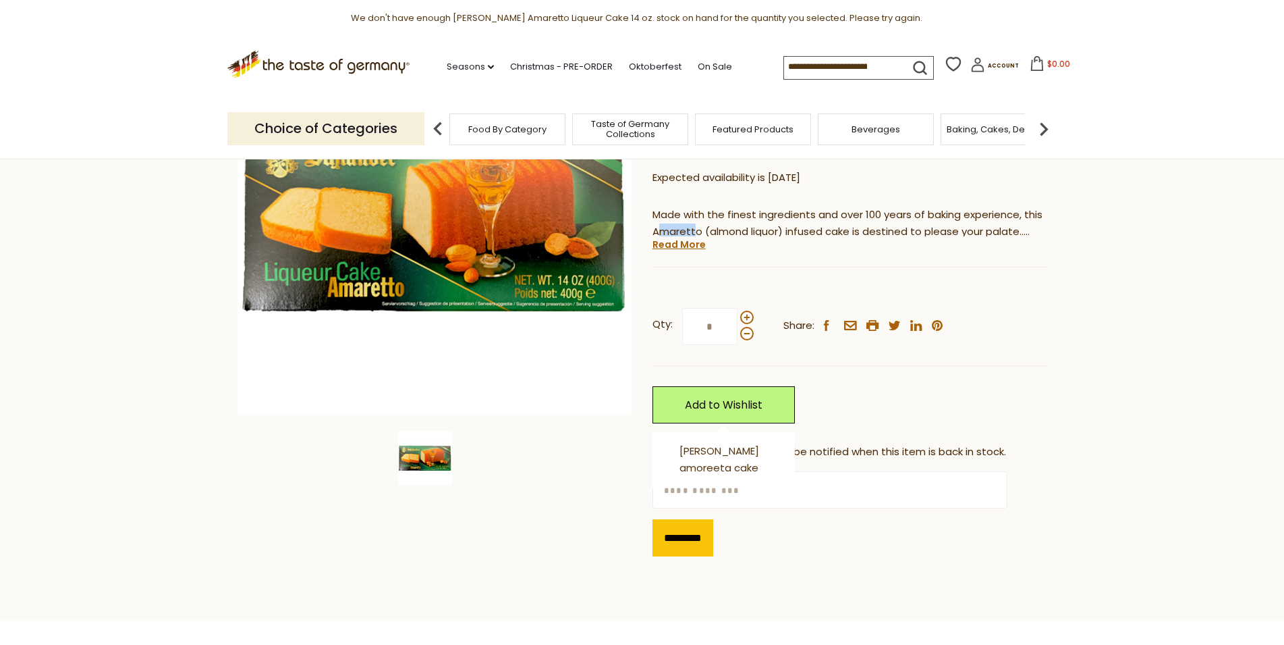
drag, startPoint x: 656, startPoint y: 228, endPoint x: 689, endPoint y: 230, distance: 33.1
click at [690, 230] on p "Made with the finest ingredients and over 100 years of baking experience, this …" at bounding box center [850, 224] width 395 height 34
drag, startPoint x: 653, startPoint y: 231, endPoint x: 698, endPoint y: 238, distance: 45.2
click at [698, 238] on p "Made with the finest ingredients and over 100 years of baking experience, this …" at bounding box center [850, 224] width 395 height 34
copy p "Amaretto"
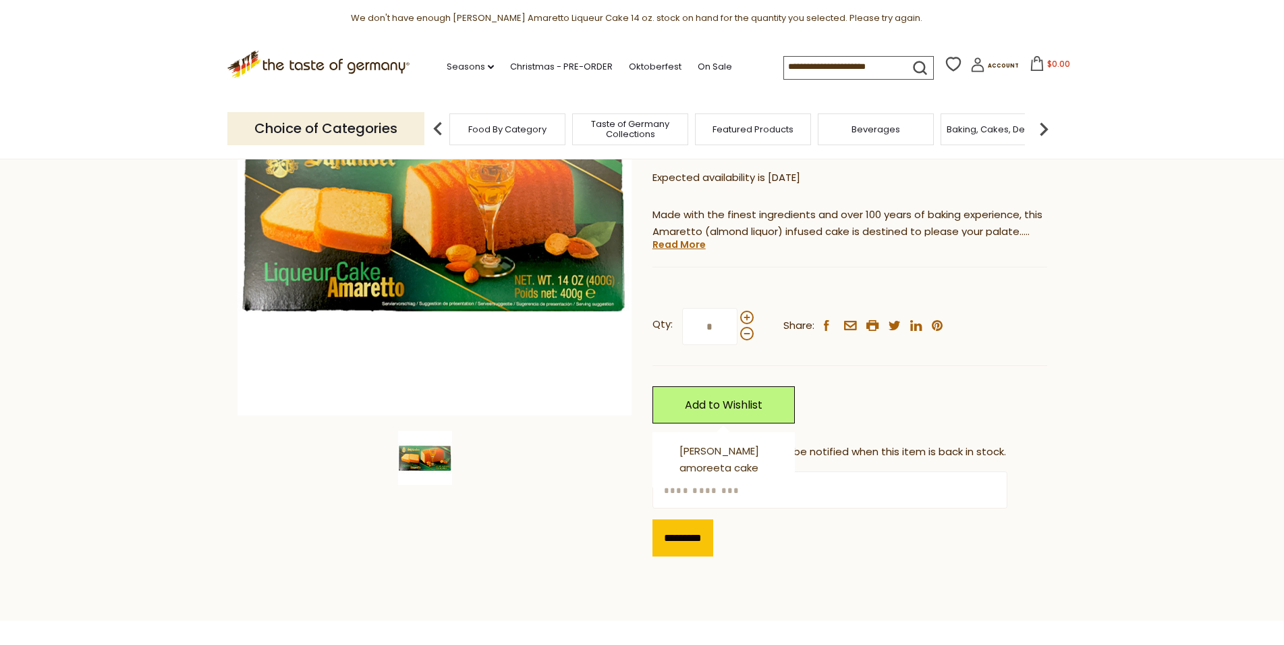
click at [761, 492] on input "text" at bounding box center [830, 489] width 355 height 37
type input "**********"
click at [701, 538] on input "*********" at bounding box center [683, 537] width 61 height 37
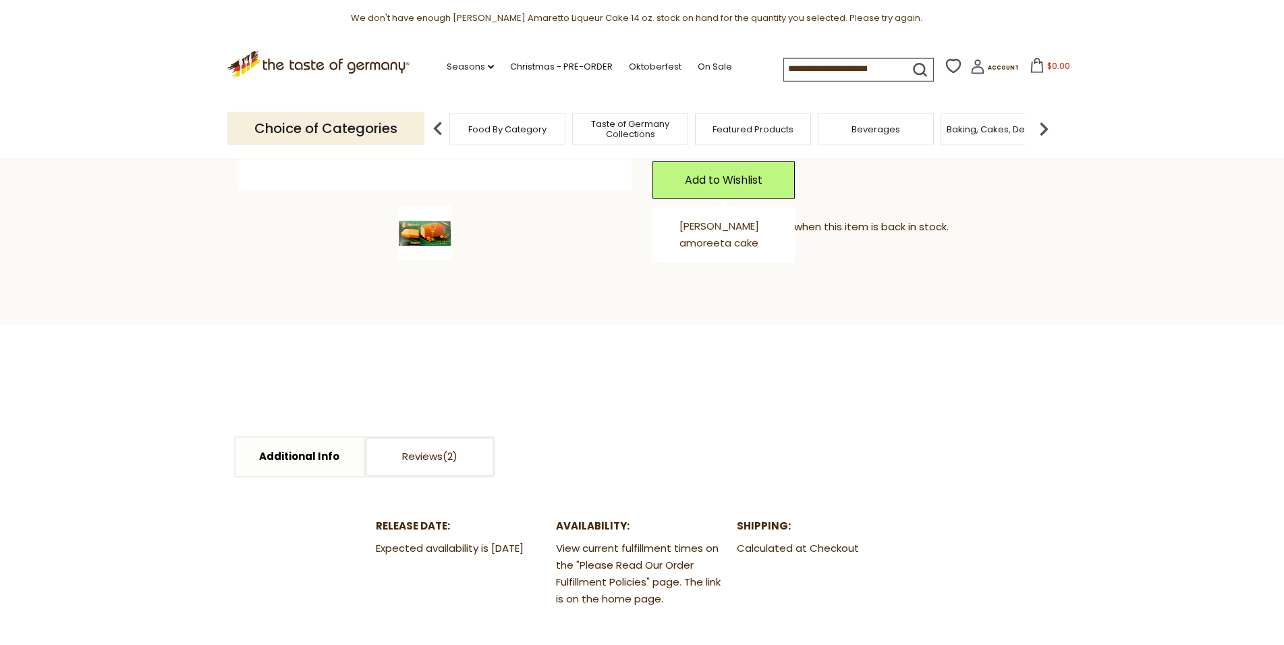
scroll to position [413, 0]
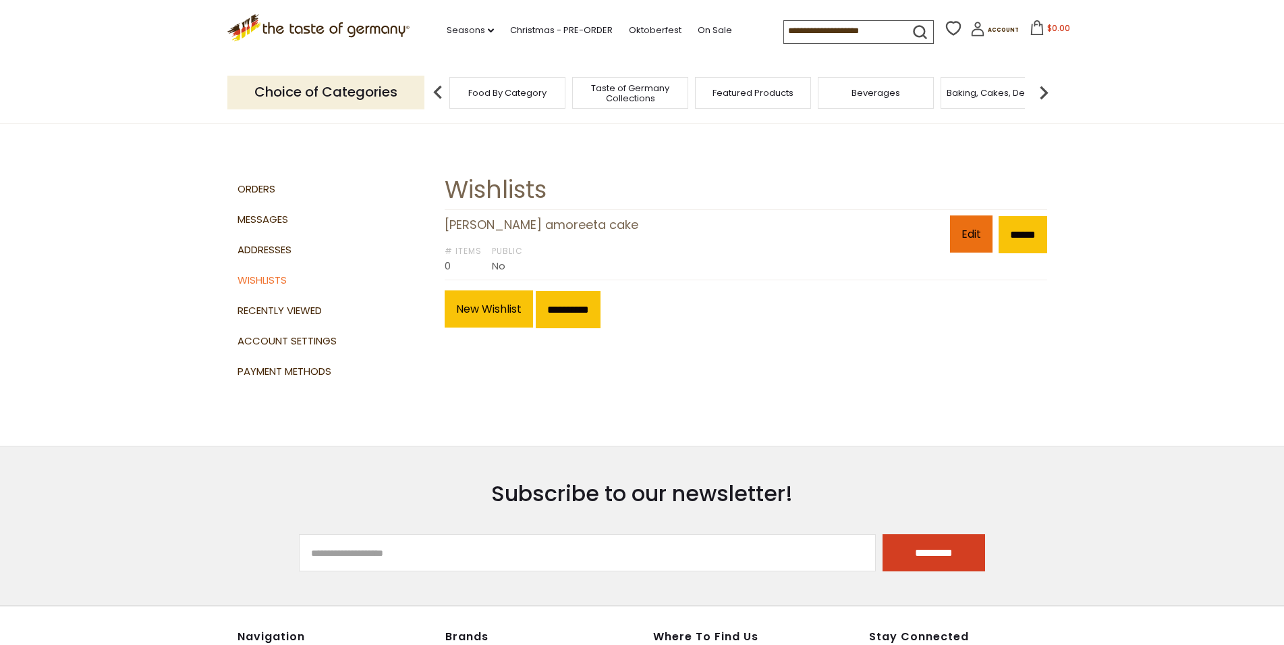
click at [958, 238] on link "Edit" at bounding box center [971, 233] width 43 height 37
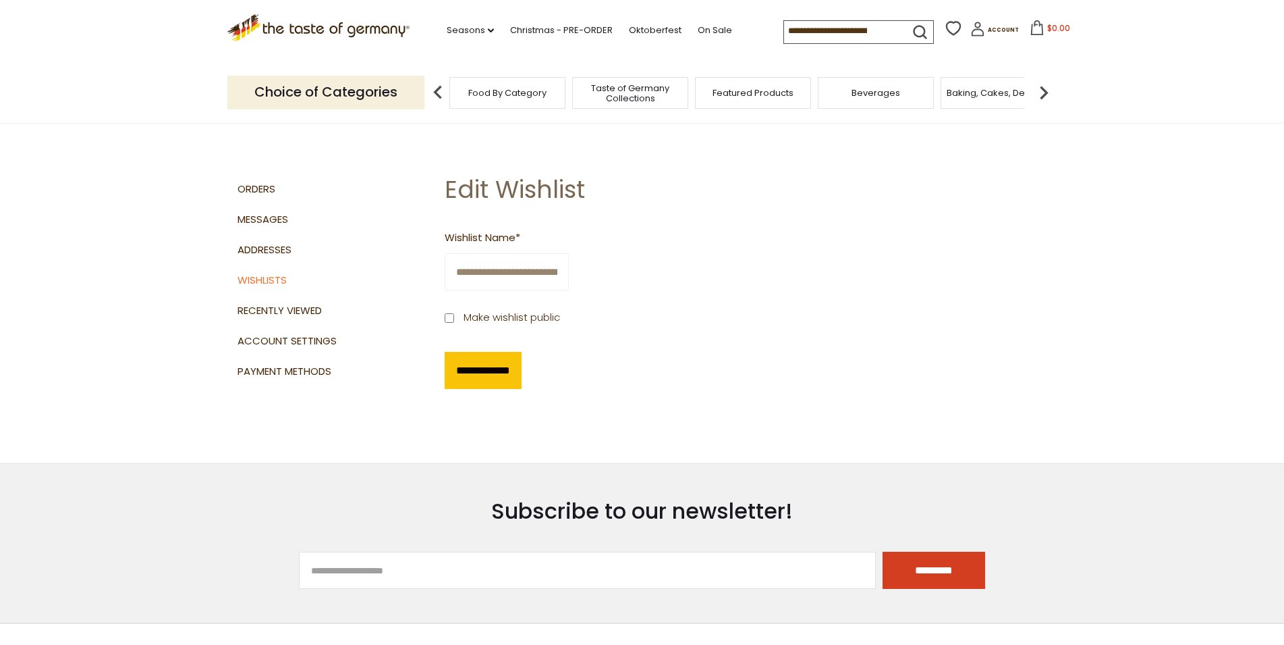
drag, startPoint x: 536, startPoint y: 273, endPoint x: 584, endPoint y: 281, distance: 48.5
click at [569, 281] on input "**********" at bounding box center [507, 271] width 124 height 37
paste input "text"
type input "**********"
click at [474, 381] on input "**********" at bounding box center [483, 370] width 77 height 37
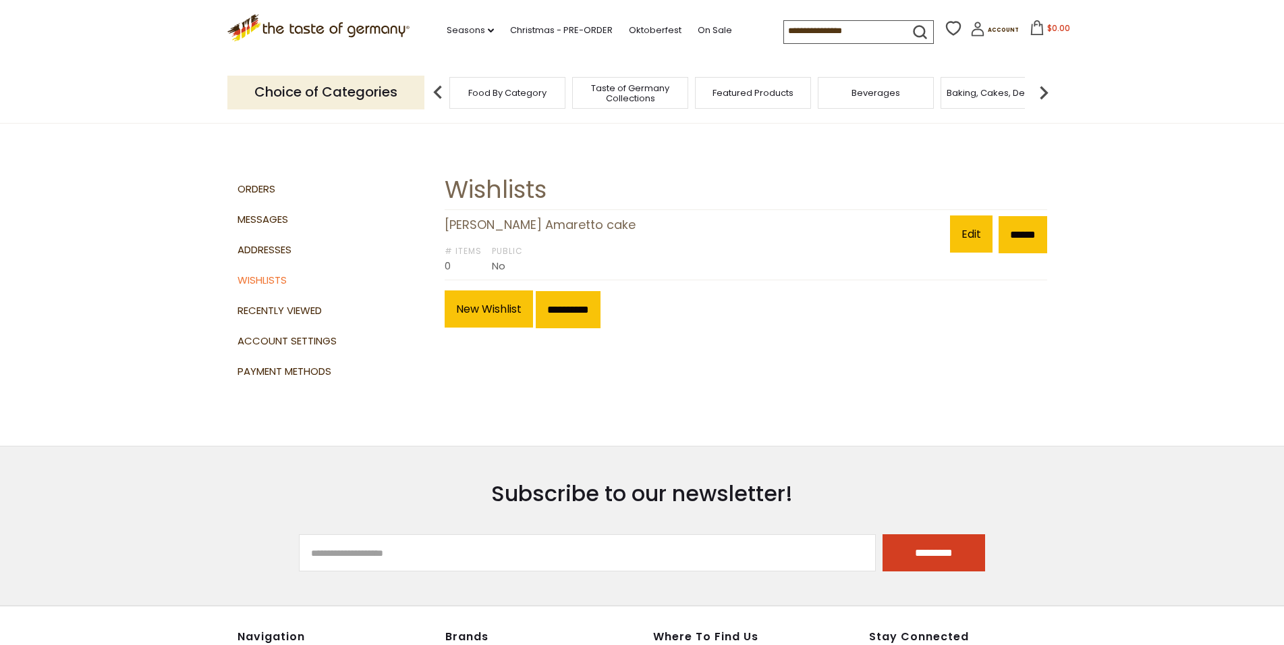
click at [842, 339] on section "**********" at bounding box center [642, 282] width 830 height 325
drag, startPoint x: 502, startPoint y: 409, endPoint x: 489, endPoint y: 393, distance: 20.6
click at [500, 406] on section "**********" at bounding box center [642, 282] width 830 height 325
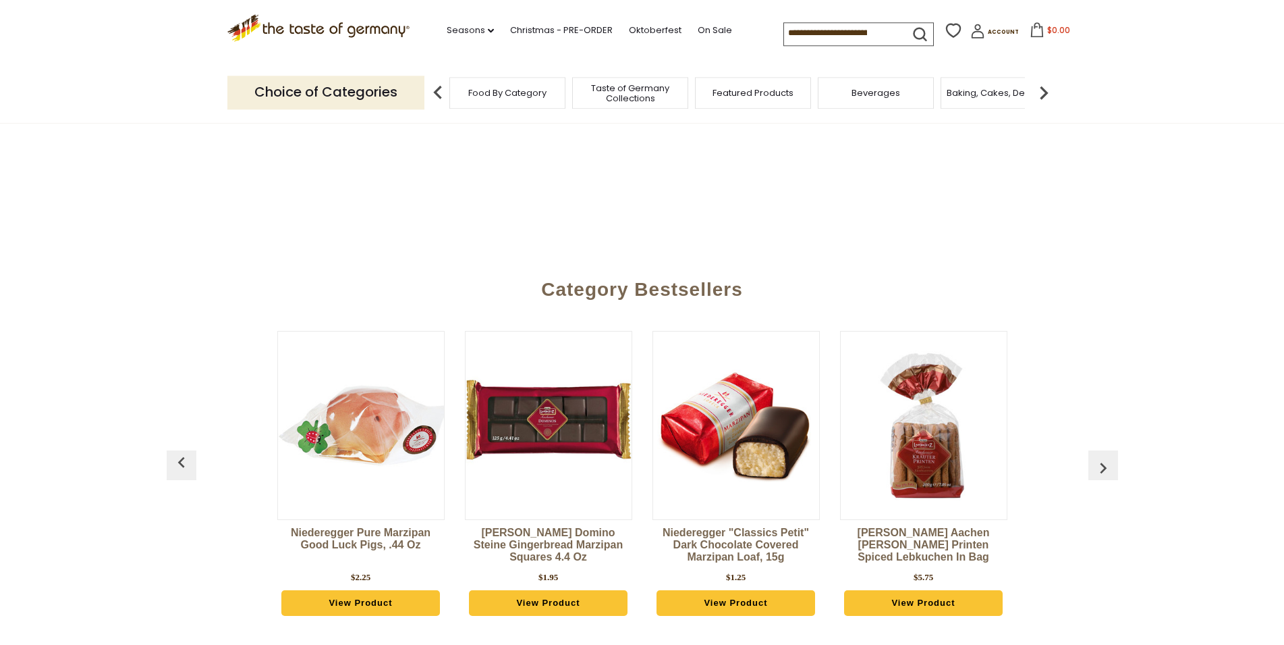
scroll to position [482, 0]
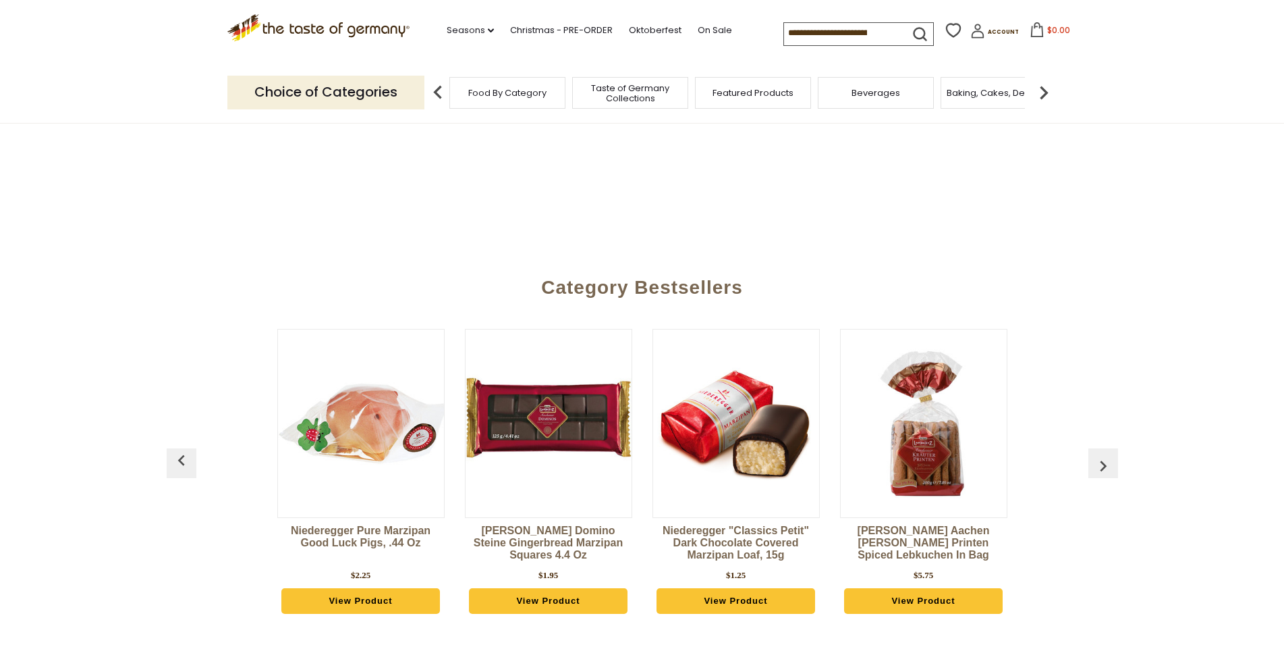
click at [1108, 464] on img "button" at bounding box center [1104, 466] width 22 height 22
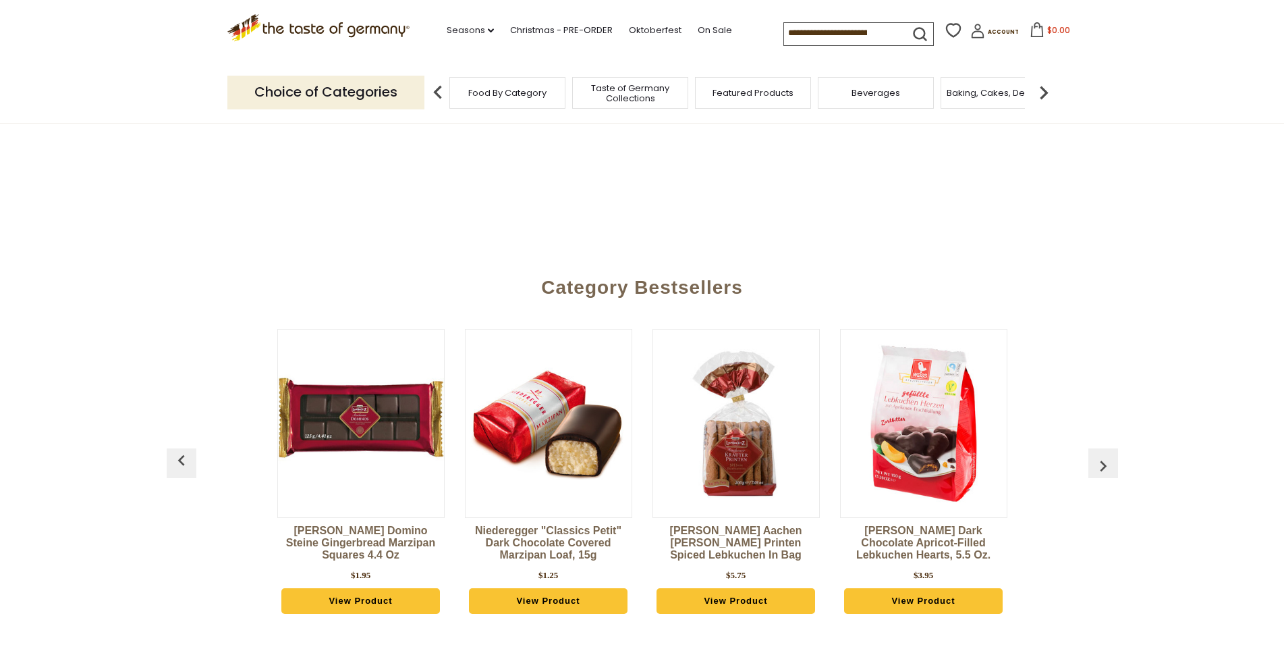
click at [1108, 463] on img "button" at bounding box center [1104, 466] width 22 height 22
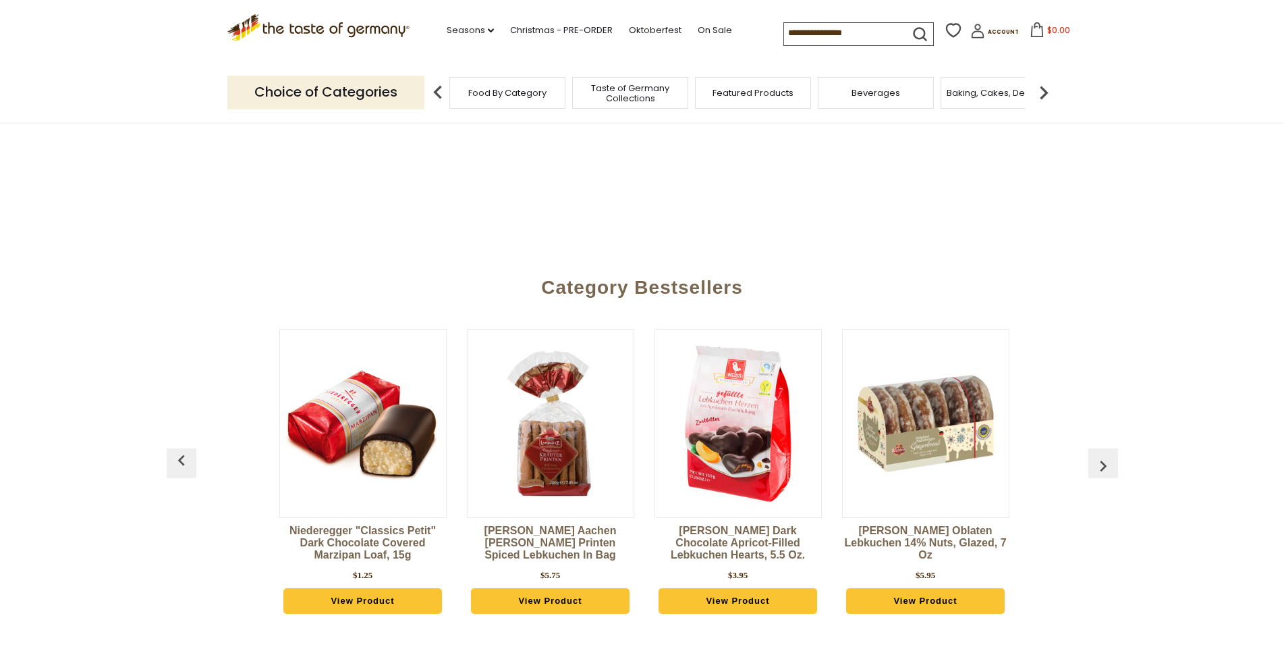
click at [1108, 463] on img "button" at bounding box center [1104, 466] width 22 height 22
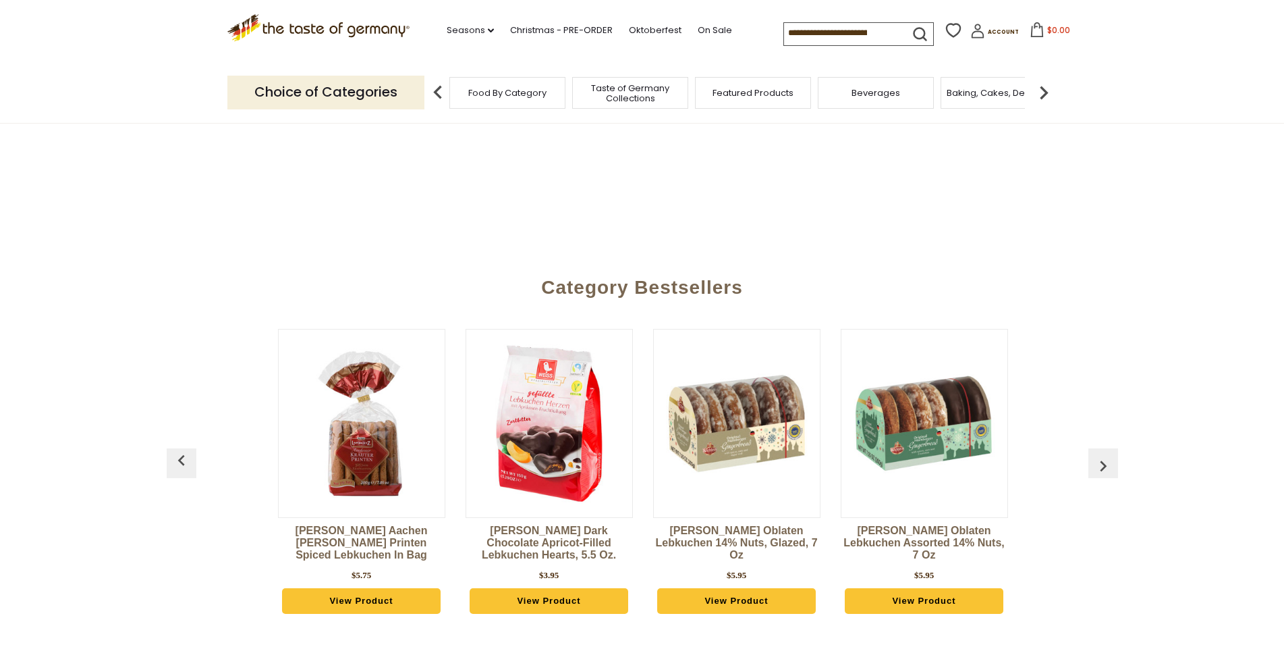
click at [1108, 463] on img "button" at bounding box center [1104, 466] width 22 height 22
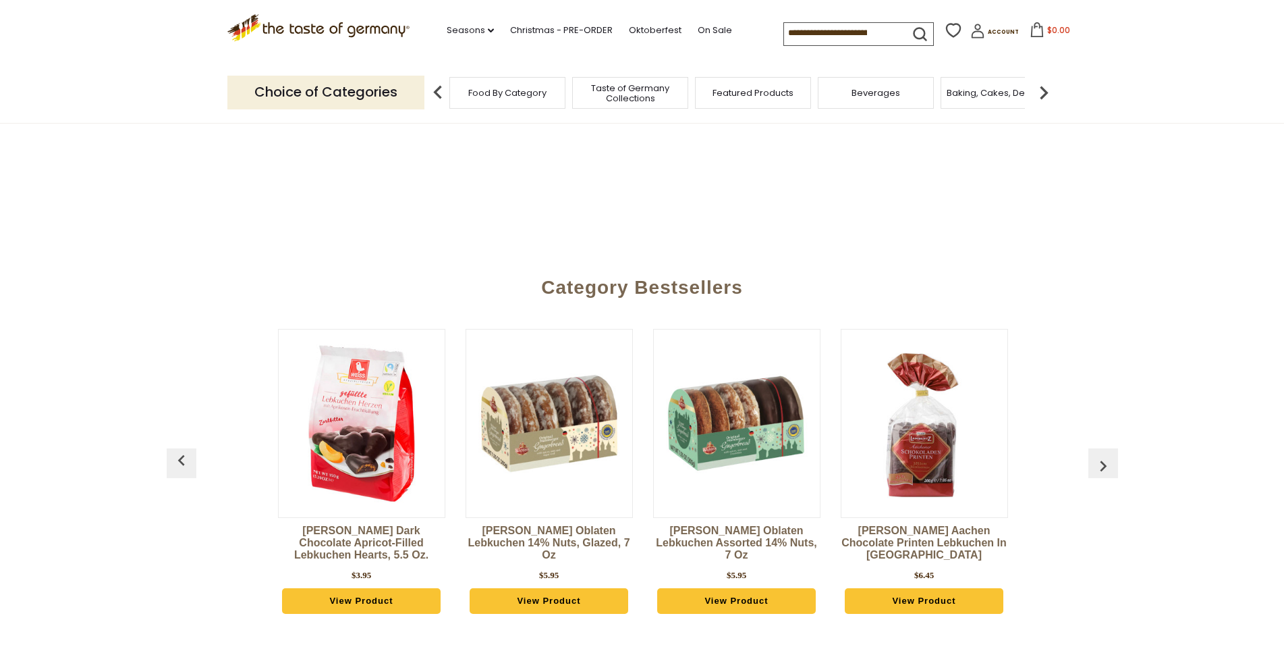
click at [1108, 463] on img "button" at bounding box center [1104, 466] width 22 height 22
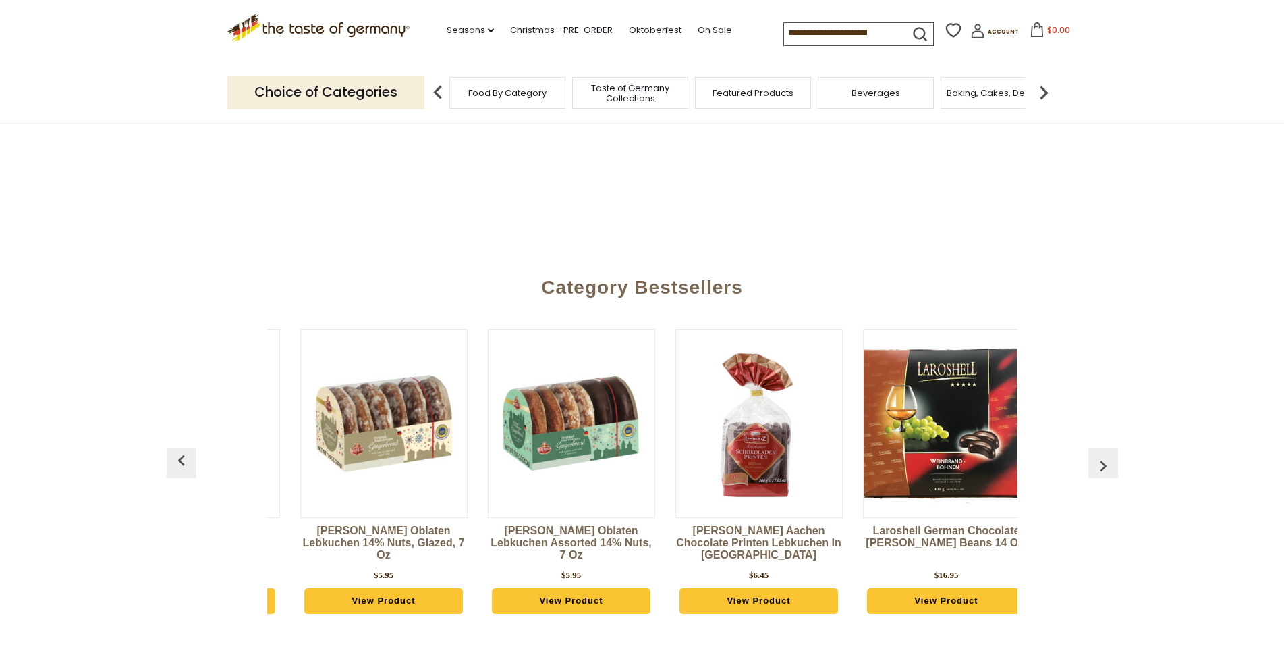
click at [1108, 463] on img "button" at bounding box center [1104, 466] width 22 height 22
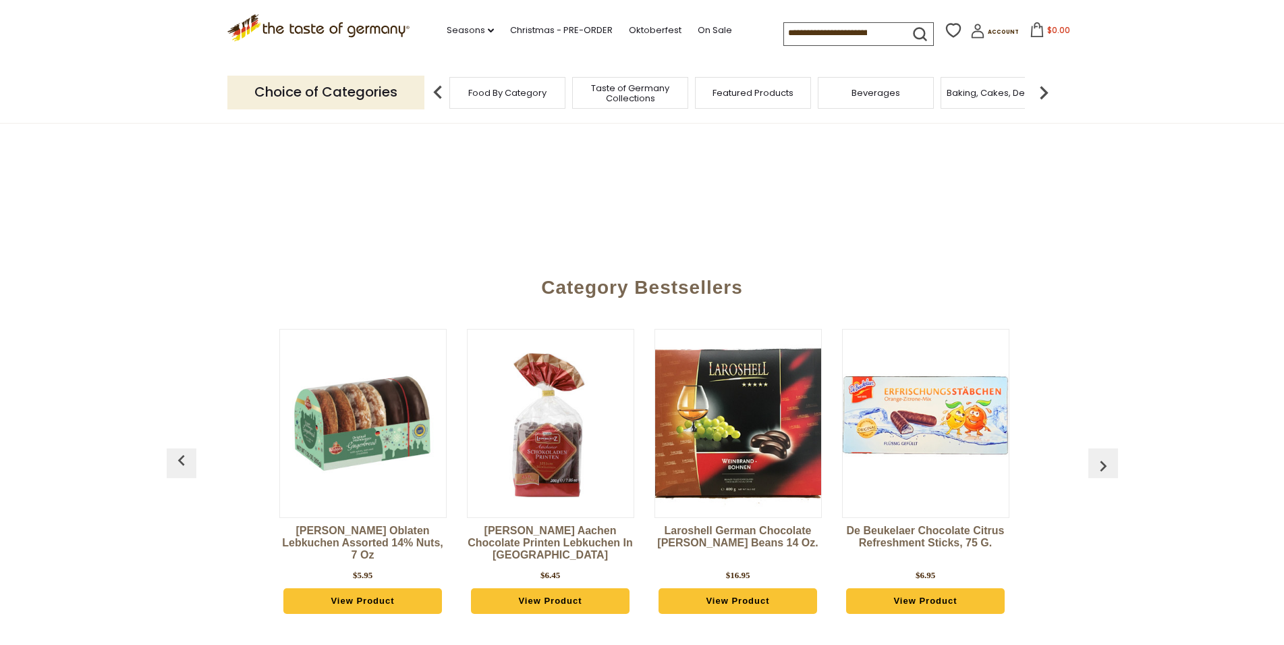
click at [1108, 463] on img "button" at bounding box center [1104, 466] width 22 height 22
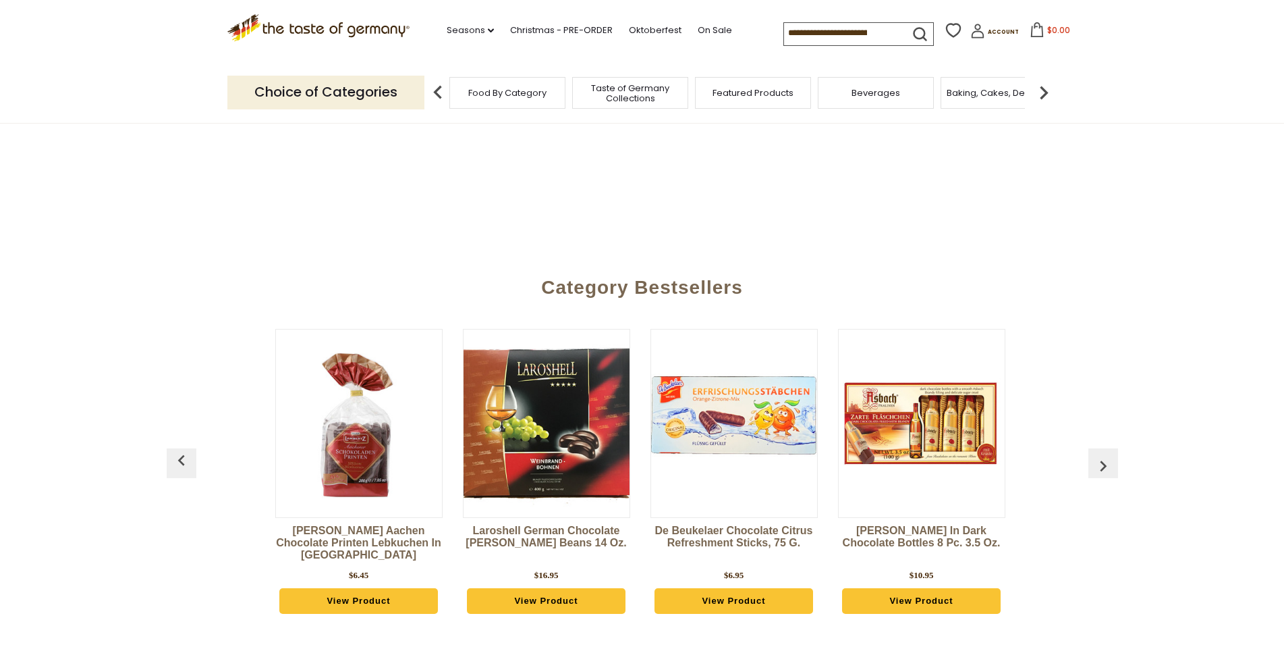
click at [1108, 463] on img "button" at bounding box center [1104, 466] width 22 height 22
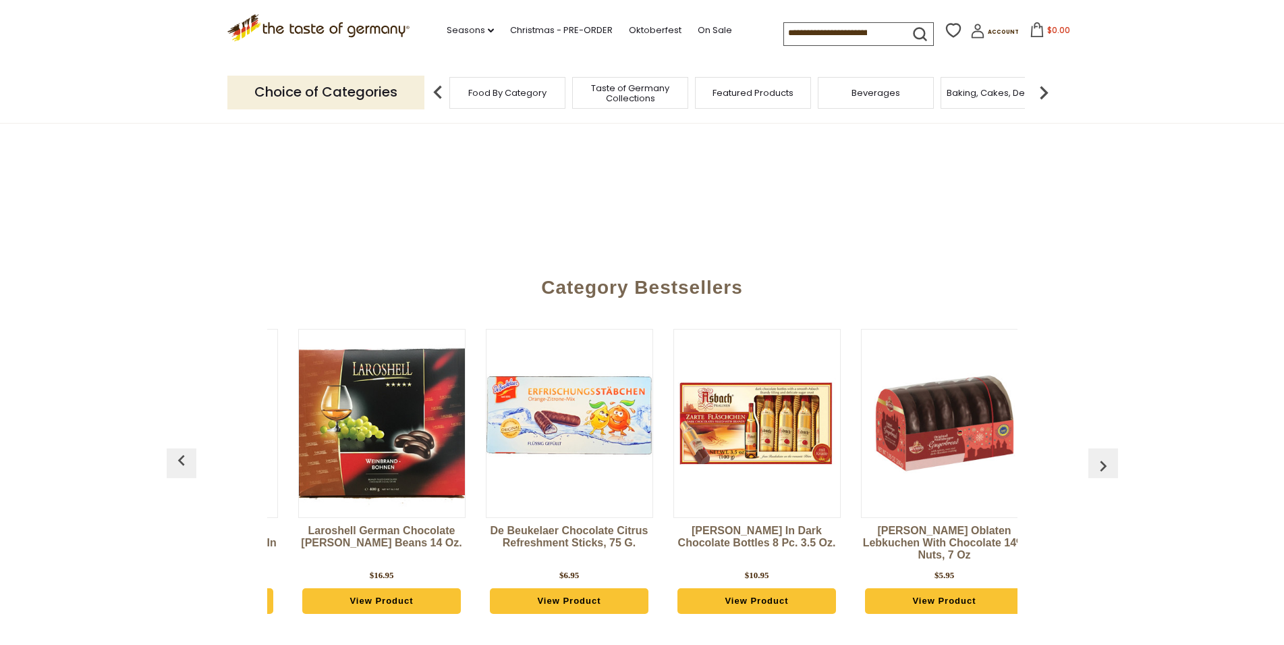
scroll to position [0, 1481]
click at [1108, 461] on img "button" at bounding box center [1104, 466] width 22 height 22
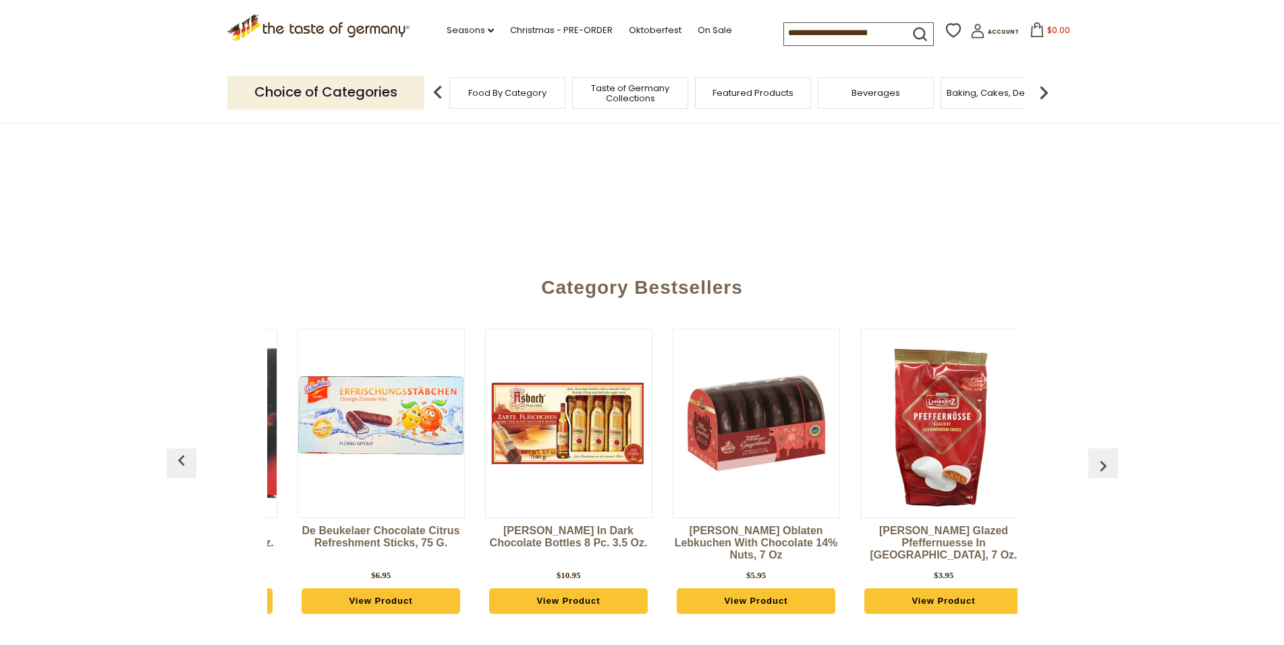
click at [1108, 461] on img "button" at bounding box center [1104, 466] width 22 height 22
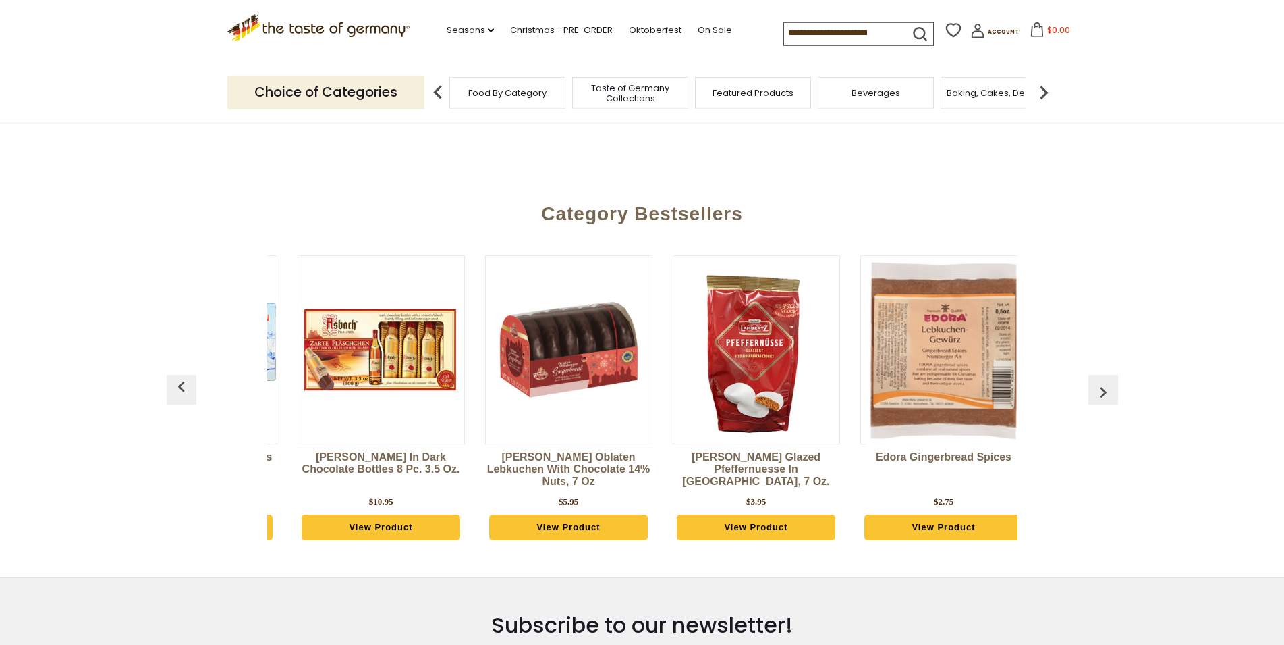
scroll to position [551, 0]
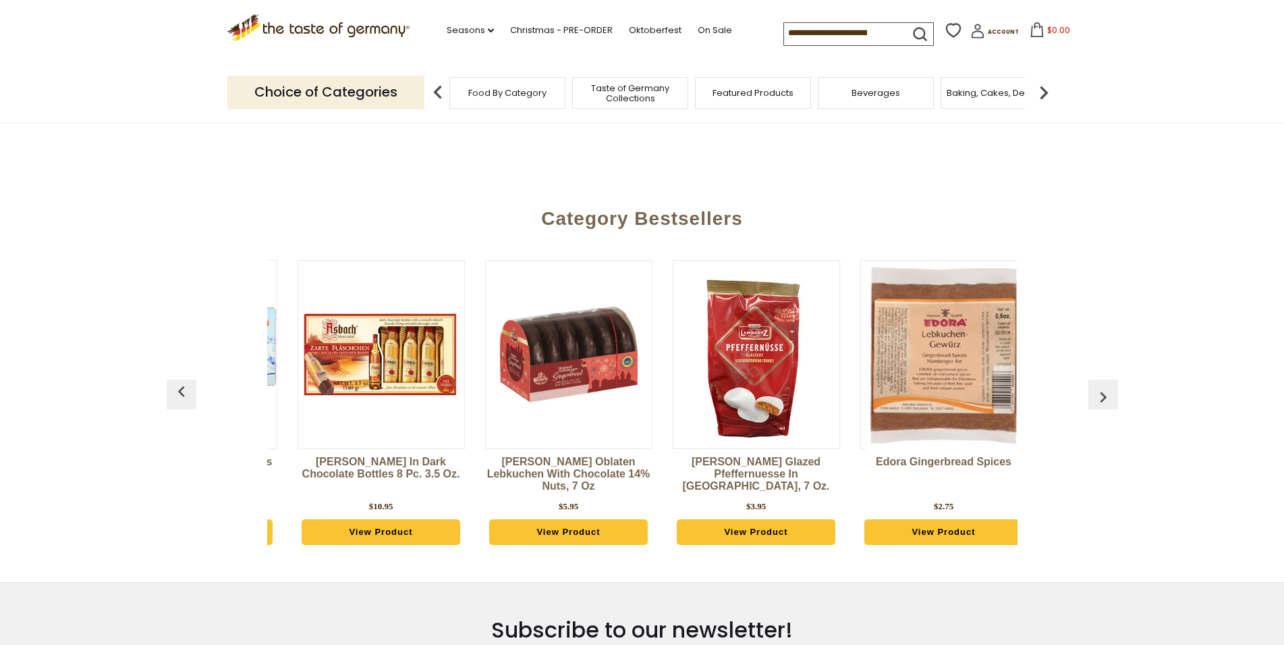
click at [1102, 394] on img "button" at bounding box center [1104, 397] width 22 height 22
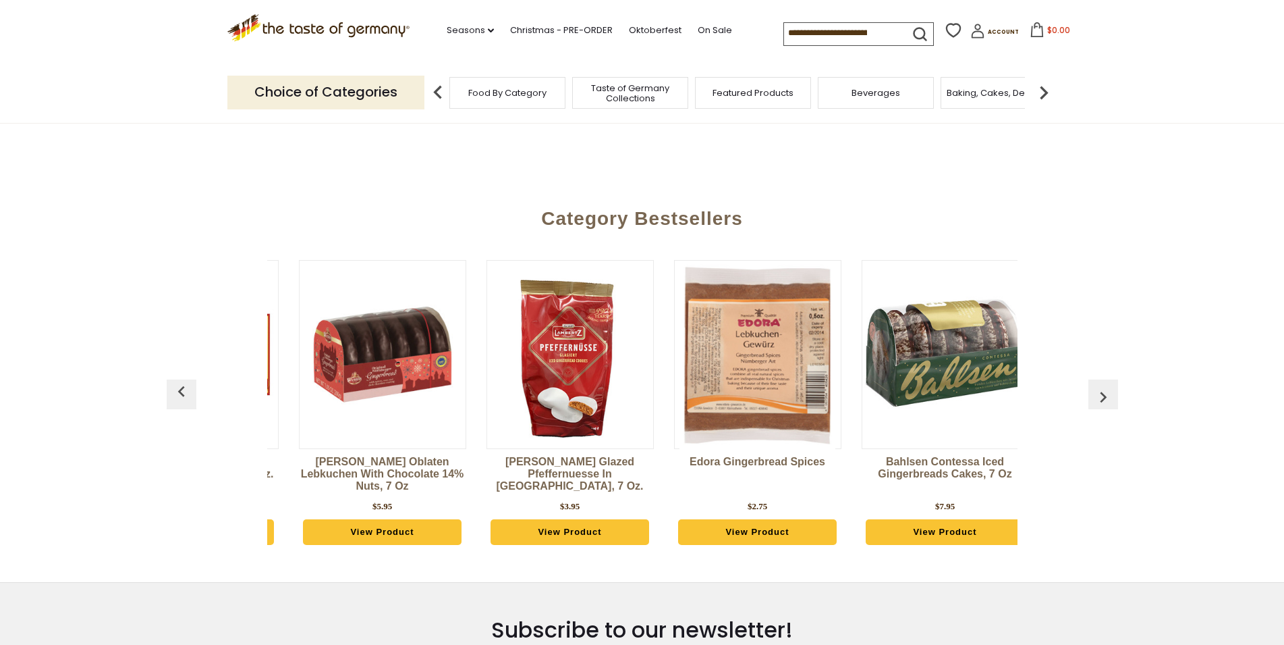
scroll to position [0, 2044]
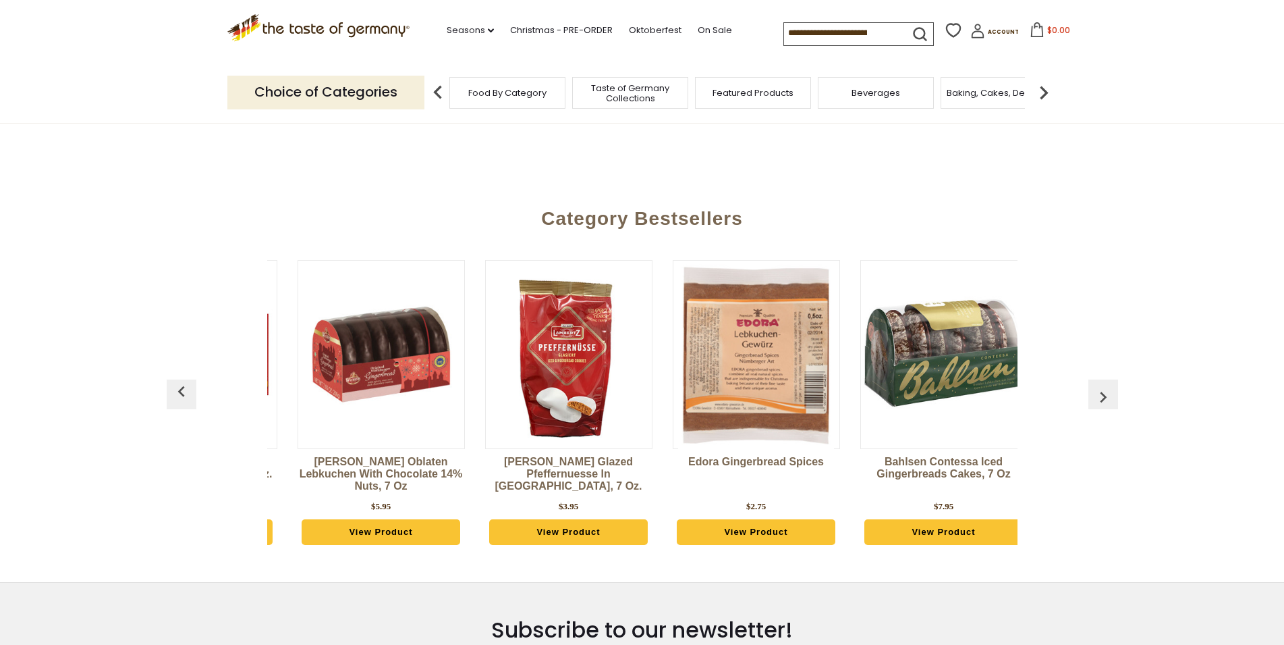
click at [1102, 393] on img "button" at bounding box center [1104, 397] width 22 height 22
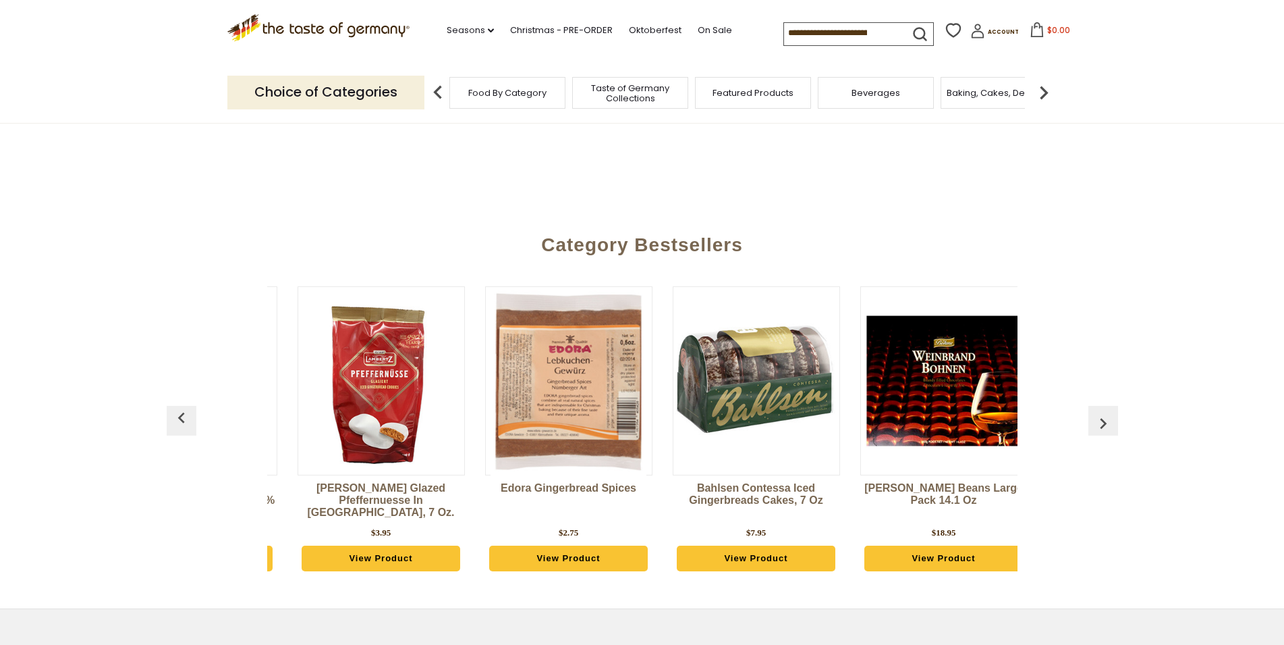
scroll to position [551, 0]
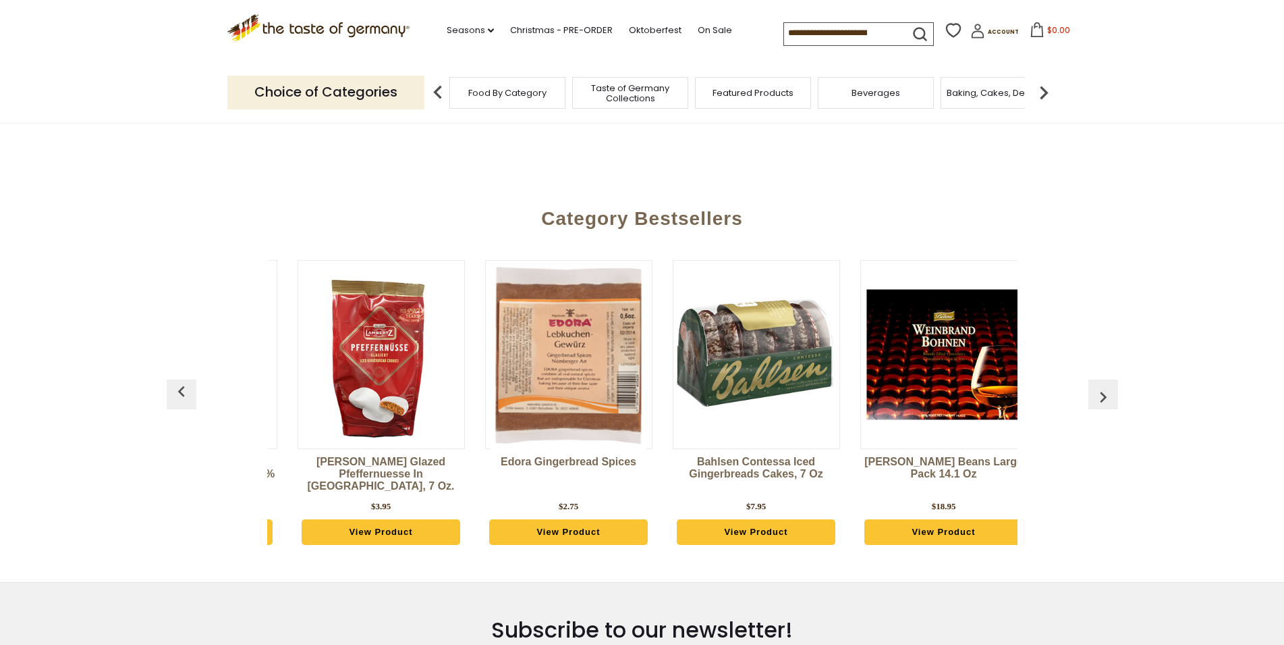
click at [1097, 383] on button "button" at bounding box center [1104, 394] width 30 height 30
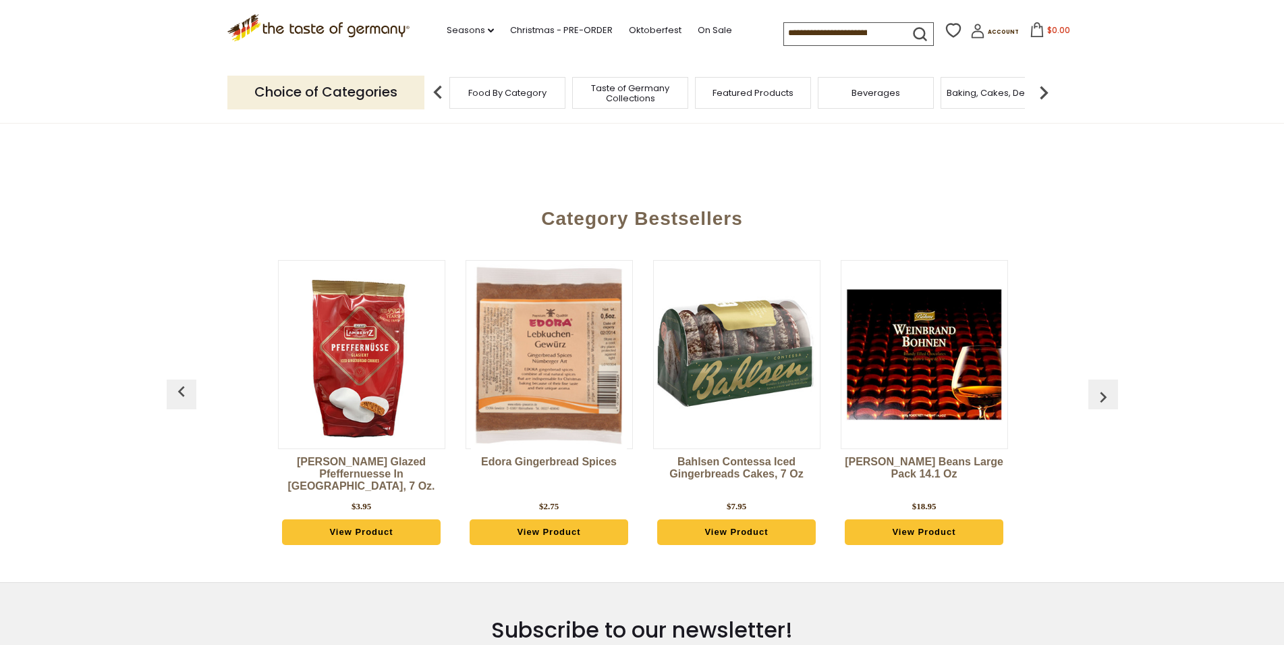
scroll to position [0, 2252]
click at [1099, 390] on img "button" at bounding box center [1104, 397] width 22 height 22
click at [1102, 401] on img "button" at bounding box center [1104, 397] width 22 height 22
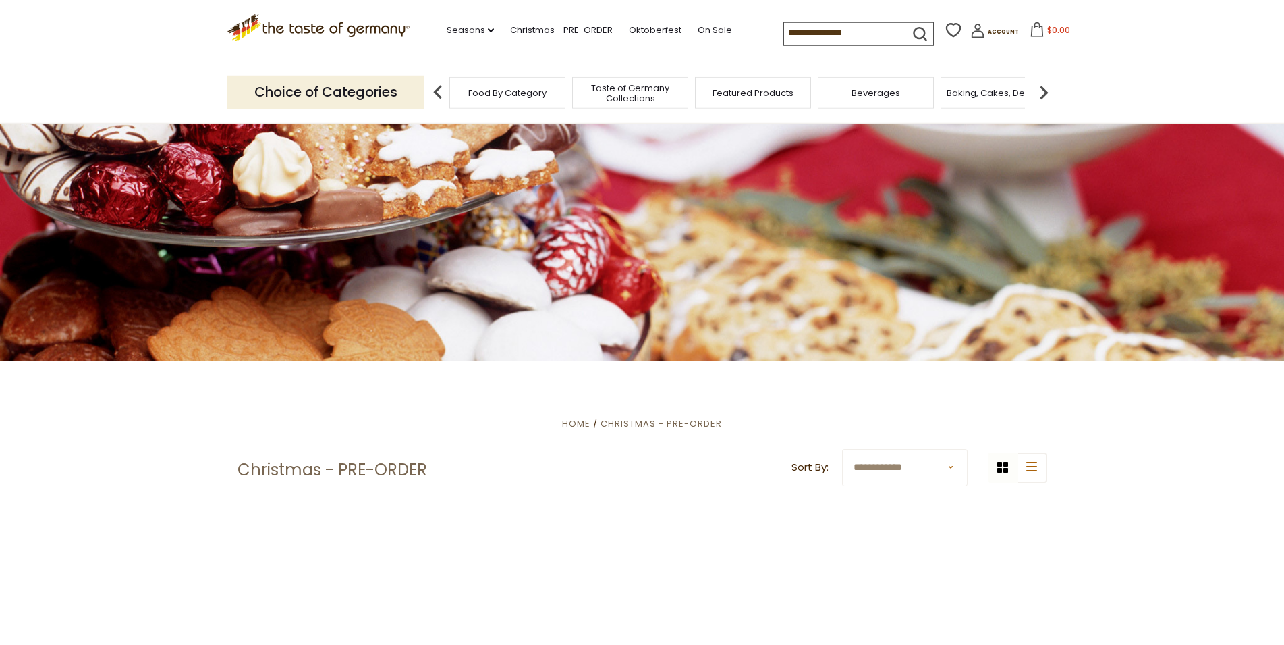
scroll to position [0, 0]
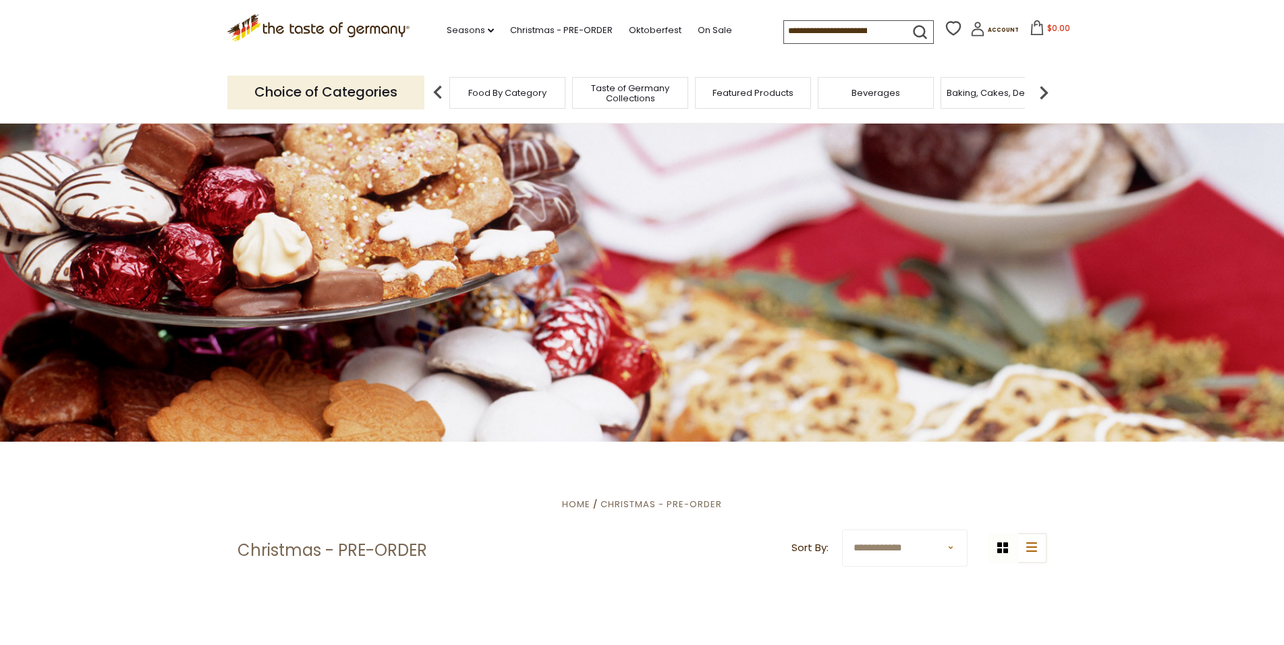
click at [1119, 523] on section "**********" at bounding box center [642, 589] width 1284 height 297
click at [952, 545] on select "**********" at bounding box center [905, 547] width 126 height 37
click at [1036, 556] on button "list icon" at bounding box center [1032, 548] width 30 height 30
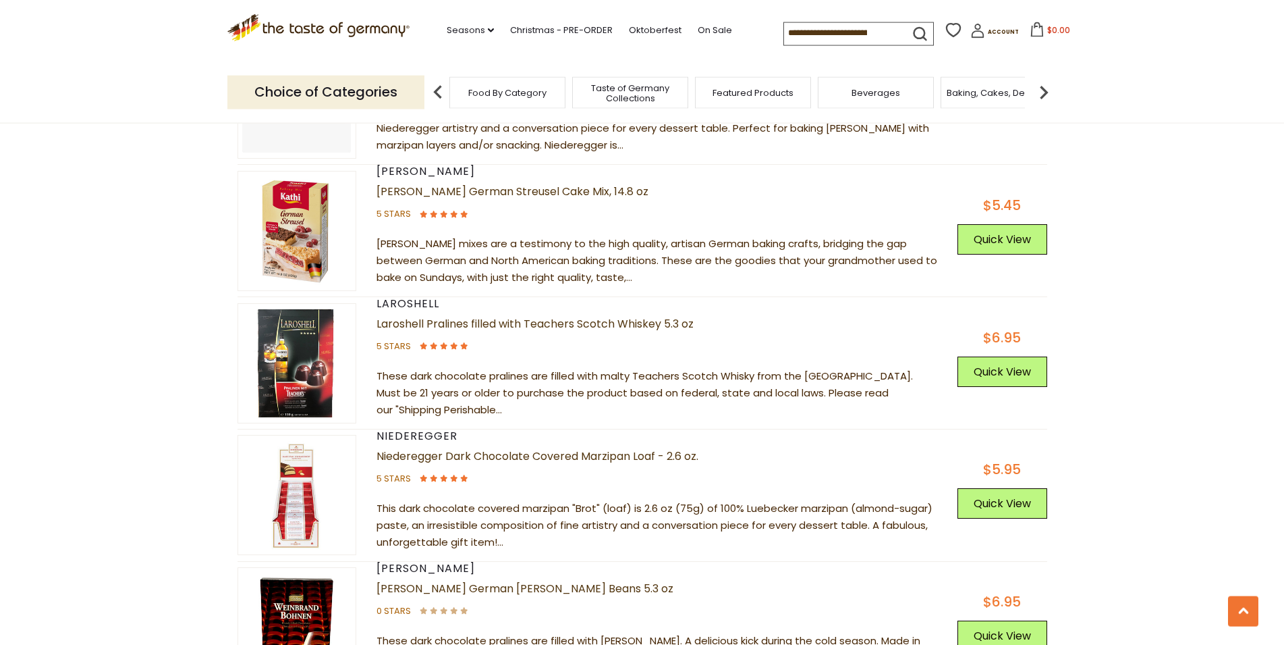
scroll to position [4337, 0]
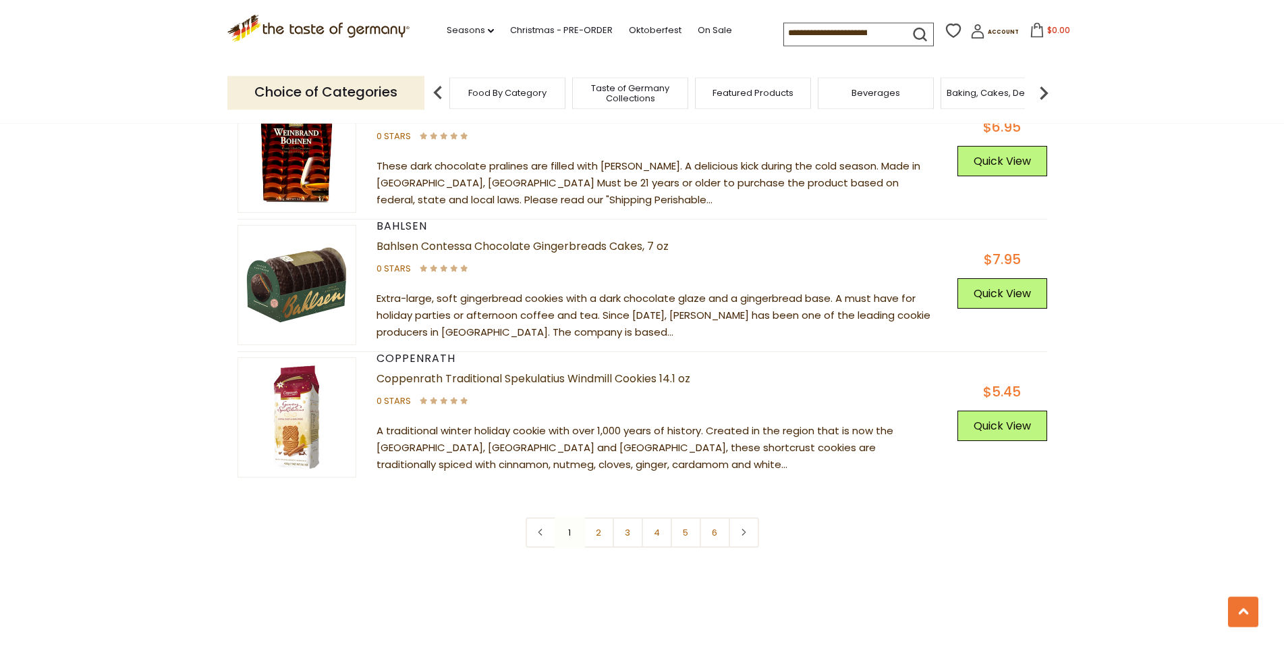
scroll to position [4819, 0]
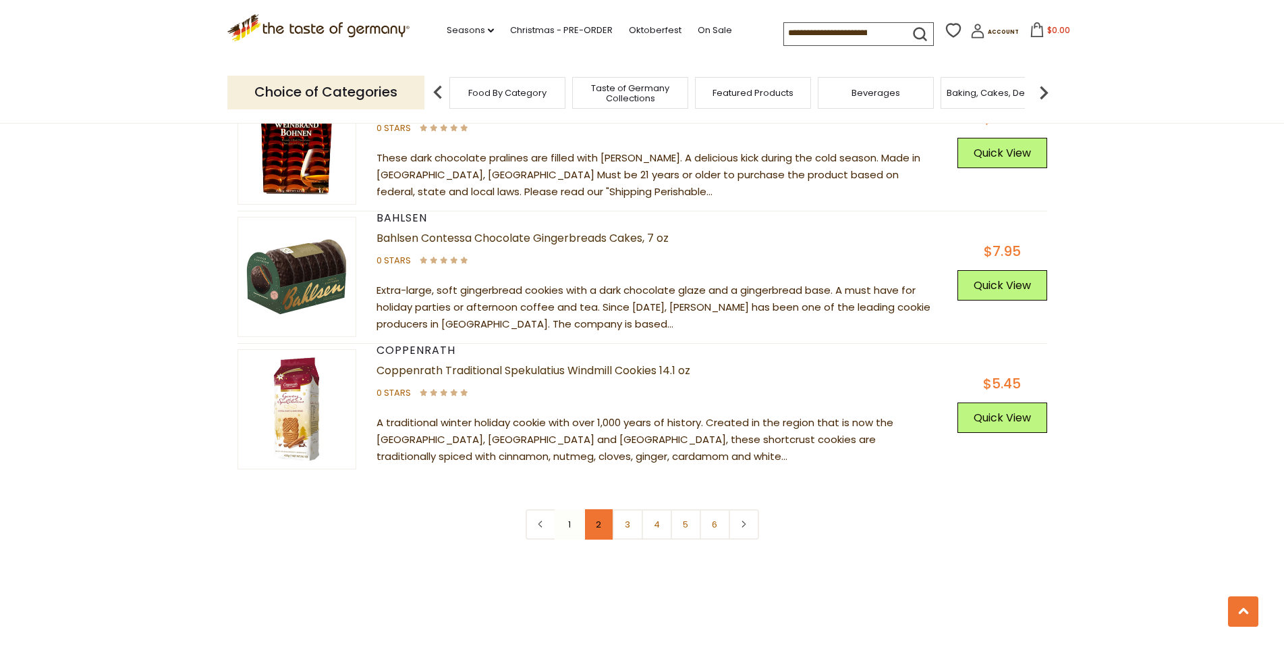
click at [597, 531] on link "2" at bounding box center [599, 524] width 30 height 30
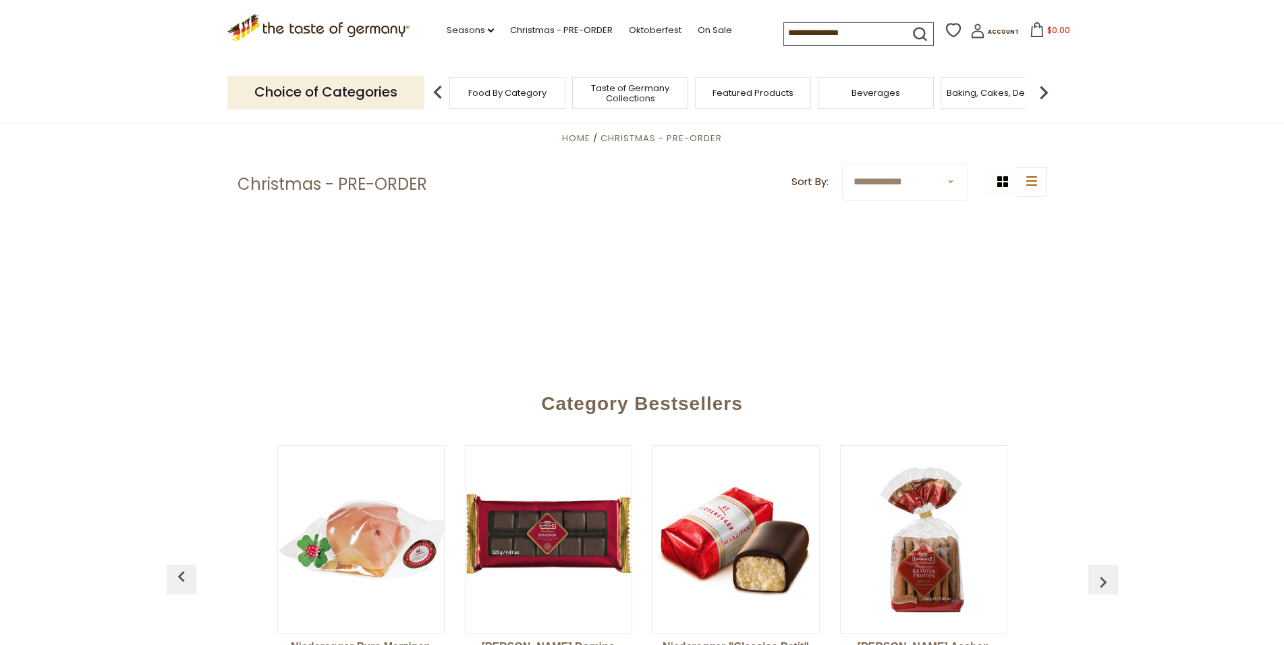
scroll to position [344, 0]
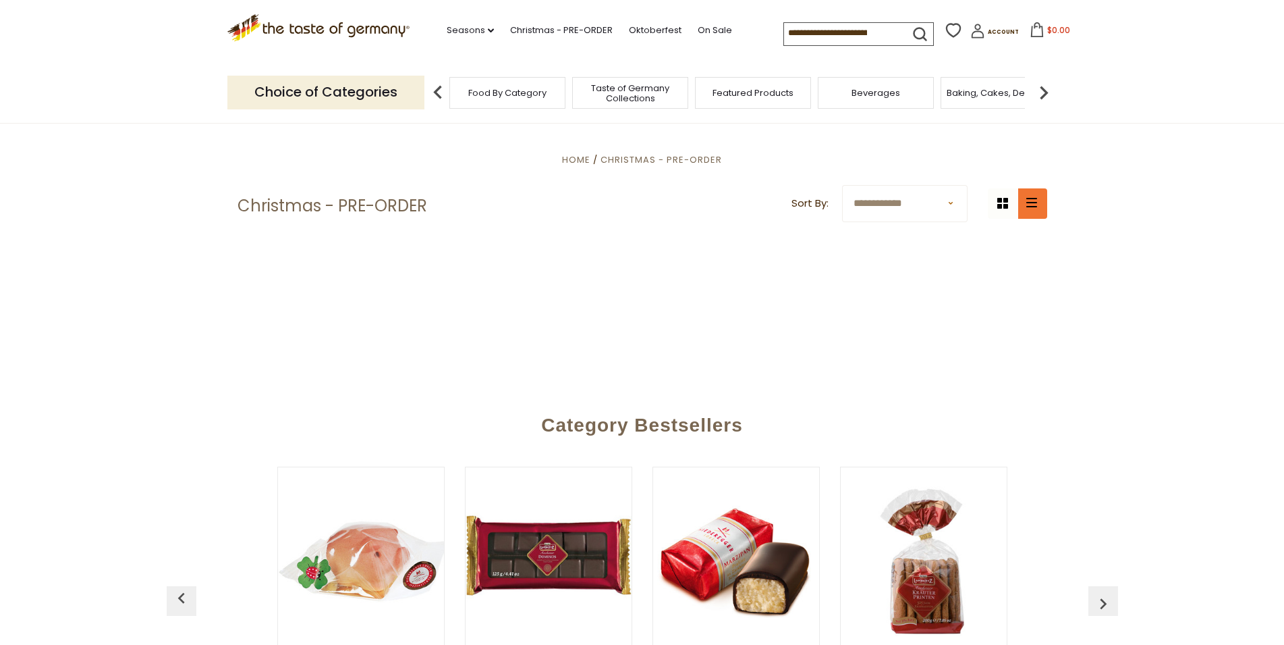
click at [1029, 205] on icon "list icon" at bounding box center [1032, 202] width 11 height 9
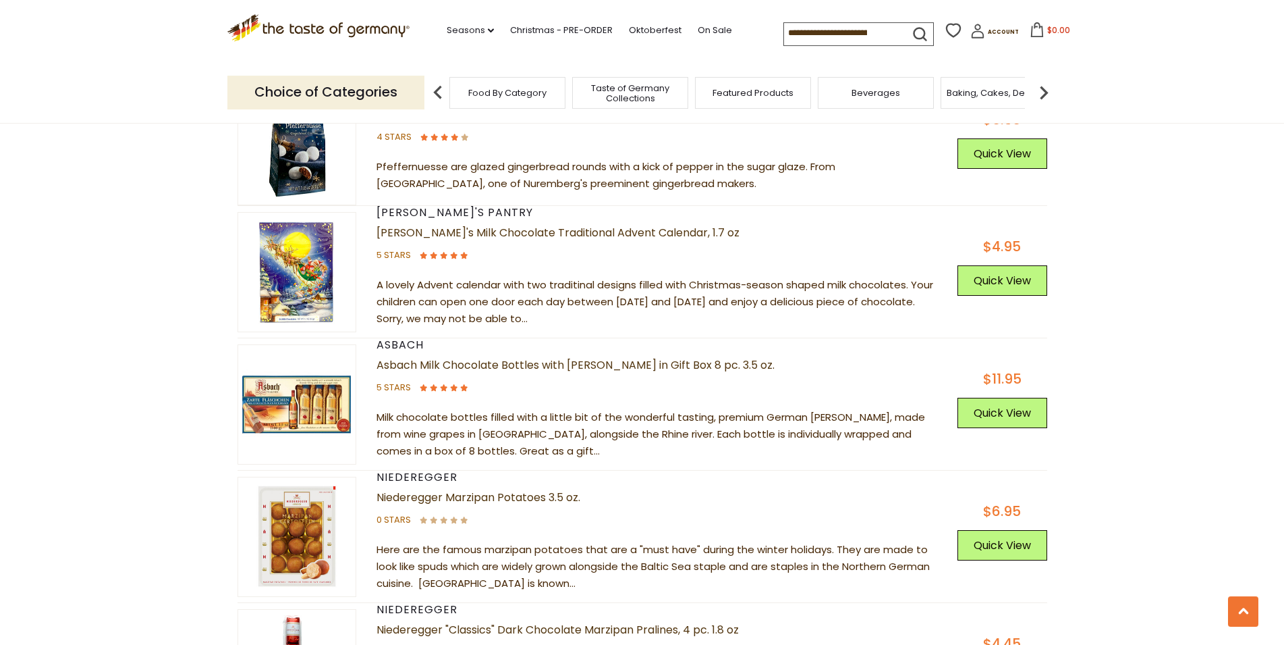
scroll to position [1170, 0]
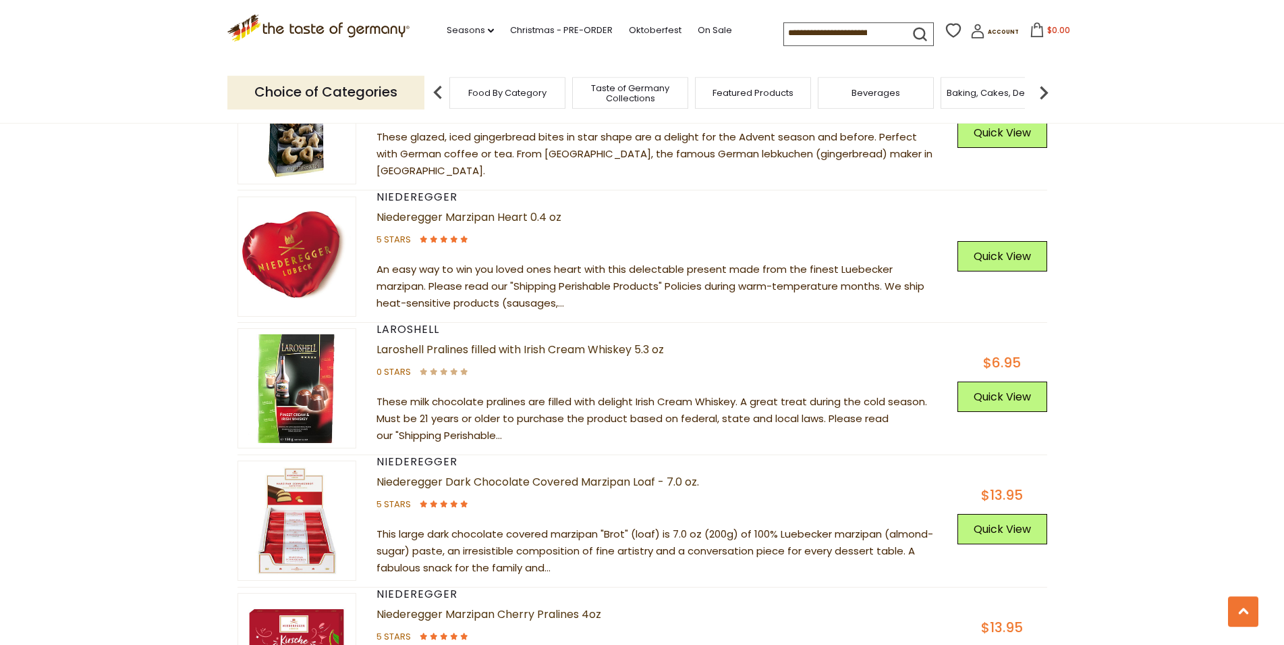
scroll to position [1859, 0]
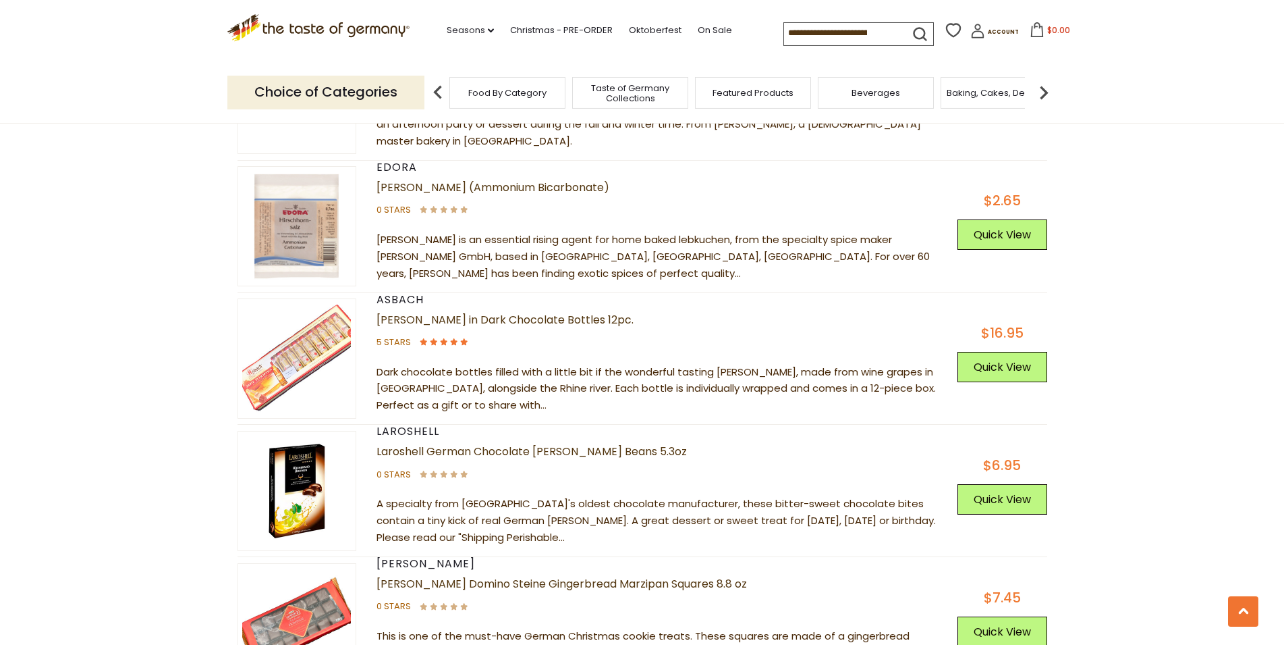
scroll to position [3098, 0]
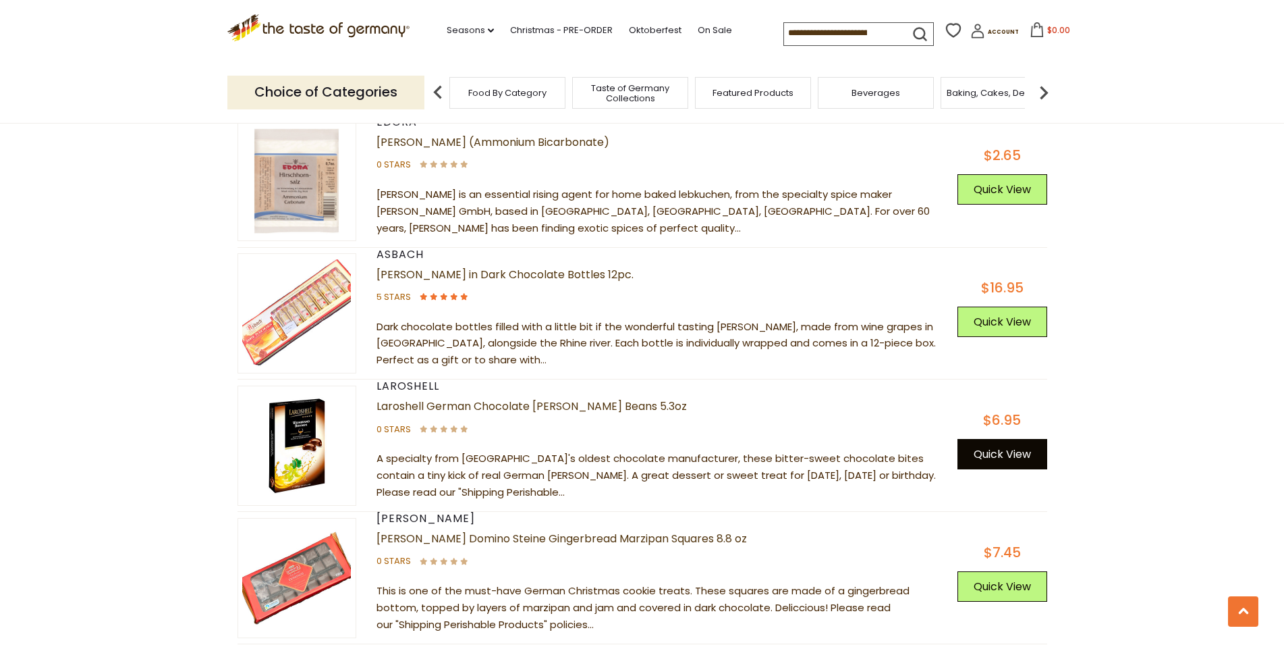
click at [996, 439] on button "Quick View" at bounding box center [1003, 454] width 90 height 30
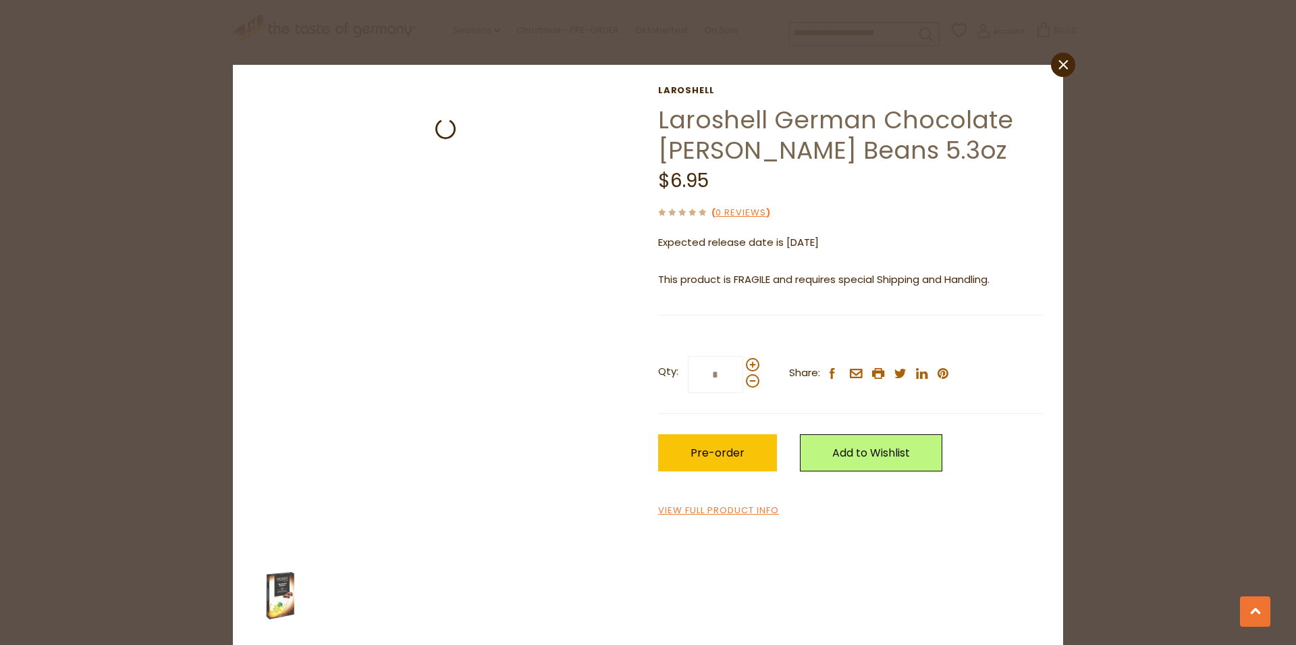
scroll to position [2923, 0]
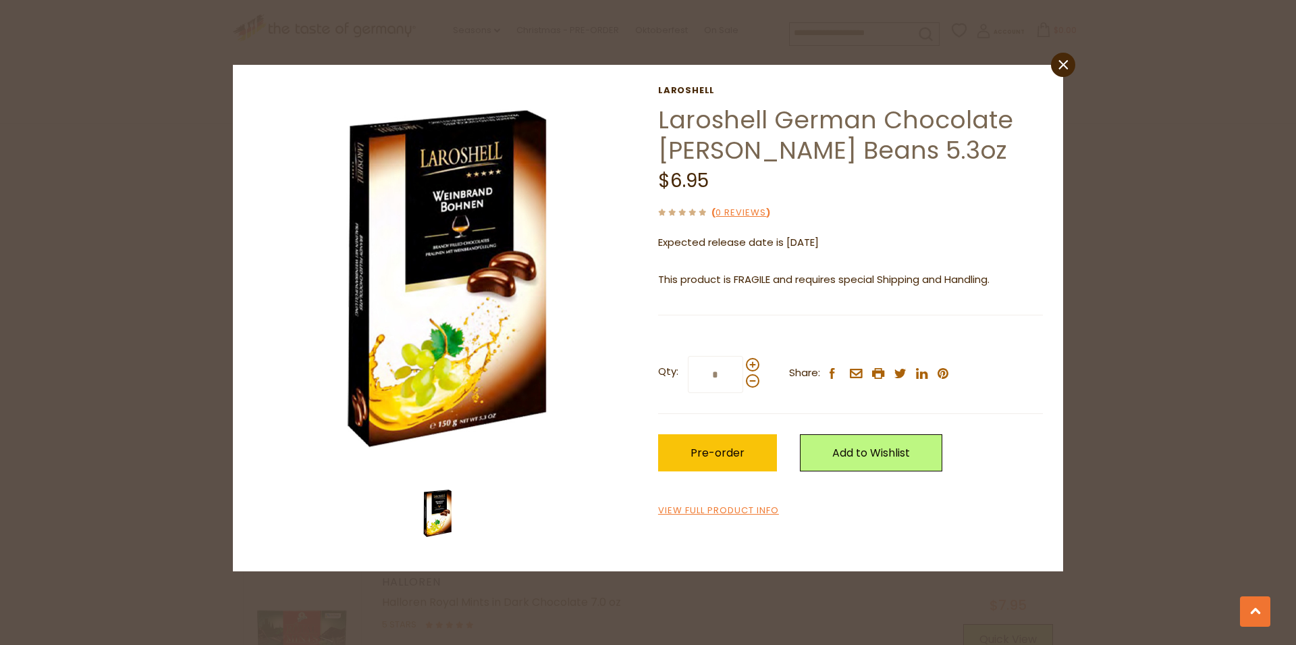
click at [890, 520] on div "Laroshell Laroshell German Chocolate [PERSON_NAME] Beans 5.3oz $6.95 ( 0 Review…" at bounding box center [648, 318] width 810 height 466
click div "close [GEOGRAPHIC_DATA] Laroshell German Chocolate [PERSON_NAME] Beans 5.3oz $6…"
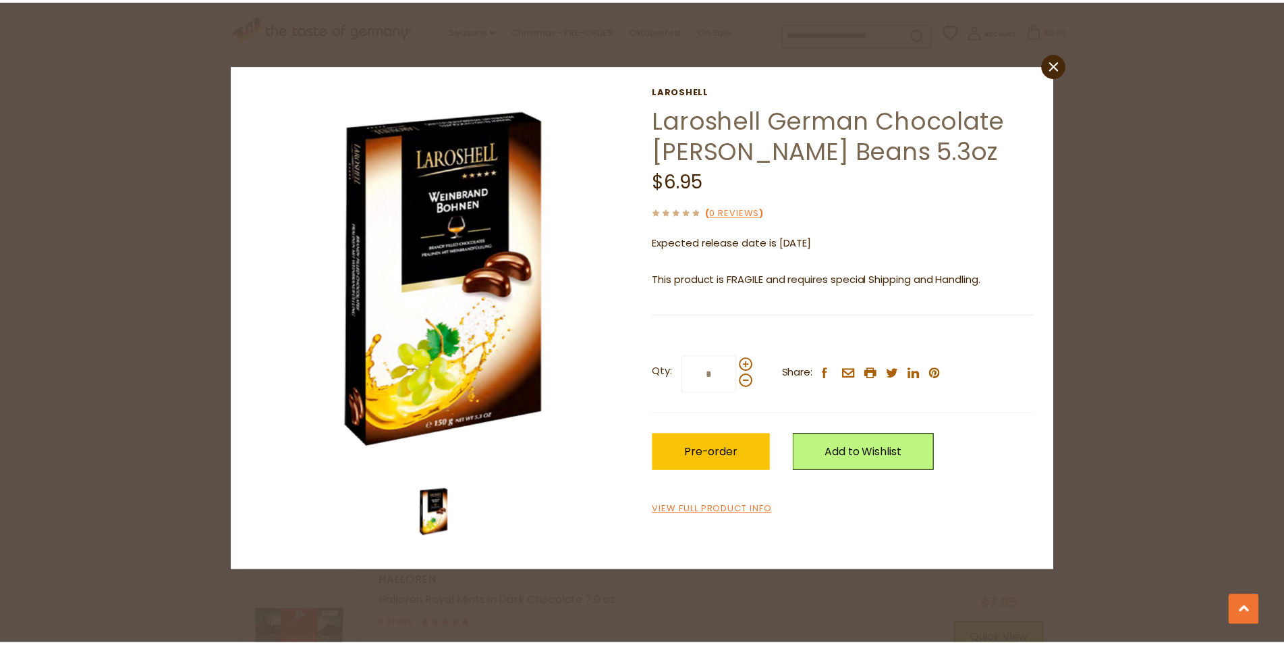
scroll to position [3098, 0]
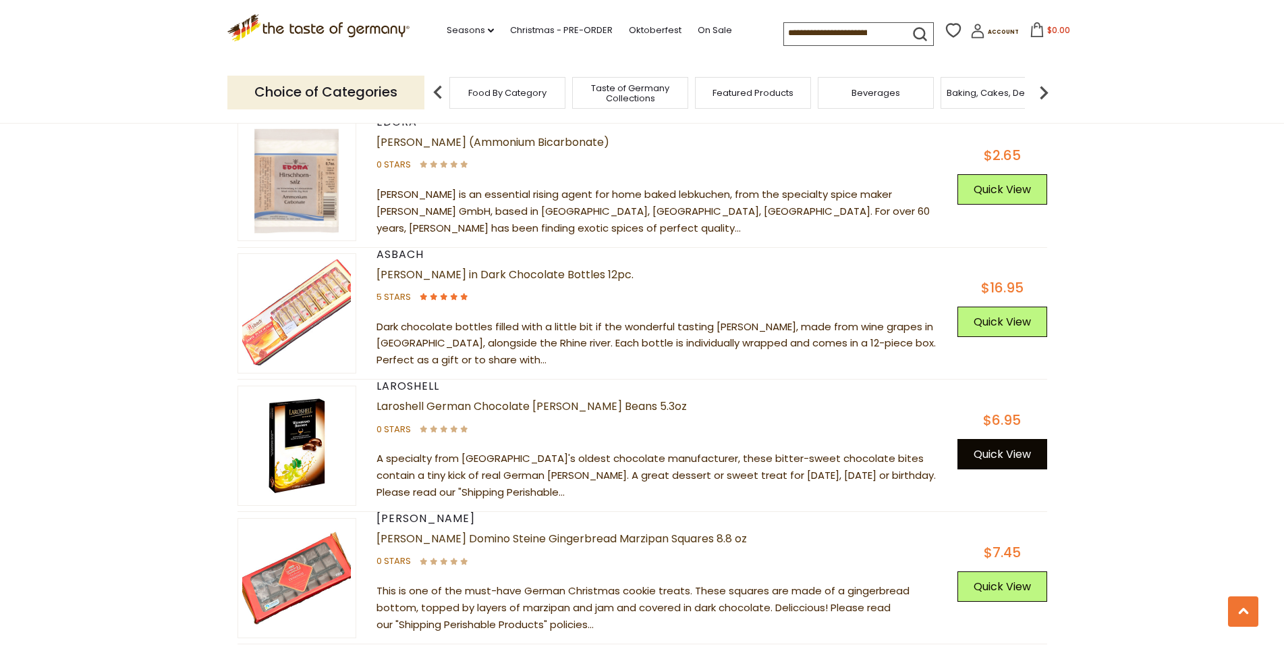
click button "Quick View"
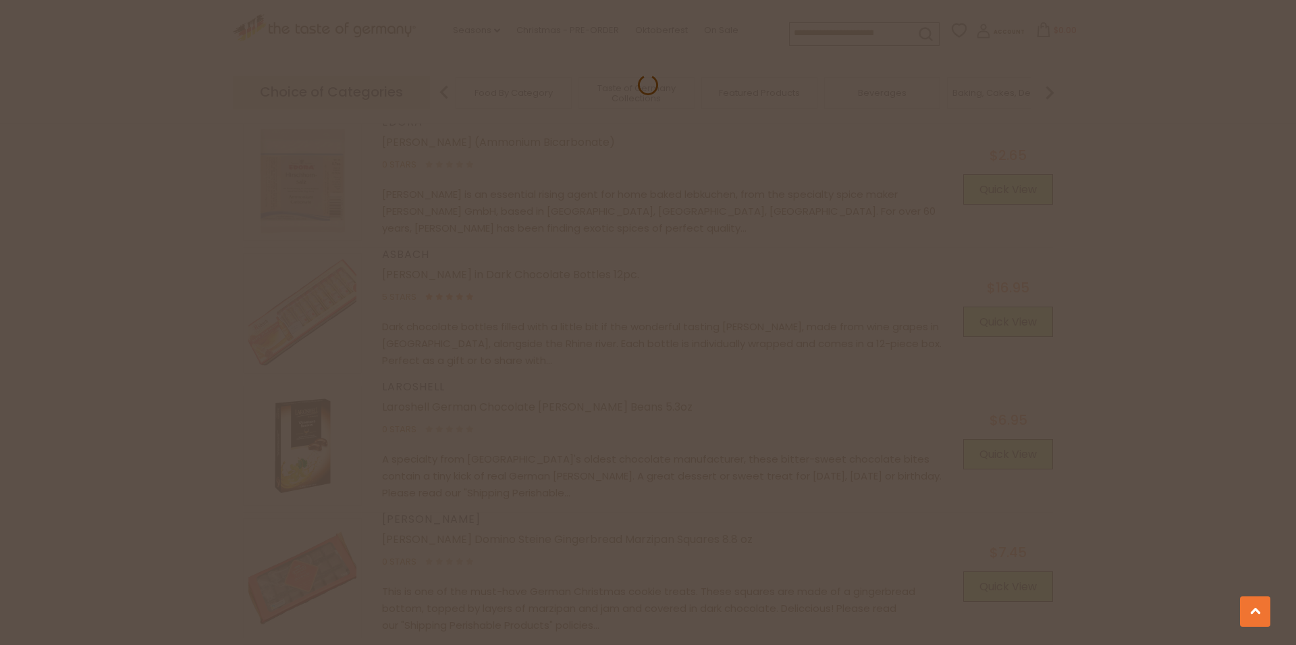
scroll to position [2923, 0]
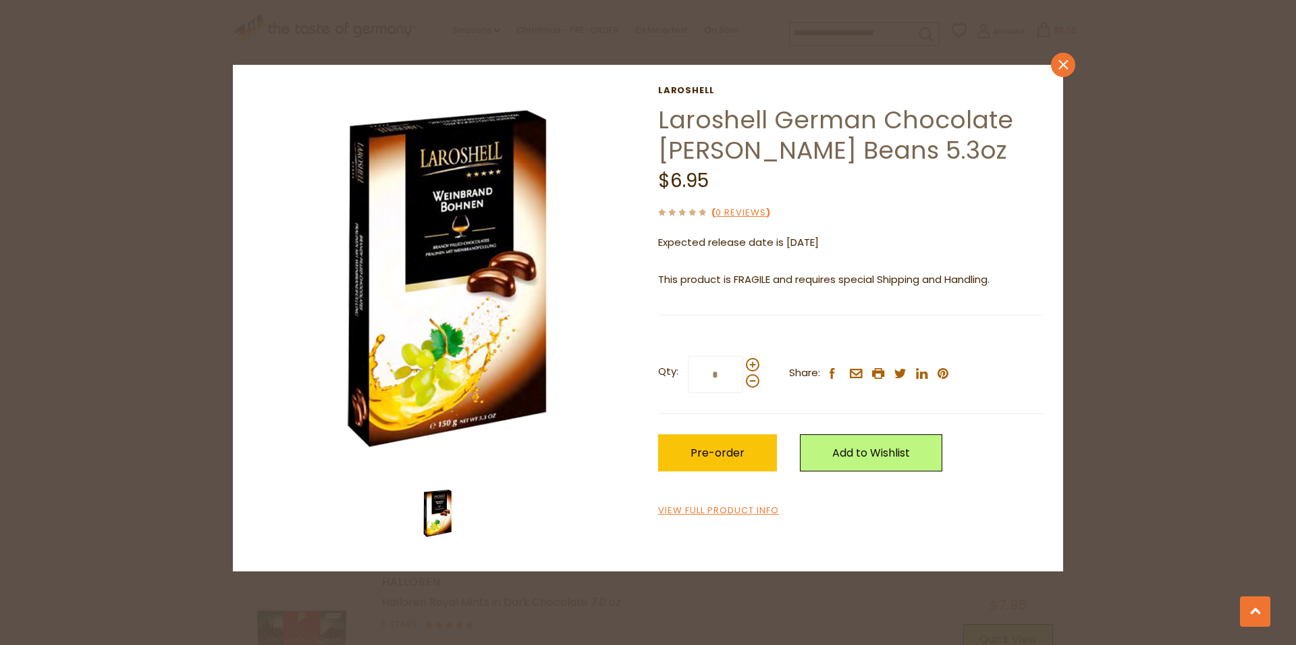
click icon
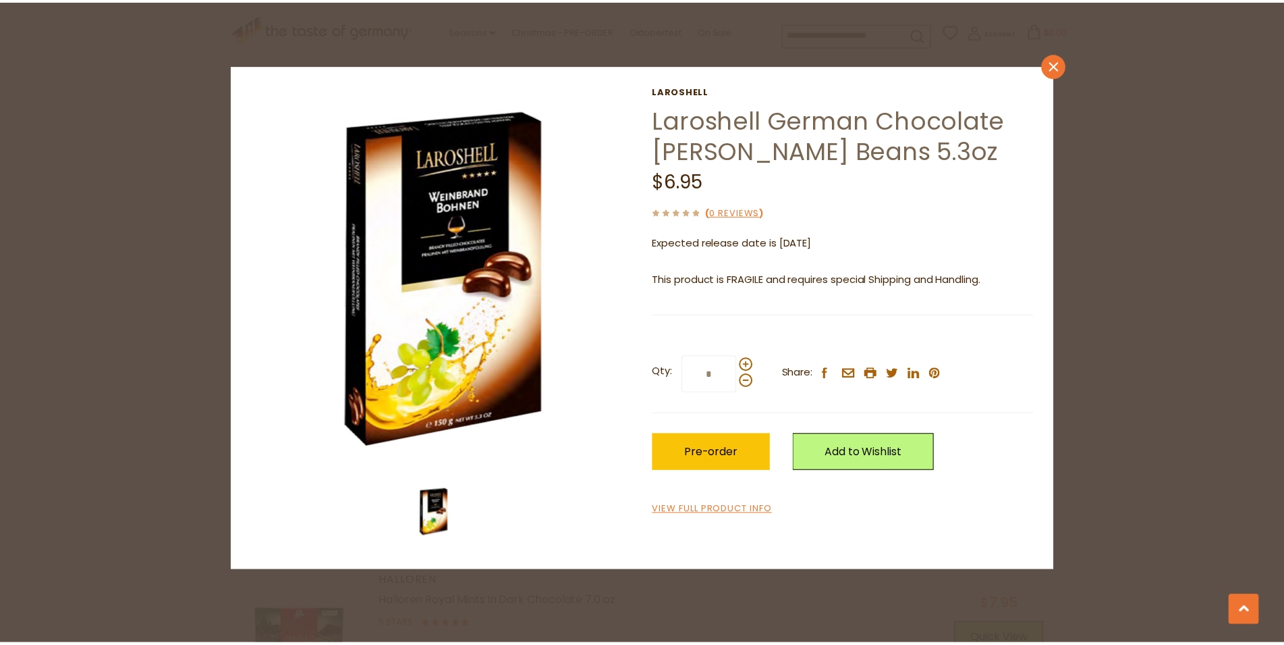
scroll to position [3098, 0]
